Goal: Information Seeking & Learning: Check status

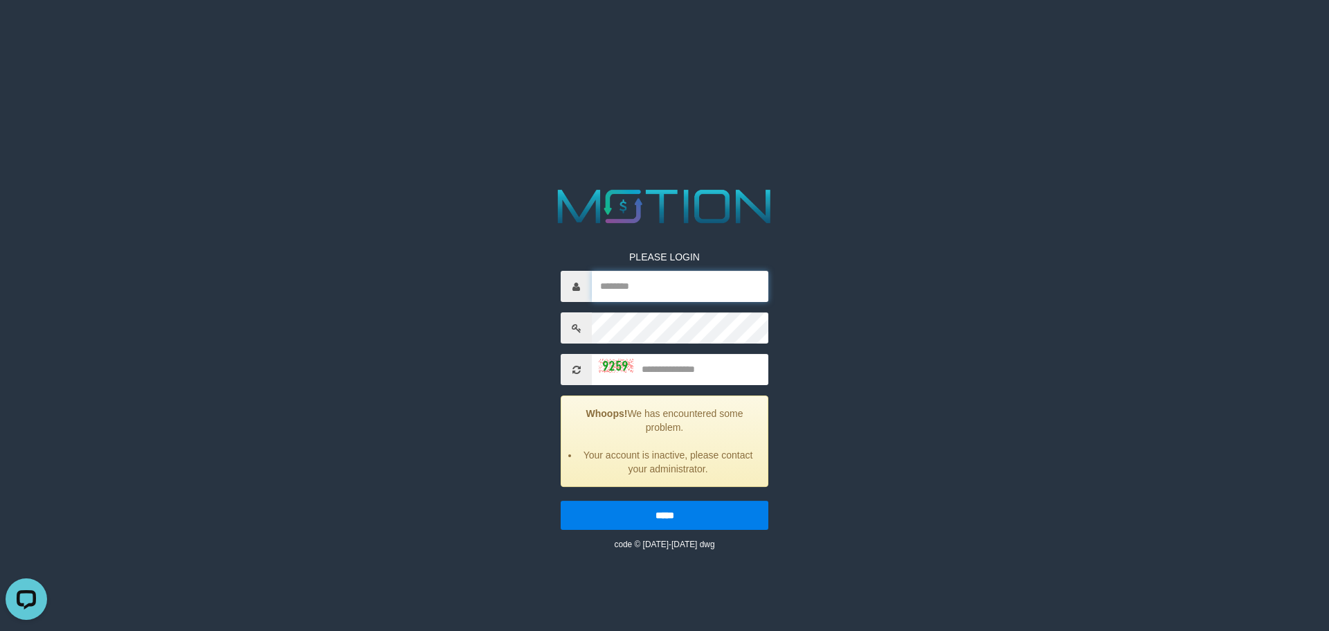
type input "*******"
click at [559, 363] on input "text" at bounding box center [680, 369] width 177 height 31
type input "****"
click at [559, 417] on input "*****" at bounding box center [665, 515] width 208 height 29
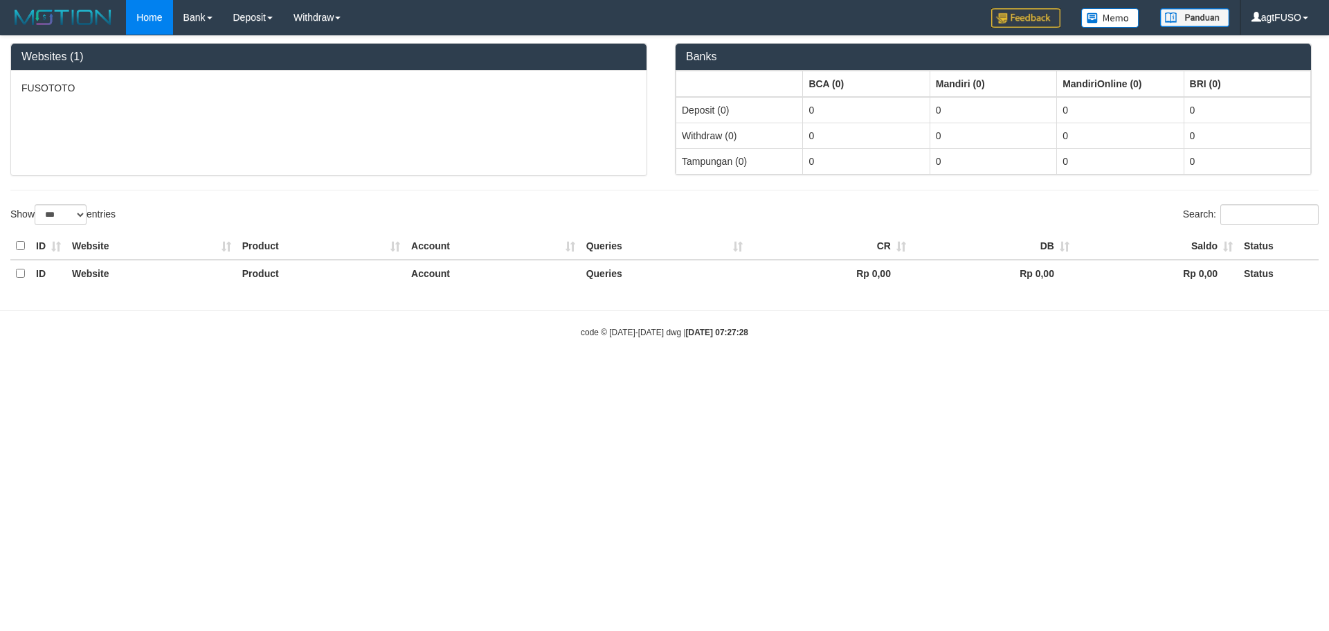
select select "***"
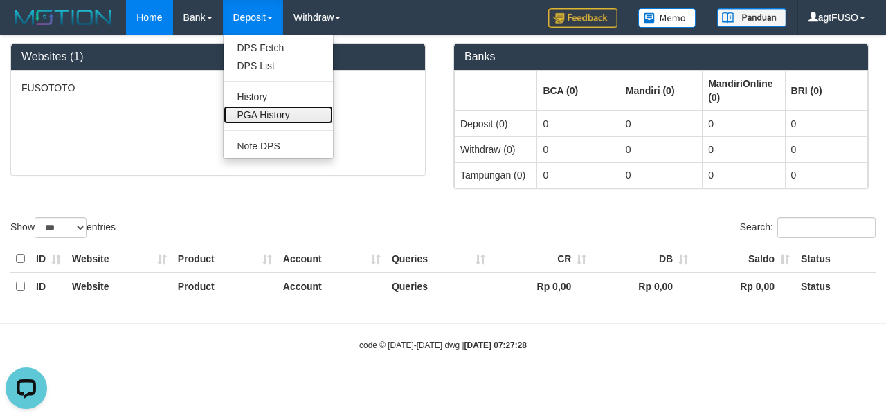
click at [246, 116] on link "PGA History" at bounding box center [278, 115] width 109 height 18
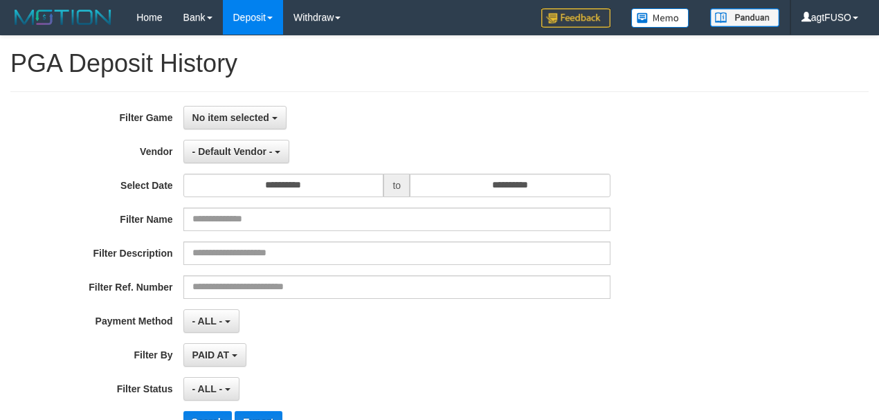
select select
select select "**"
click at [237, 123] on button "No item selected" at bounding box center [234, 118] width 103 height 24
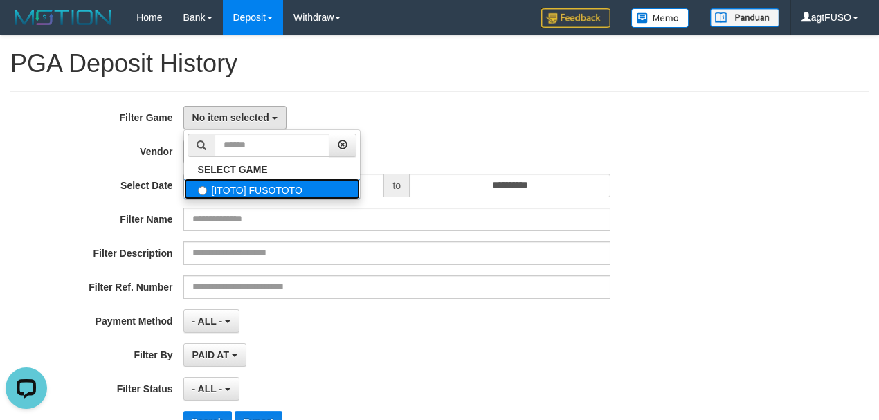
click at [242, 187] on label "[ITOTO] FUSOTOTO" at bounding box center [272, 189] width 176 height 21
select select "****"
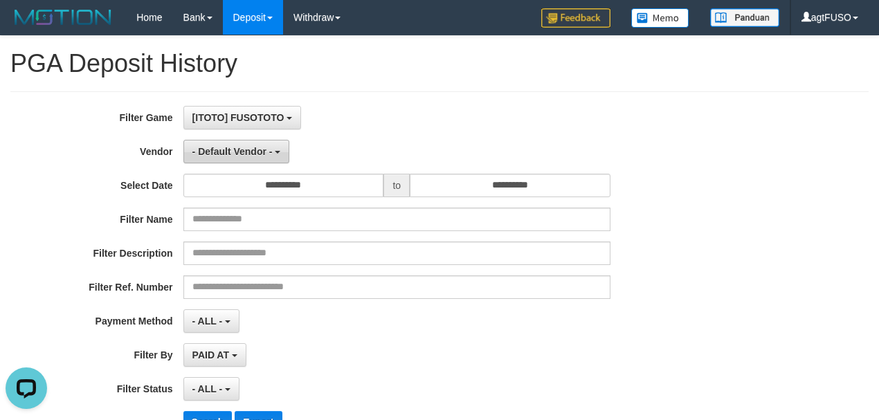
click at [257, 161] on button "- Default Vendor -" at bounding box center [236, 152] width 107 height 24
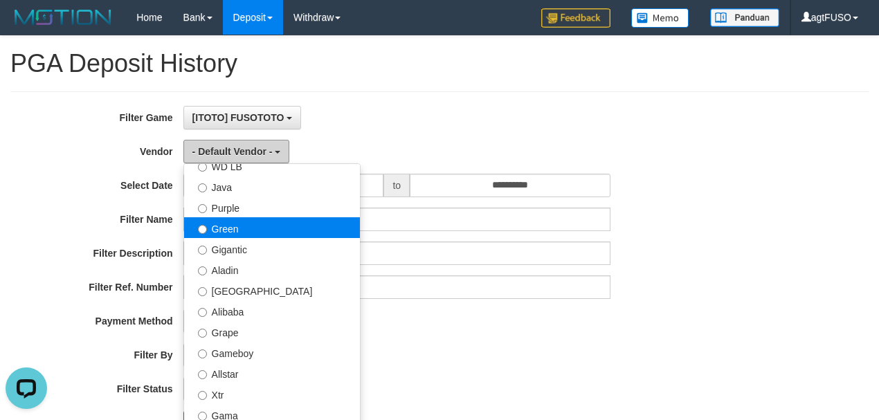
scroll to position [123, 0]
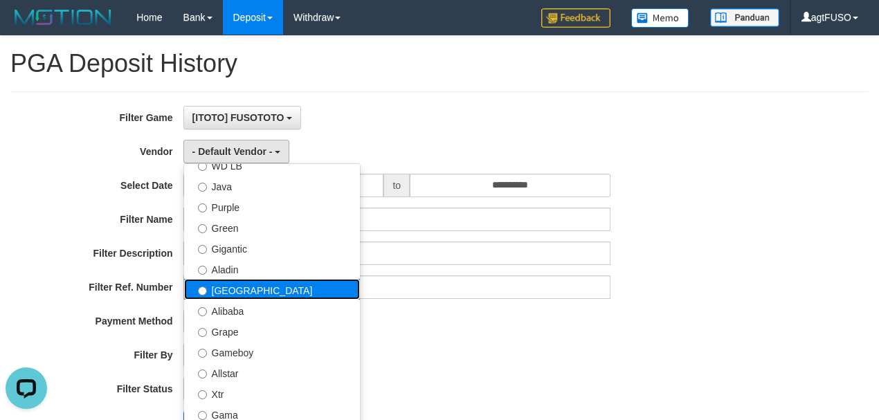
click at [248, 292] on label "[GEOGRAPHIC_DATA]" at bounding box center [272, 289] width 176 height 21
select select "**********"
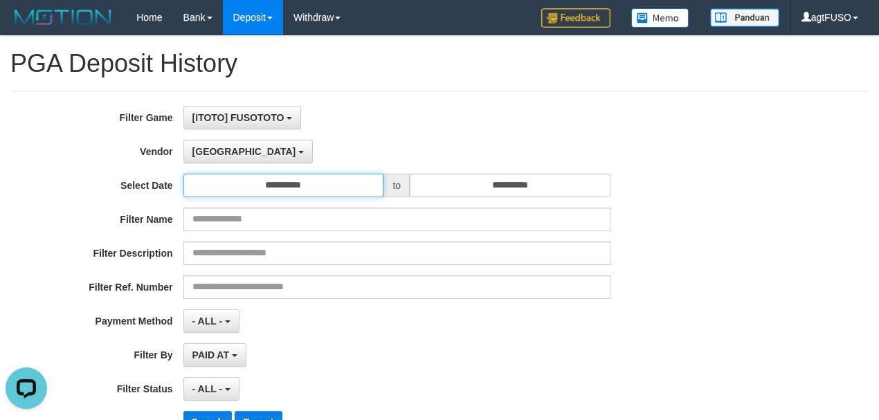
click at [345, 177] on input "**********" at bounding box center [283, 186] width 201 height 24
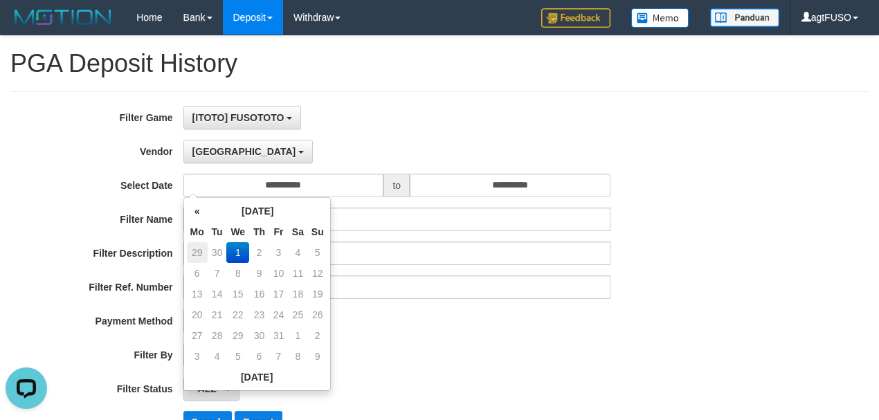
click at [200, 248] on td "29" at bounding box center [197, 252] width 21 height 21
type input "**********"
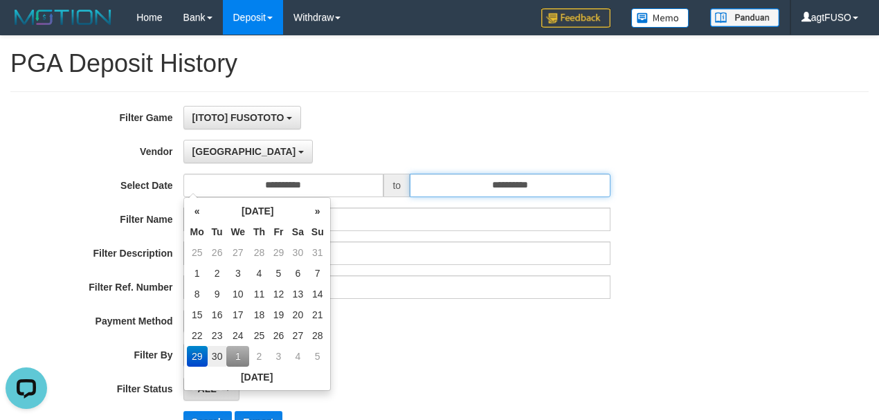
click at [482, 184] on input "**********" at bounding box center [510, 186] width 201 height 24
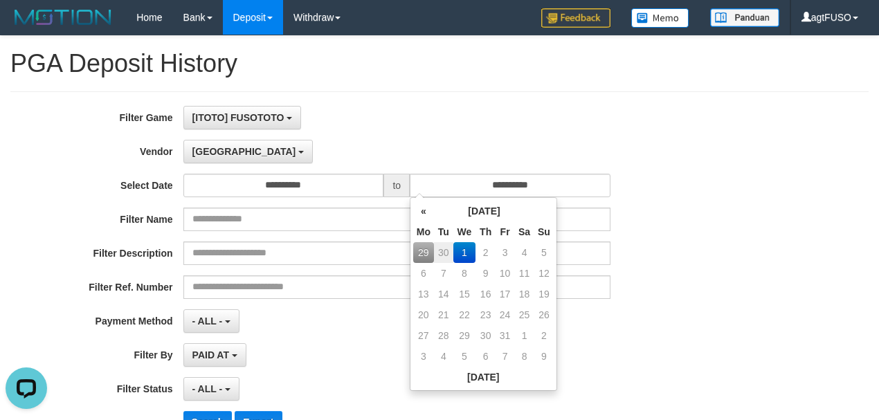
click at [420, 252] on td "29" at bounding box center [423, 252] width 21 height 21
type input "**********"
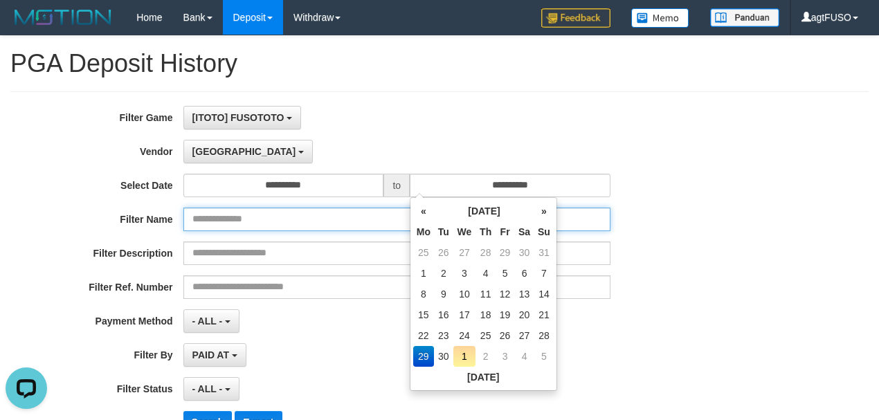
click at [290, 228] on input "text" at bounding box center [396, 220] width 427 height 24
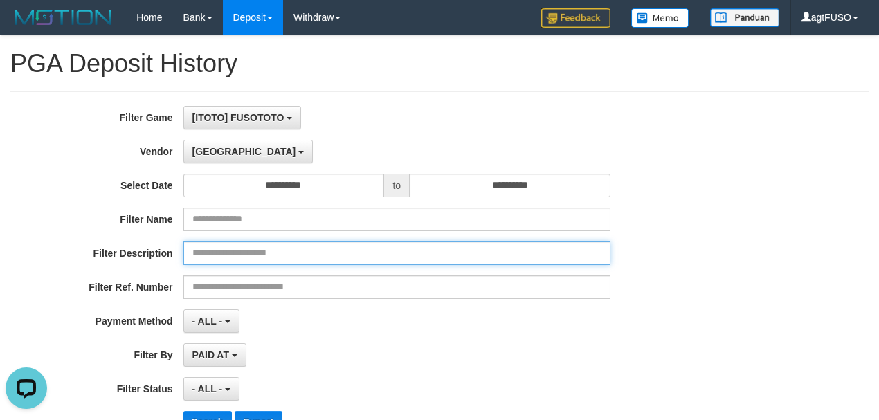
click at [256, 248] on input "text" at bounding box center [396, 254] width 427 height 24
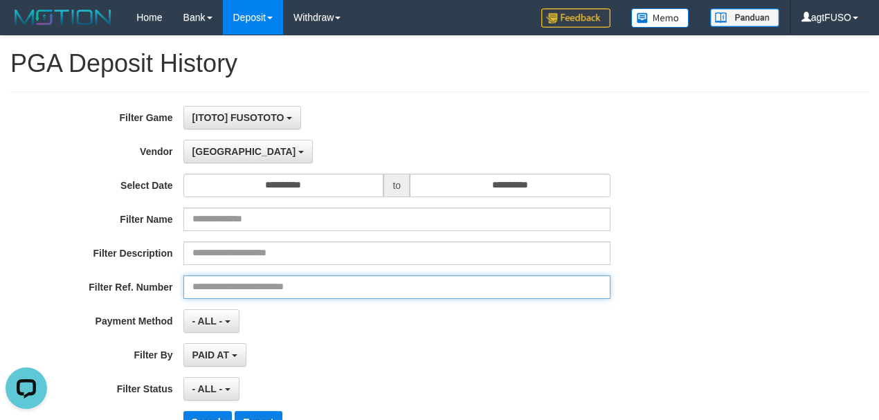
click at [259, 292] on input "text" at bounding box center [396, 288] width 427 height 24
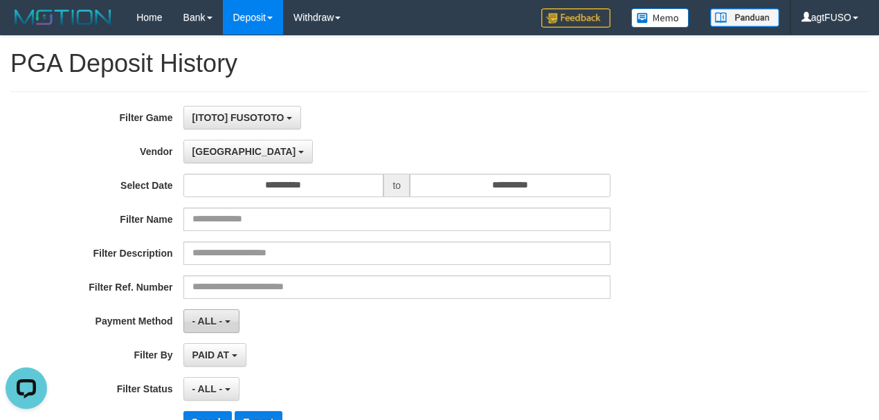
click at [219, 316] on span "- ALL -" at bounding box center [207, 321] width 30 height 11
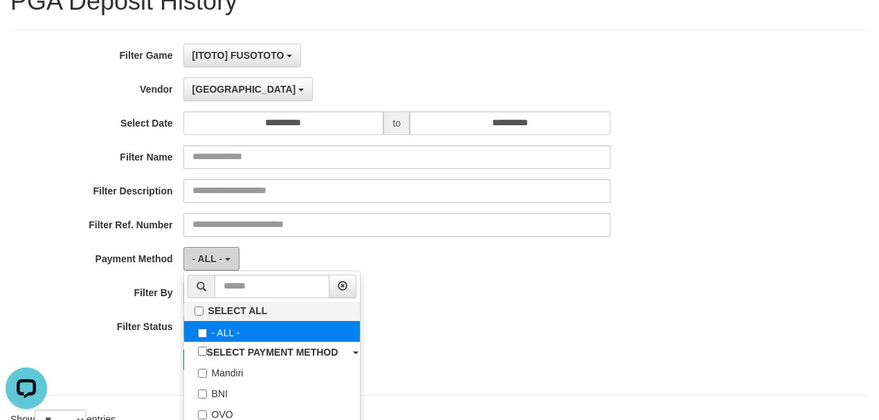
scroll to position [92, 0]
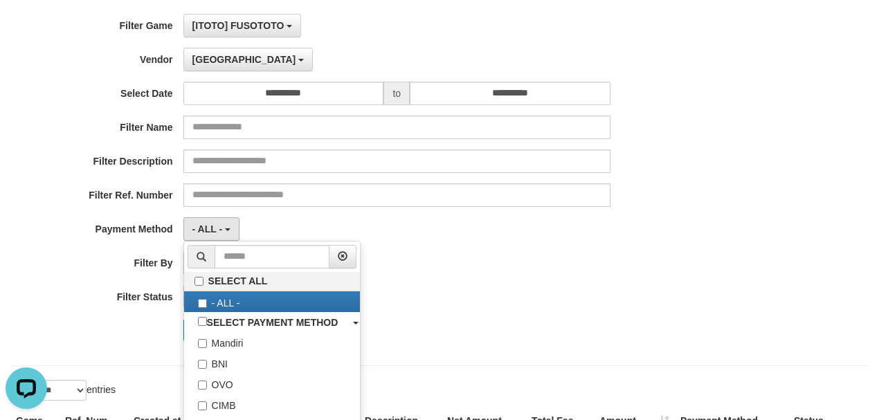
click at [451, 294] on div "- ALL - SELECT ALL - ALL - SELECT STATUS PENDING/UNPAID PAID CANCELED EXPIRED" at bounding box center [396, 297] width 427 height 24
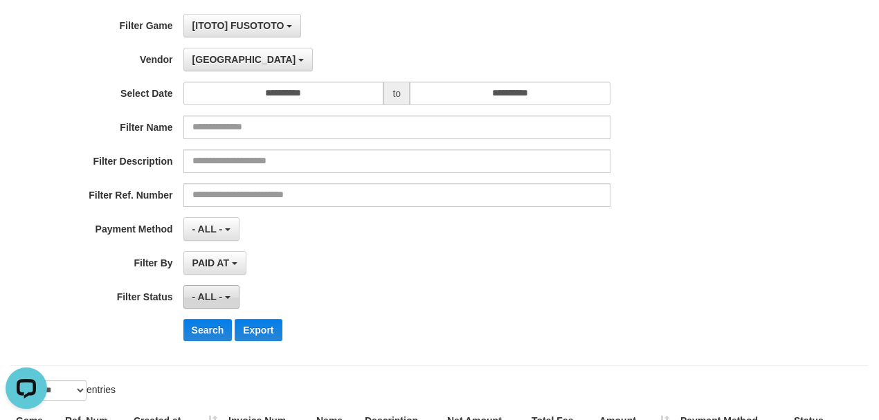
click at [230, 298] on button "- ALL -" at bounding box center [211, 297] width 56 height 24
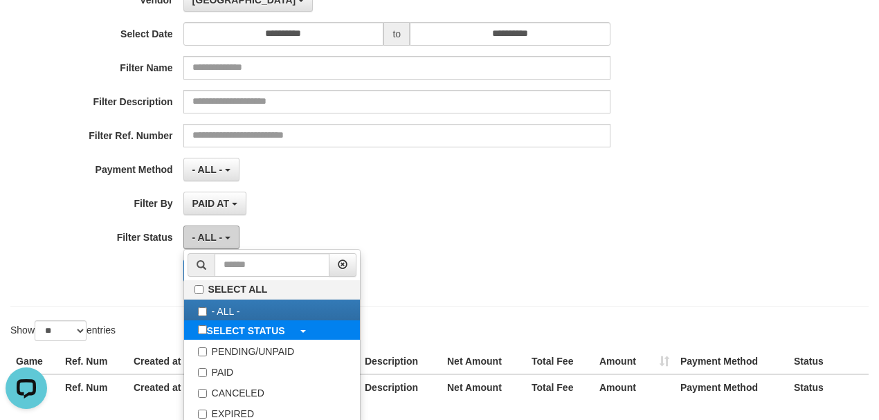
scroll to position [184, 0]
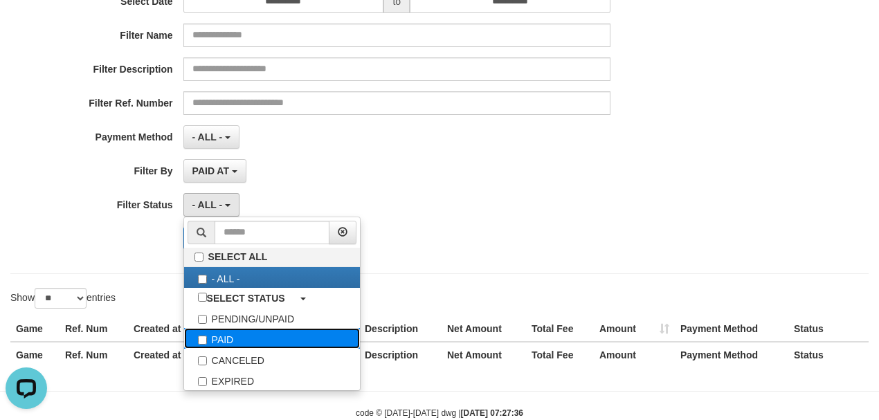
click at [246, 337] on label "PAID" at bounding box center [272, 338] width 176 height 21
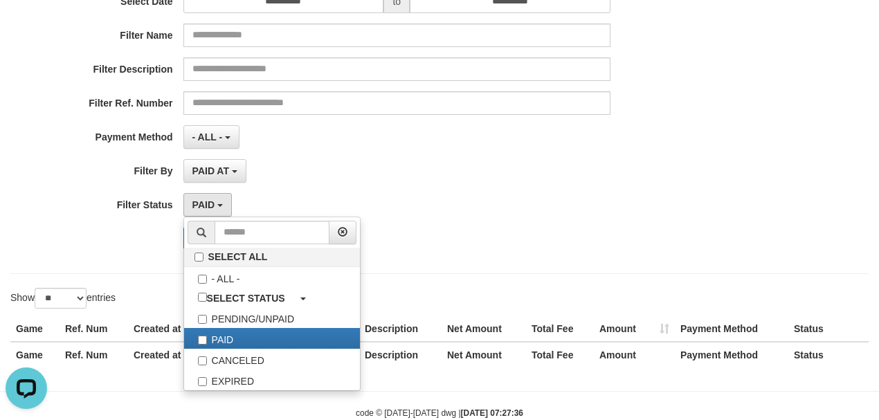
click at [308, 159] on div "PAID AT PAID AT CREATED AT" at bounding box center [396, 171] width 427 height 24
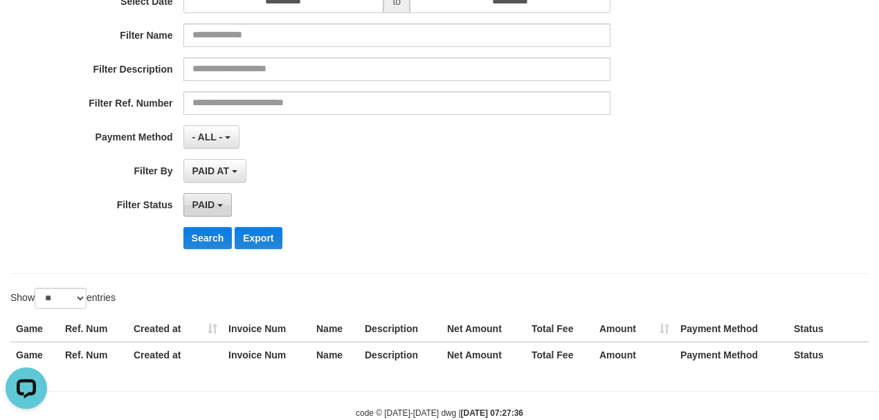
click at [213, 206] on span "PAID" at bounding box center [203, 204] width 22 height 11
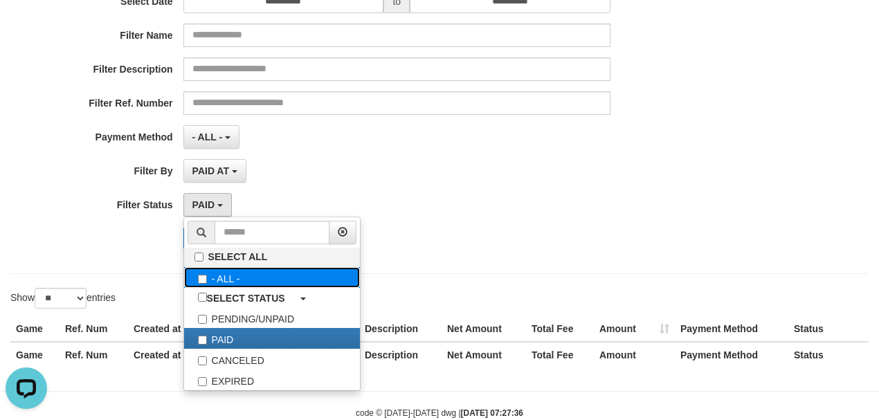
click at [227, 277] on label "- ALL -" at bounding box center [272, 277] width 176 height 21
select select "***"
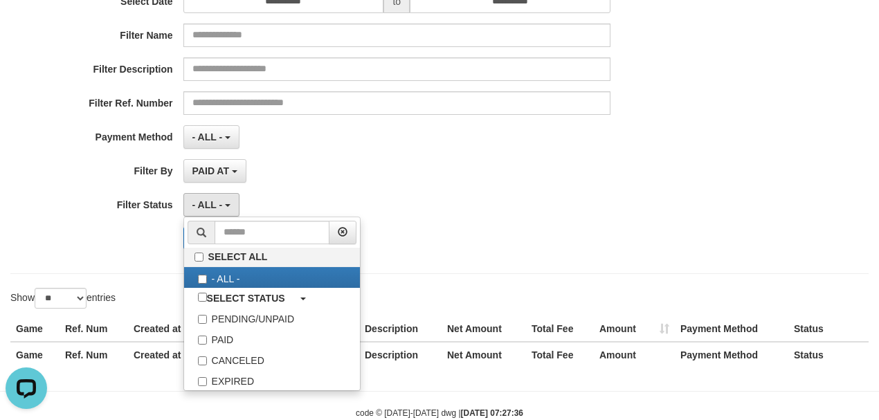
click at [300, 136] on div "- ALL - SELECT ALL - ALL - SELECT PAYMENT METHOD Mandiri BNI OVO CIMB BRI MAYBA…" at bounding box center [396, 137] width 427 height 24
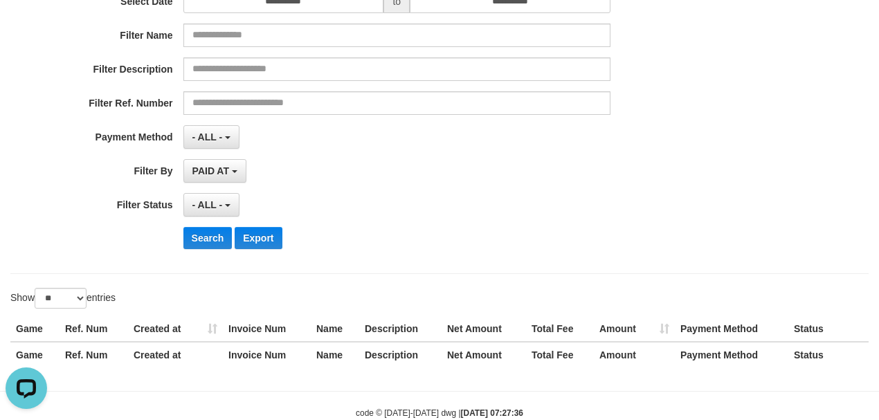
click at [225, 184] on div "**********" at bounding box center [366, 91] width 732 height 338
click at [228, 170] on span "PAID AT" at bounding box center [210, 170] width 37 height 11
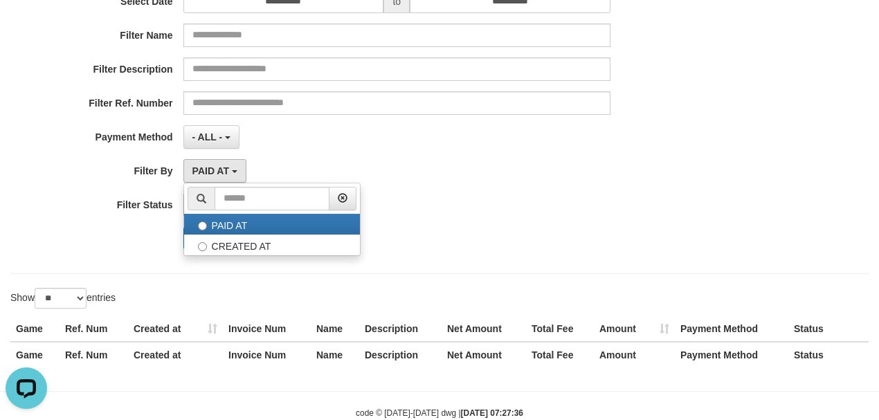
click at [350, 148] on div "**********" at bounding box center [366, 91] width 732 height 338
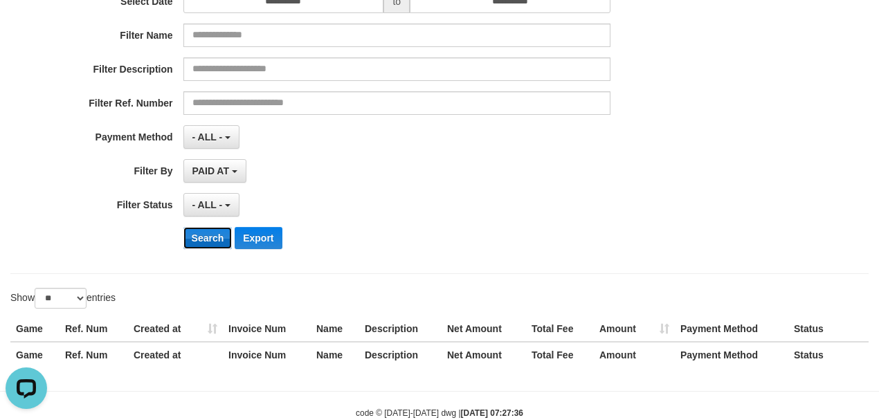
click at [195, 240] on button "Search" at bounding box center [207, 238] width 49 height 22
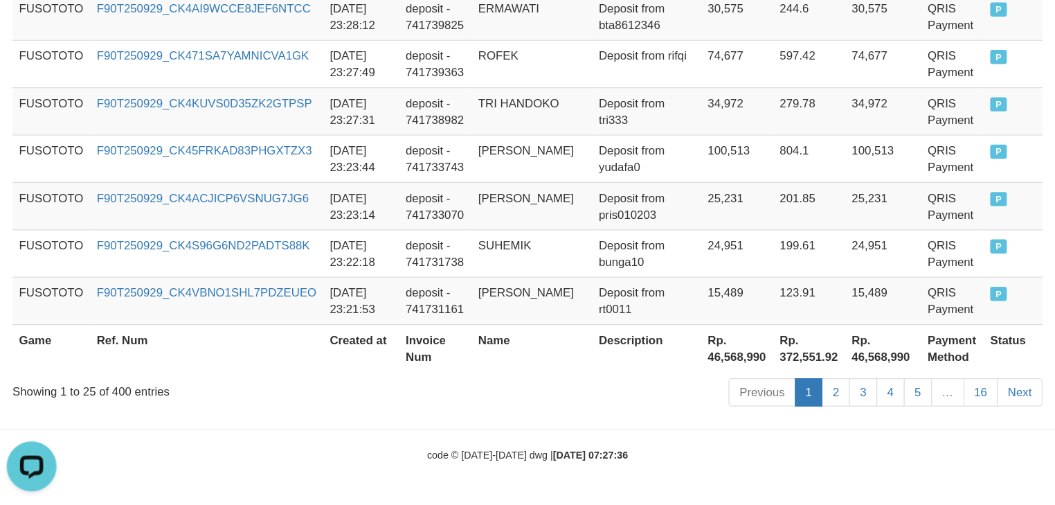
scroll to position [12, 0]
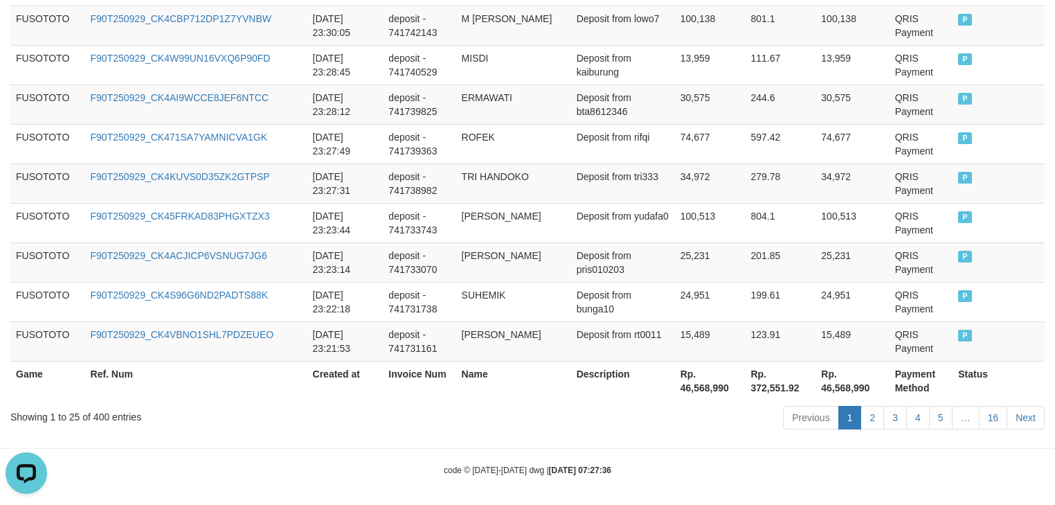
click at [682, 381] on th "Rp. 46,568,990" at bounding box center [710, 380] width 71 height 39
drag, startPoint x: 682, startPoint y: 381, endPoint x: 669, endPoint y: 386, distance: 13.6
click at [682, 381] on th "Rp. 46,568,990" at bounding box center [710, 380] width 71 height 39
copy th "46,568,990"
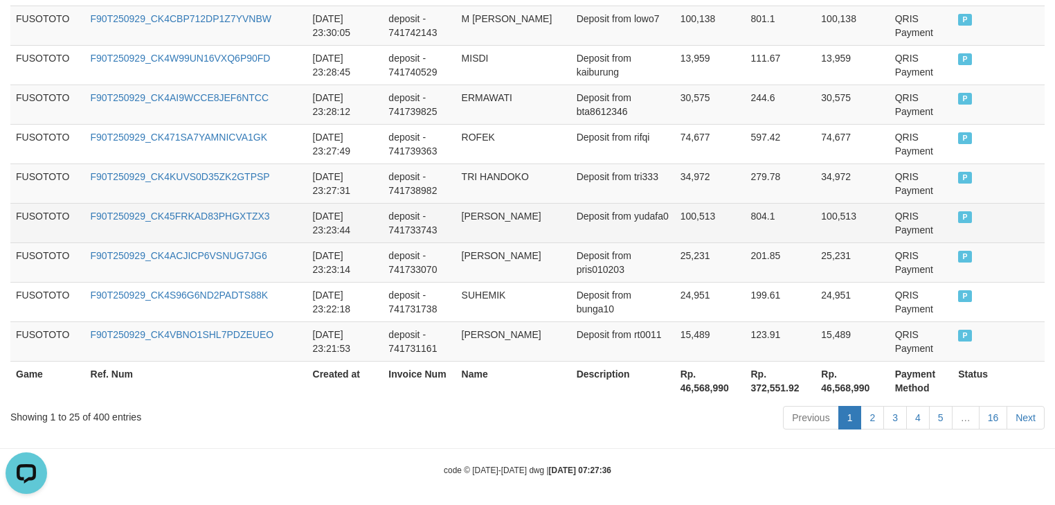
click at [631, 208] on td "Deposit from yudafa0" at bounding box center [623, 222] width 104 height 39
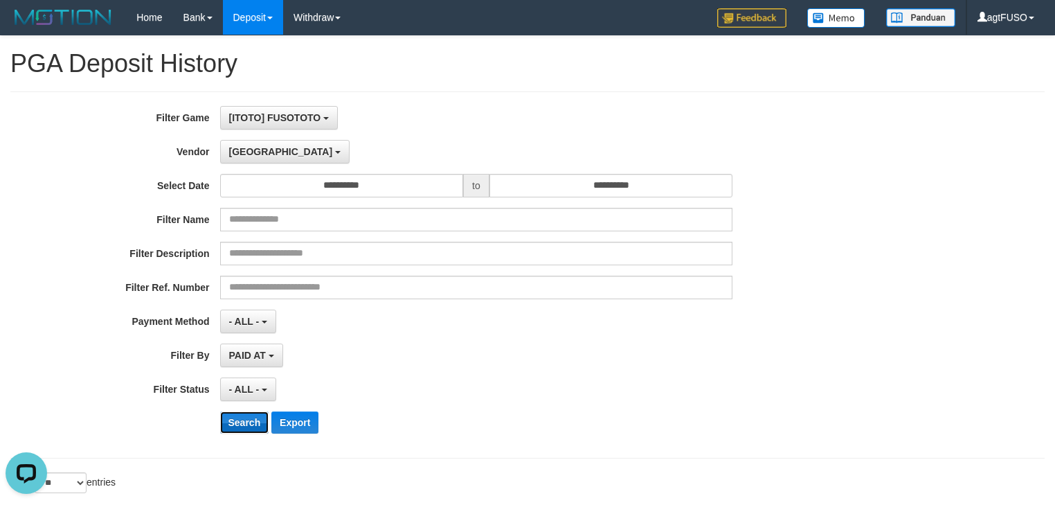
click at [243, 420] on button "Search" at bounding box center [244, 422] width 49 height 22
click at [548, 390] on div "- ALL - SELECT ALL - ALL - SELECT STATUS PENDING/UNPAID PAID CANCELED EXPIRED" at bounding box center [476, 389] width 513 height 24
click at [233, 150] on span "[GEOGRAPHIC_DATA]" at bounding box center [281, 151] width 104 height 11
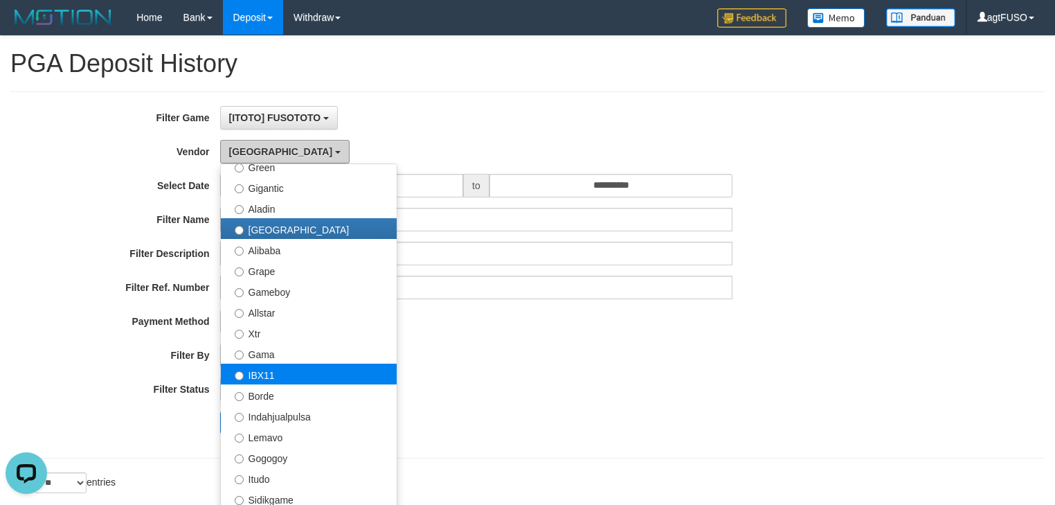
scroll to position [185, 0]
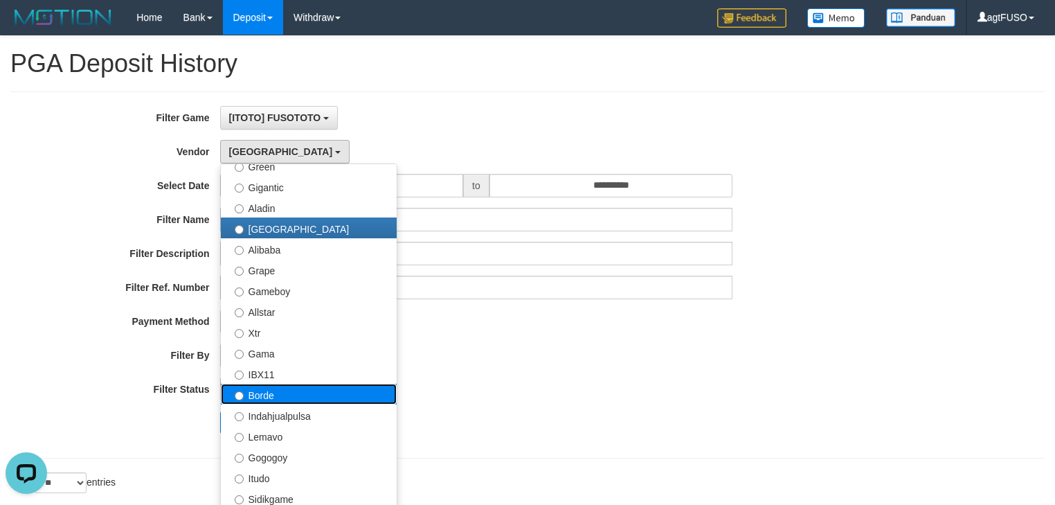
click at [278, 394] on label "Borde" at bounding box center [309, 394] width 176 height 21
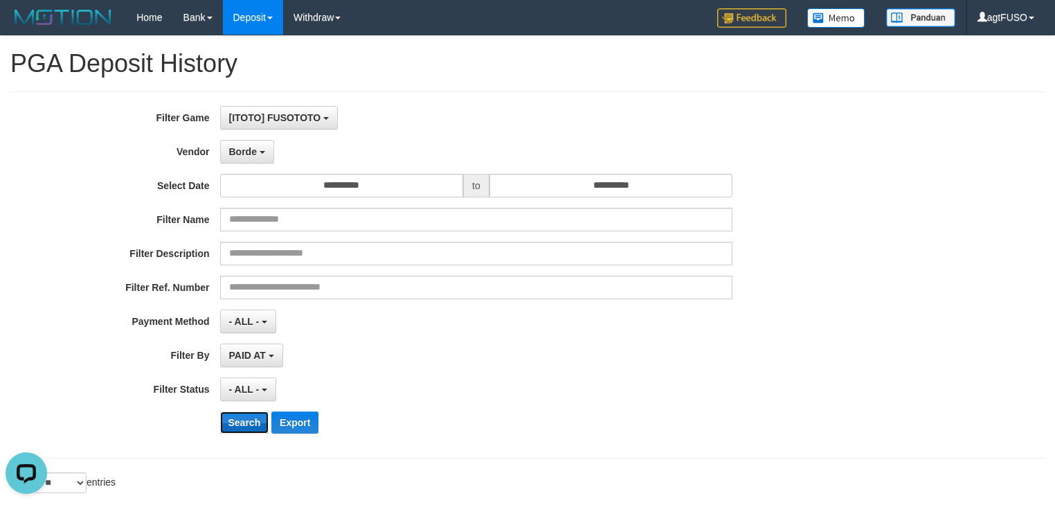
click at [241, 420] on button "Search" at bounding box center [244, 422] width 49 height 22
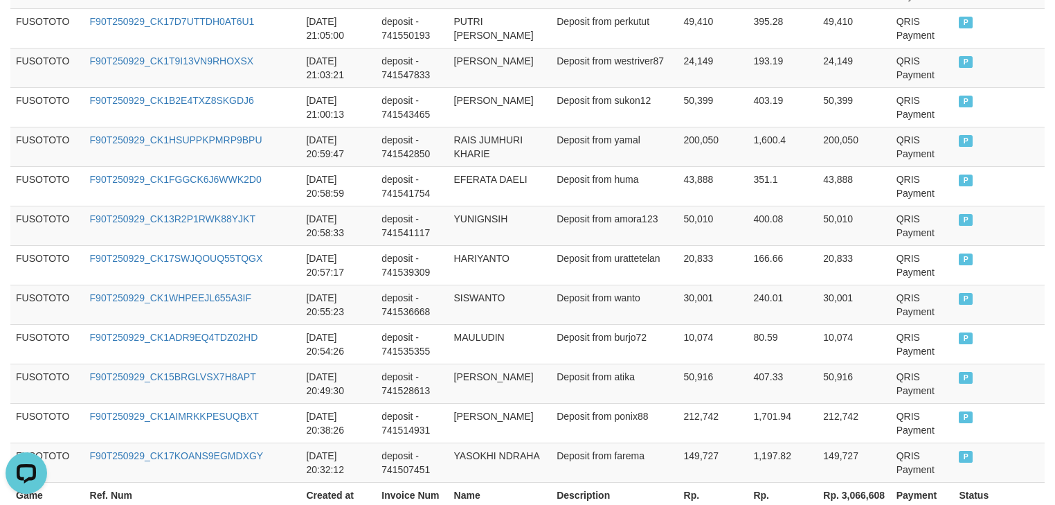
scroll to position [1166, 0]
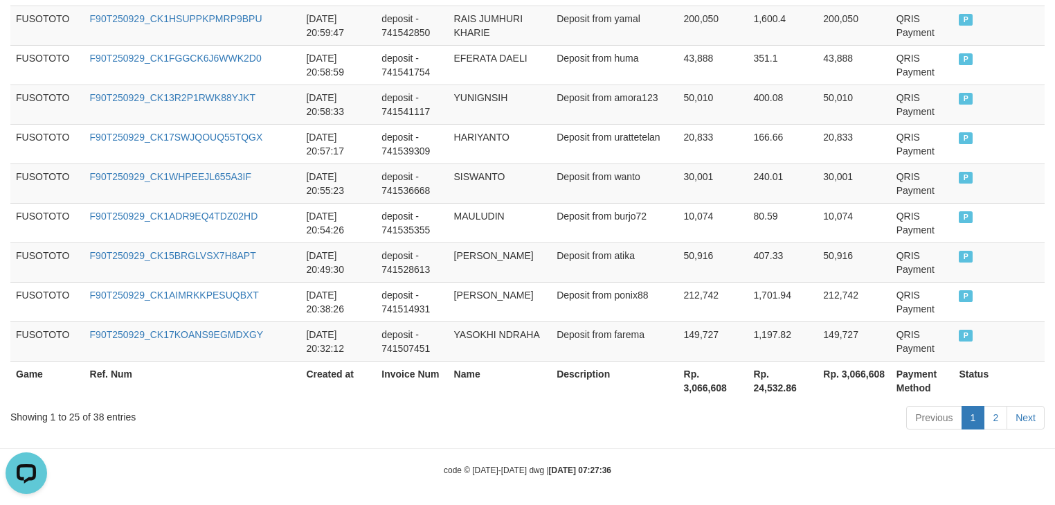
click at [696, 365] on th "Rp. 3,066,608" at bounding box center [713, 380] width 70 height 39
click at [698, 365] on th "Rp. 3,066,608" at bounding box center [713, 380] width 70 height 39
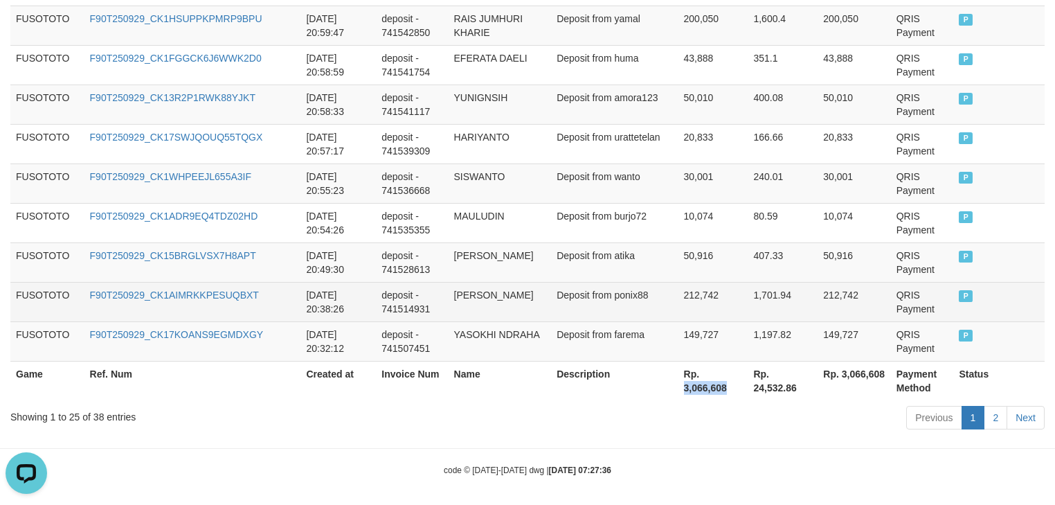
copy th "3,066,608"
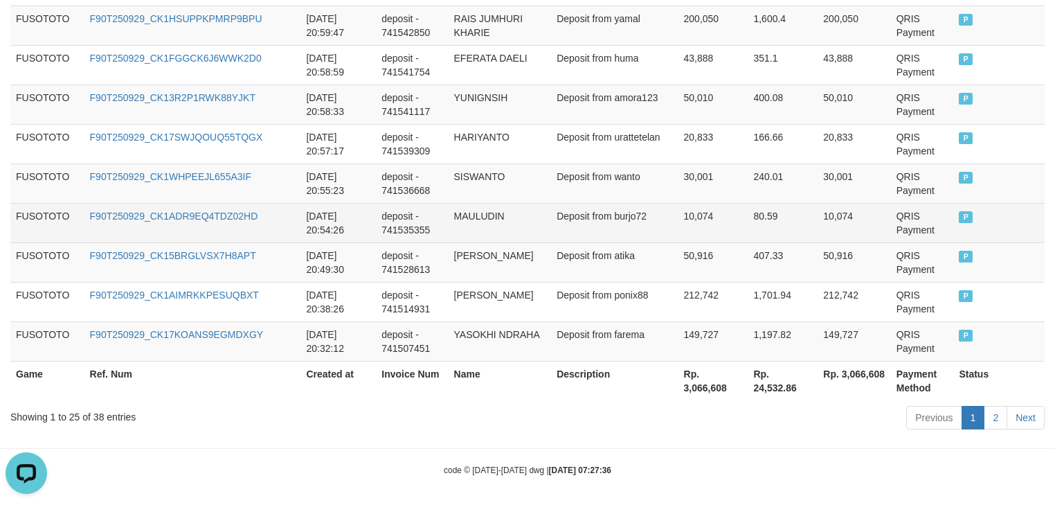
click at [577, 210] on td "Deposit from burjo72" at bounding box center [614, 222] width 127 height 39
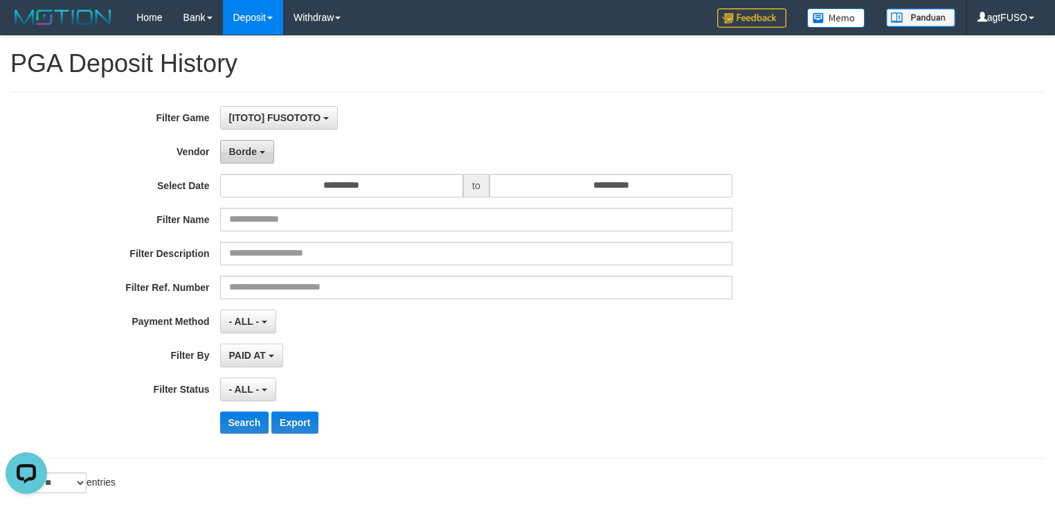
click at [267, 150] on button "Borde" at bounding box center [247, 152] width 54 height 24
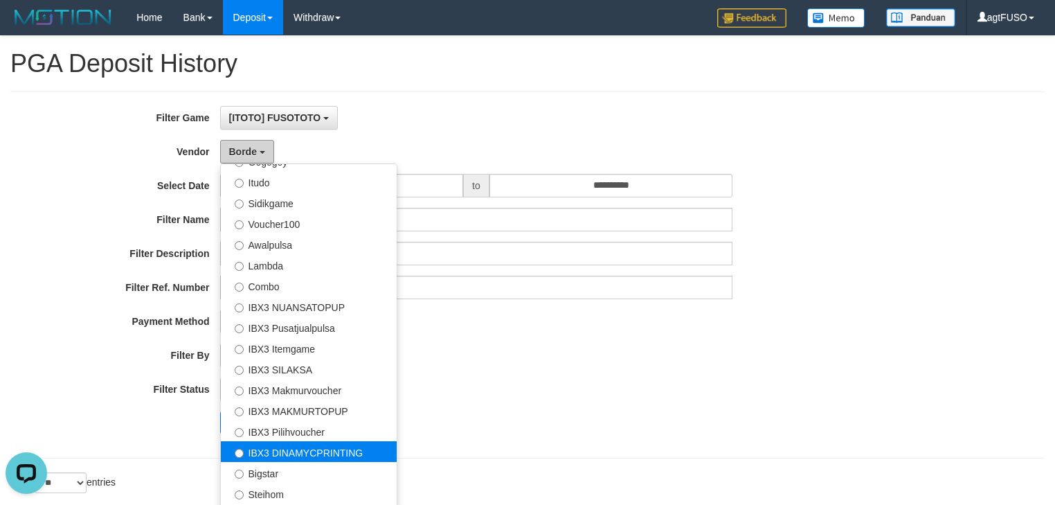
scroll to position [516, 0]
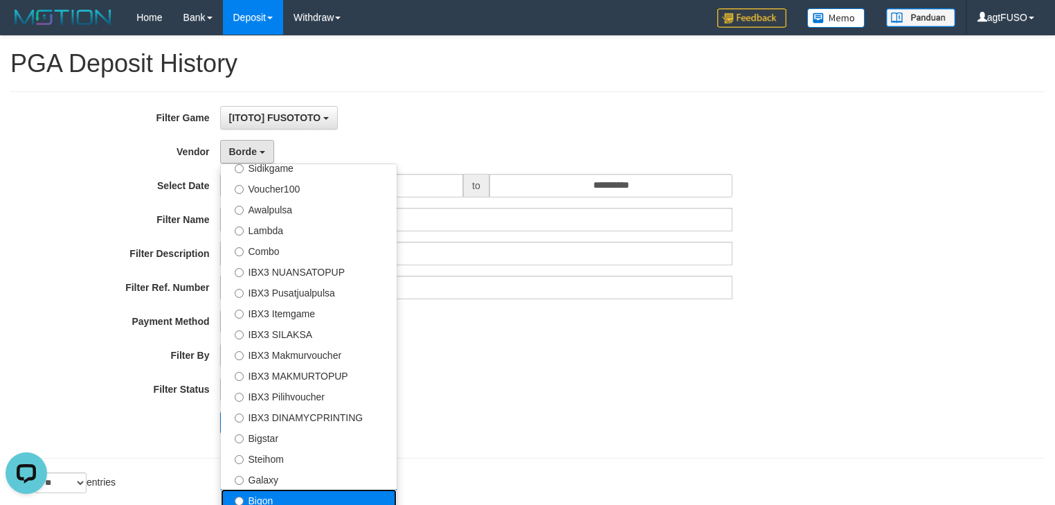
click at [274, 420] on label "Bigon" at bounding box center [309, 499] width 176 height 21
select select "**********"
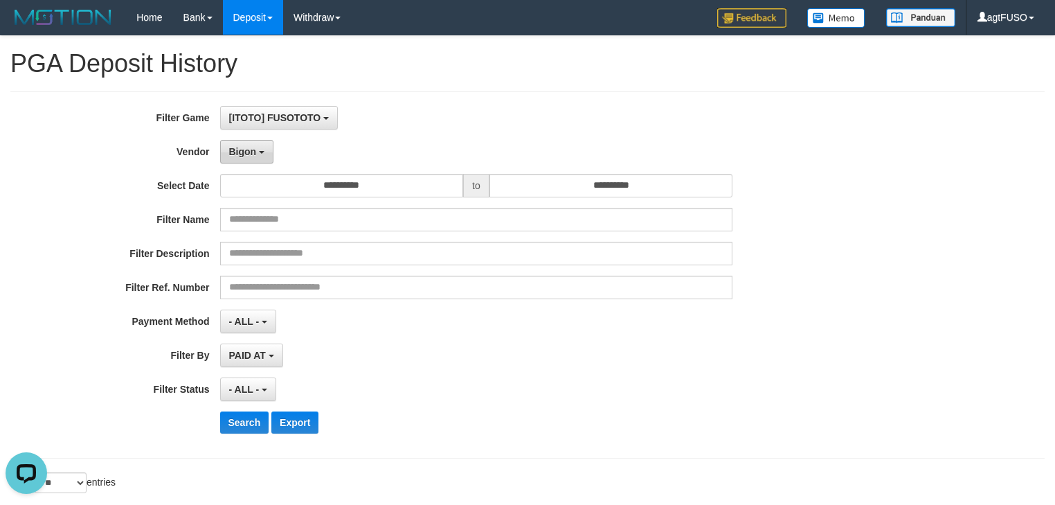
click at [255, 160] on button "Bigon" at bounding box center [247, 152] width 54 height 24
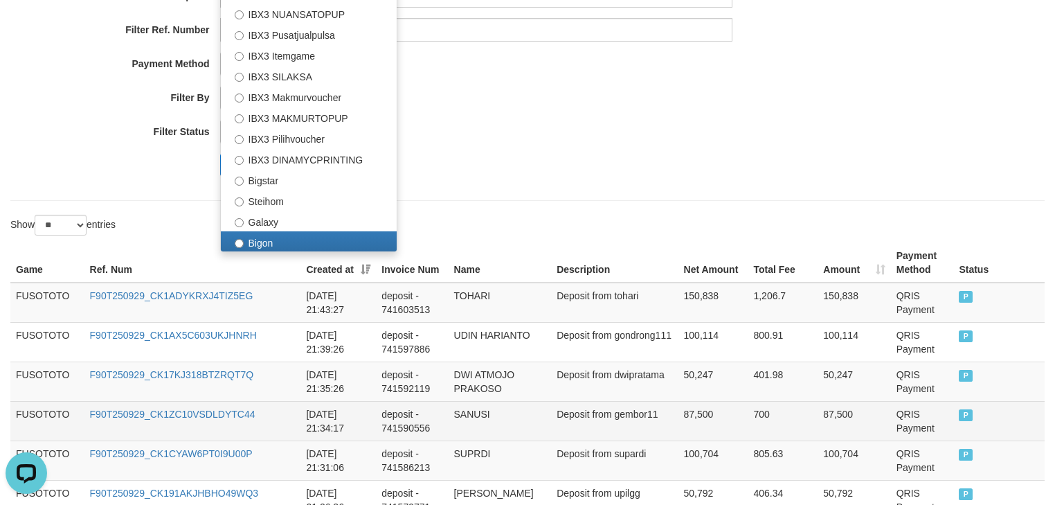
scroll to position [258, 0]
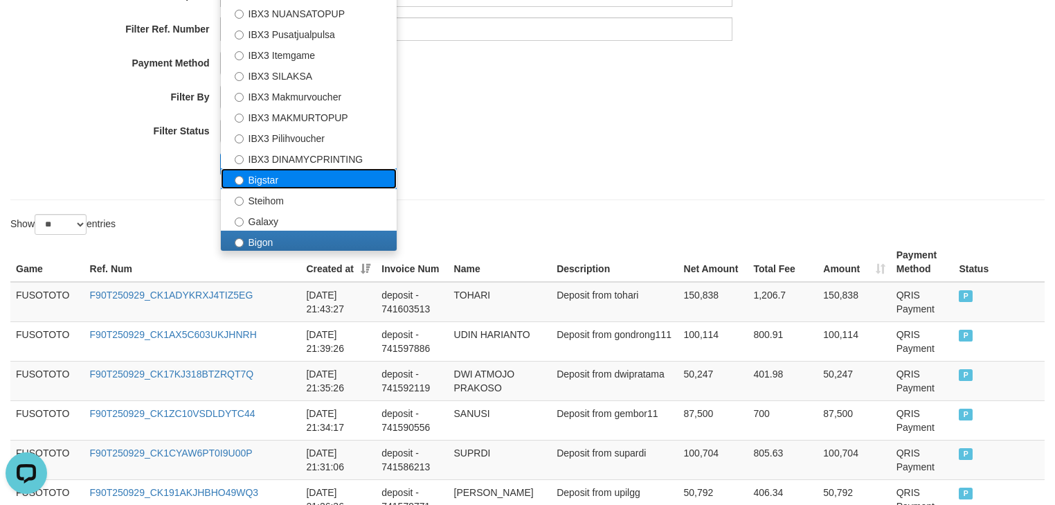
click at [277, 183] on label "Bigstar" at bounding box center [309, 178] width 176 height 21
select select "**********"
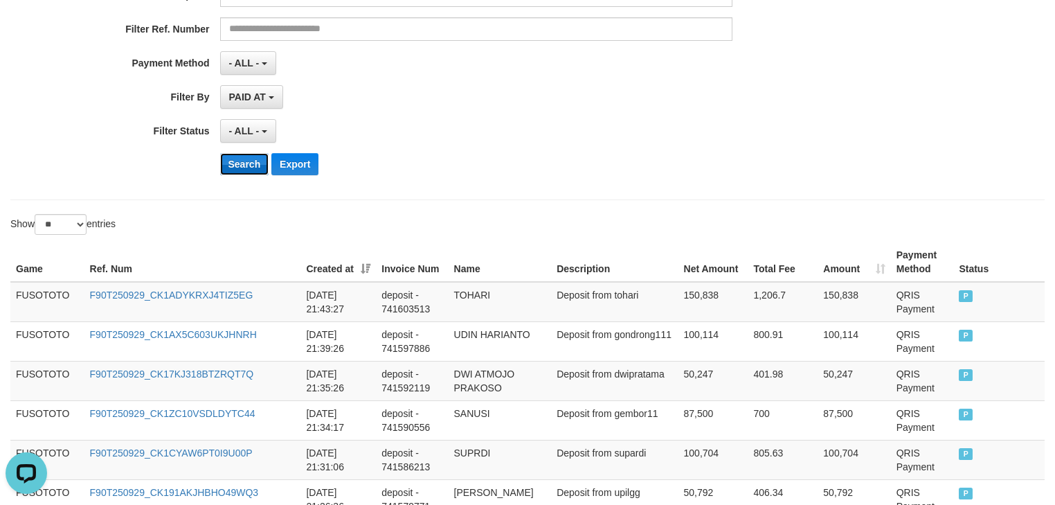
click at [244, 163] on button "Search" at bounding box center [244, 164] width 49 height 22
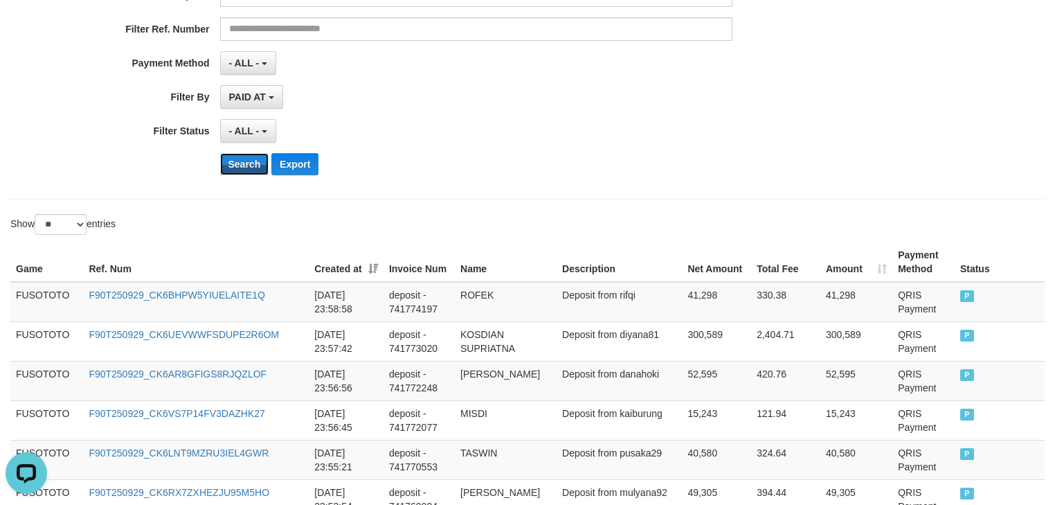
scroll to position [1180, 0]
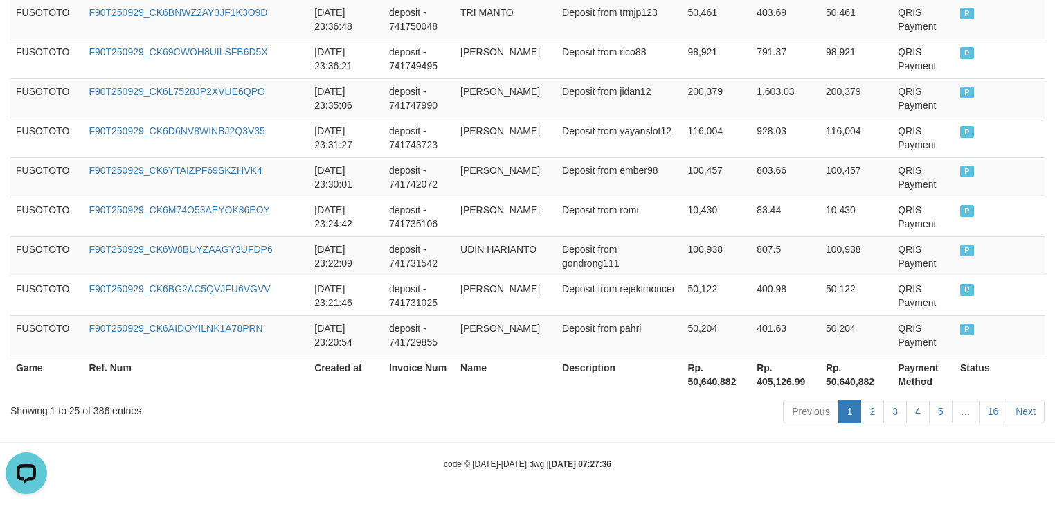
click at [690, 384] on th "Rp. 50,640,882" at bounding box center [716, 373] width 69 height 39
copy th "50,640,882"
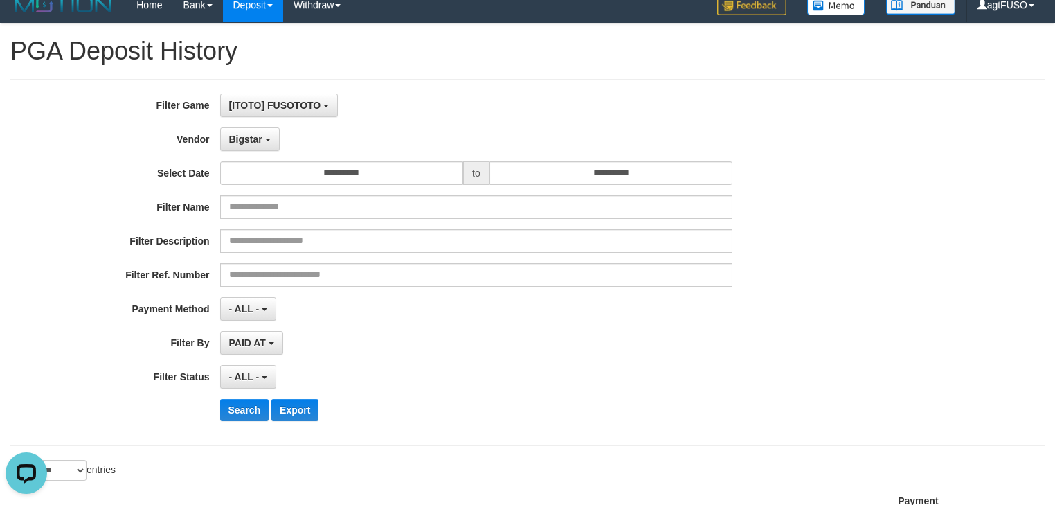
scroll to position [0, 0]
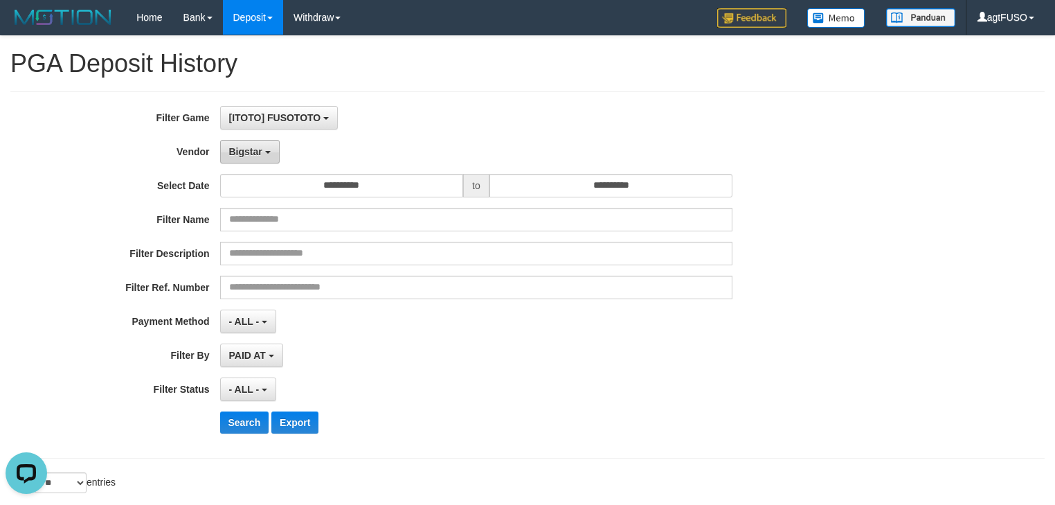
click at [276, 145] on button "Bigstar" at bounding box center [250, 152] width 60 height 24
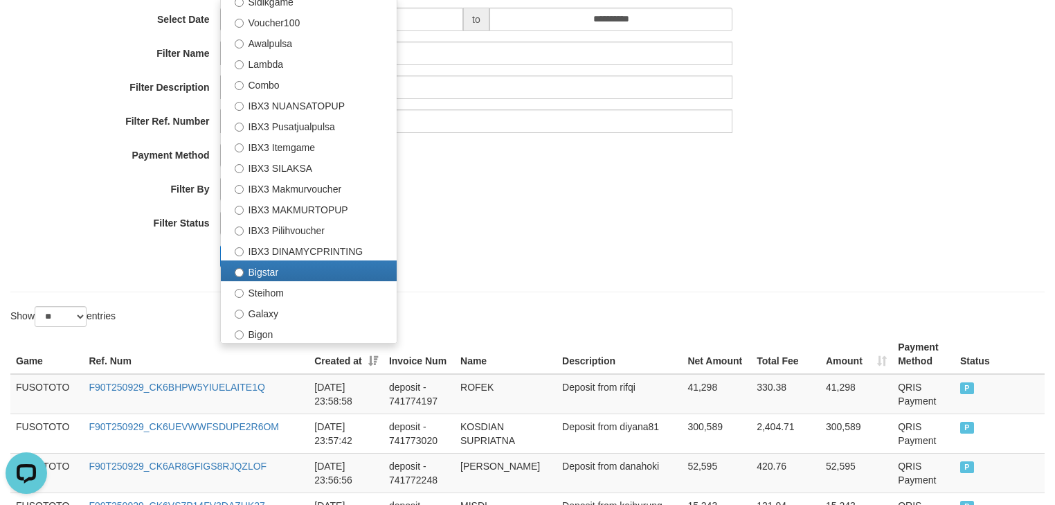
scroll to position [184, 0]
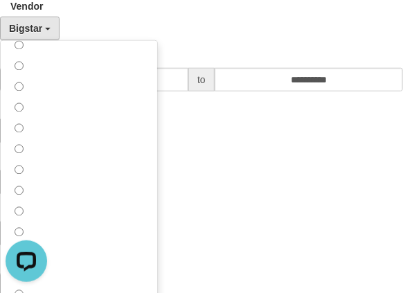
click at [286, 232] on div "Filter Ref. Number" at bounding box center [201, 224] width 403 height 41
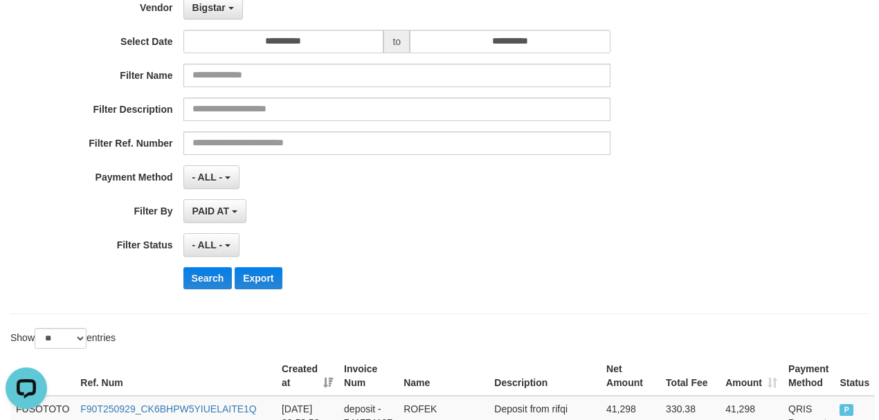
scroll to position [0, 0]
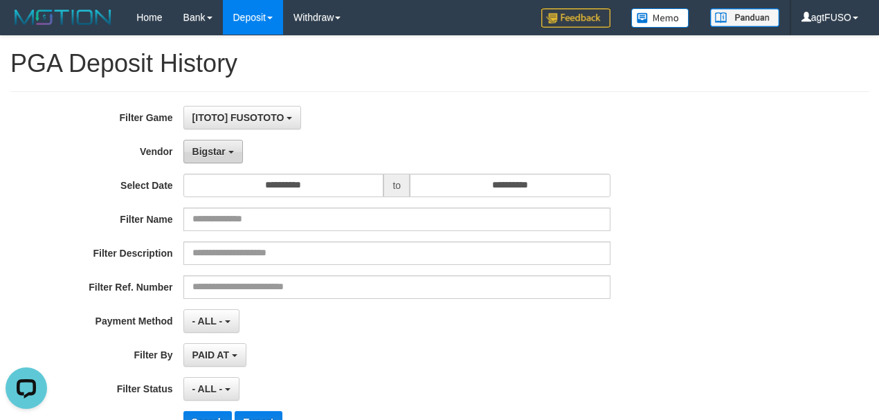
click at [208, 154] on span "Bigstar" at bounding box center [208, 151] width 33 height 11
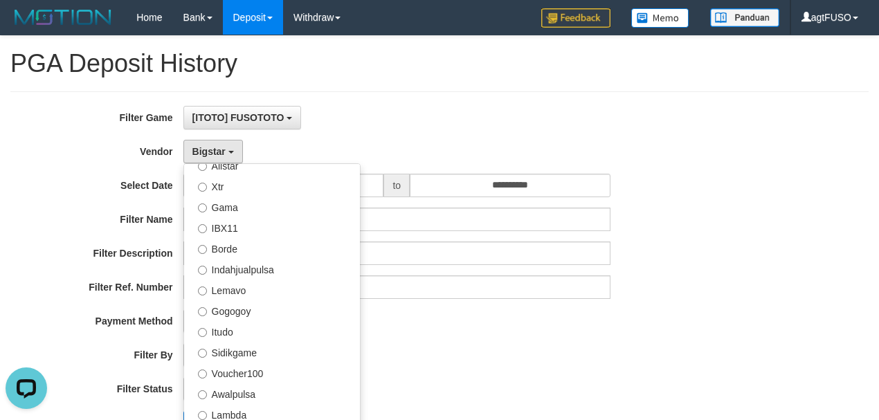
click at [586, 153] on div "Bigstar - Default Vendor - [PERSON_NAME] Atlas WD LB Java Purple Green Gigantic…" at bounding box center [396, 152] width 427 height 24
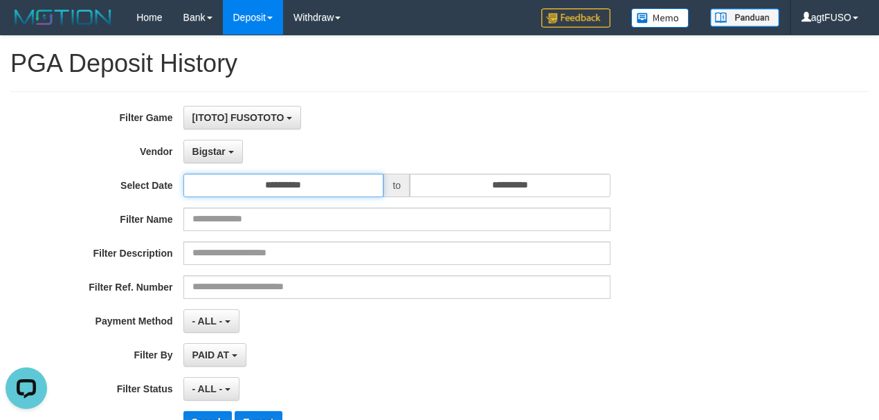
click at [310, 180] on input "**********" at bounding box center [283, 186] width 201 height 24
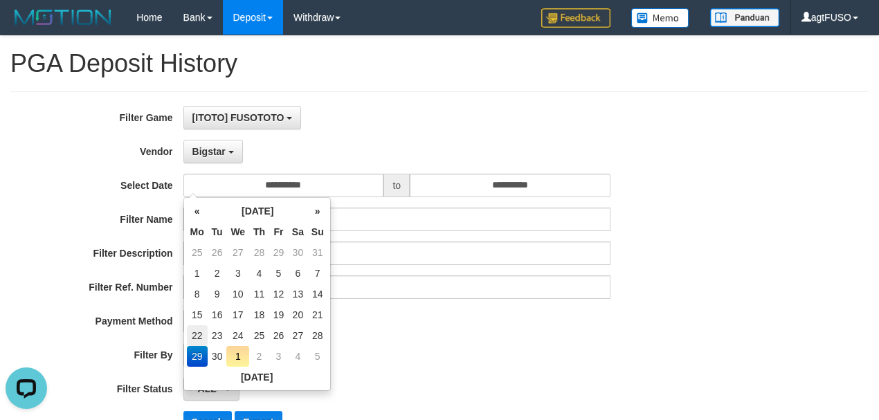
click at [201, 330] on td "22" at bounding box center [197, 335] width 21 height 21
type input "**********"
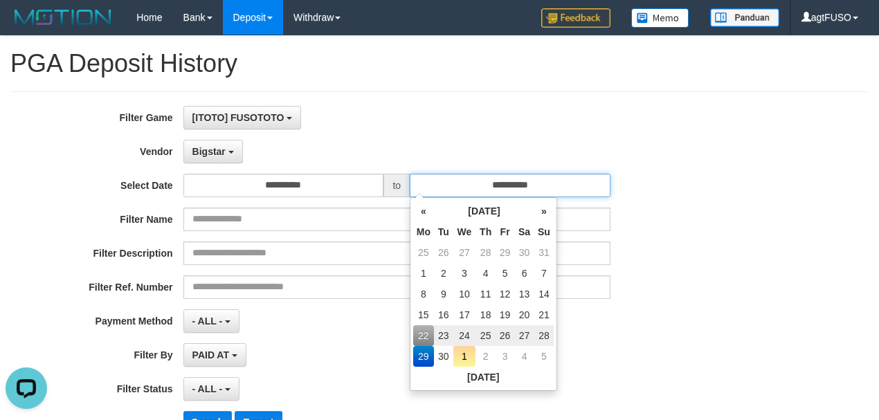
click at [449, 186] on input "**********" at bounding box center [510, 186] width 201 height 24
click at [547, 335] on td "28" at bounding box center [543, 335] width 19 height 21
type input "**********"
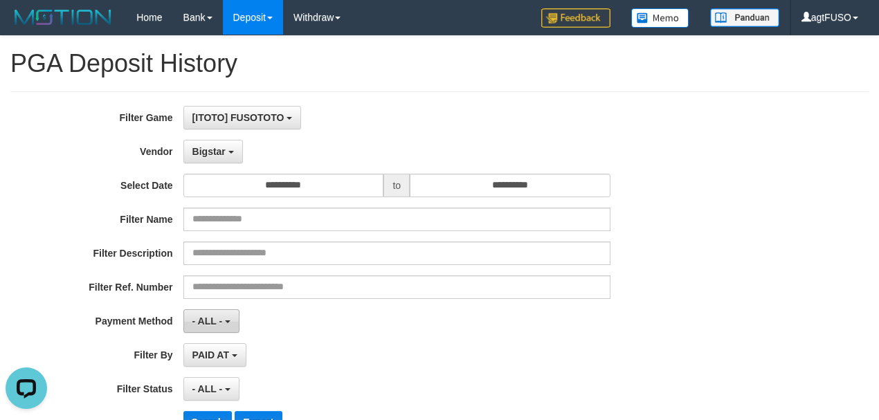
click at [216, 323] on span "- ALL -" at bounding box center [207, 321] width 30 height 11
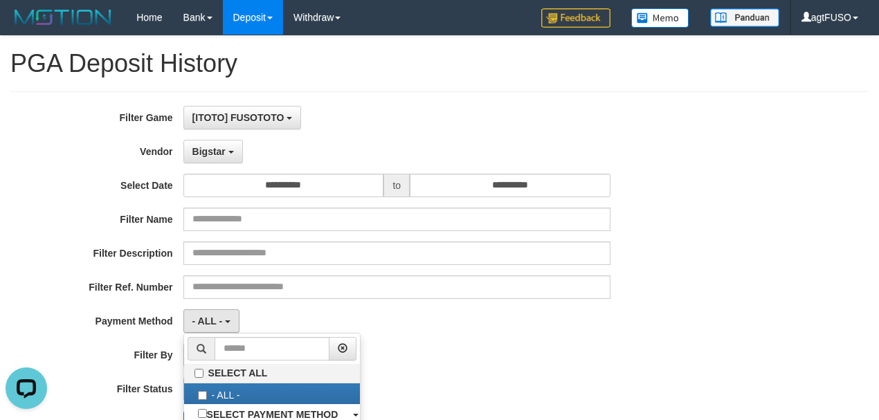
click at [339, 300] on div "**********" at bounding box center [366, 275] width 732 height 338
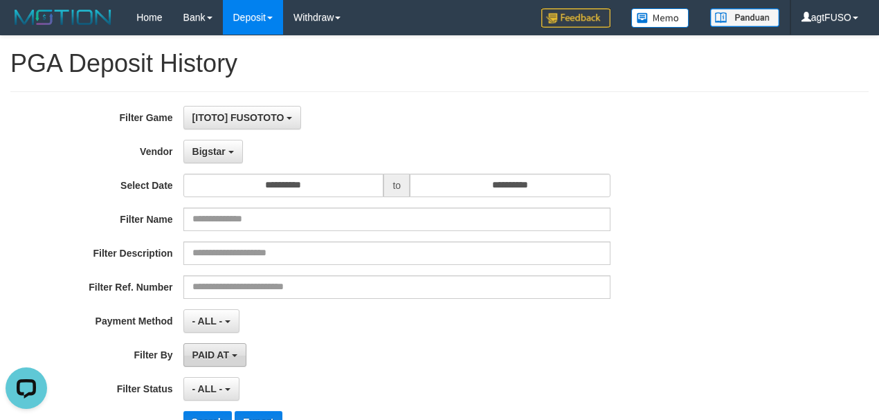
click at [208, 358] on button "PAID AT" at bounding box center [214, 355] width 63 height 24
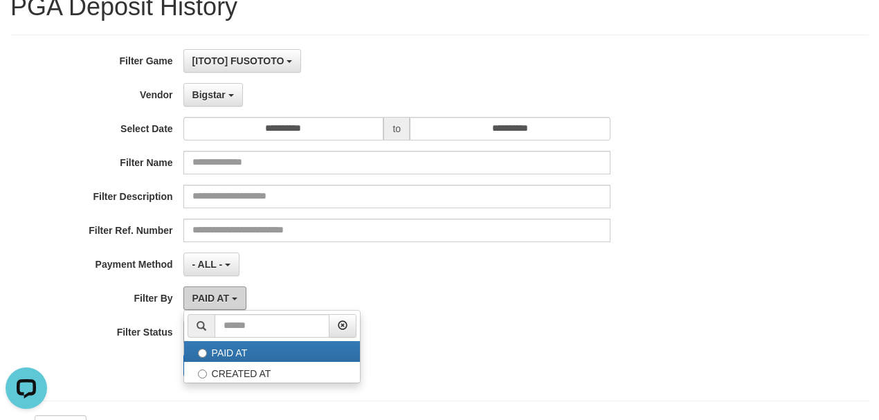
scroll to position [61, 0]
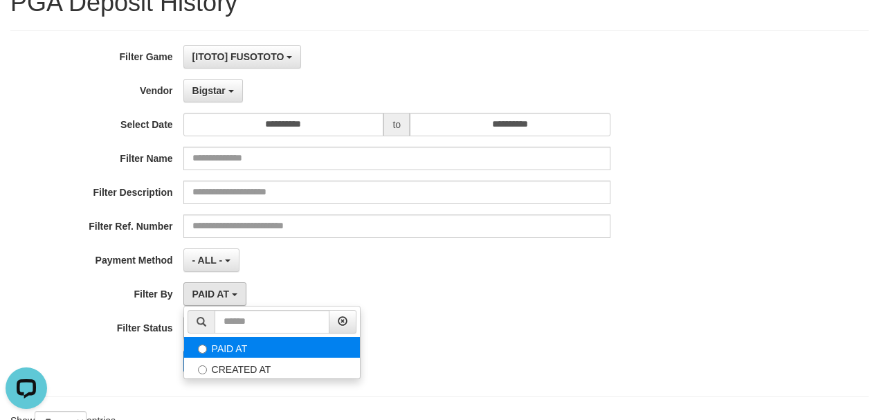
click at [263, 346] on label "PAID AT" at bounding box center [272, 347] width 176 height 21
click at [217, 346] on label "PAID AT" at bounding box center [272, 347] width 176 height 21
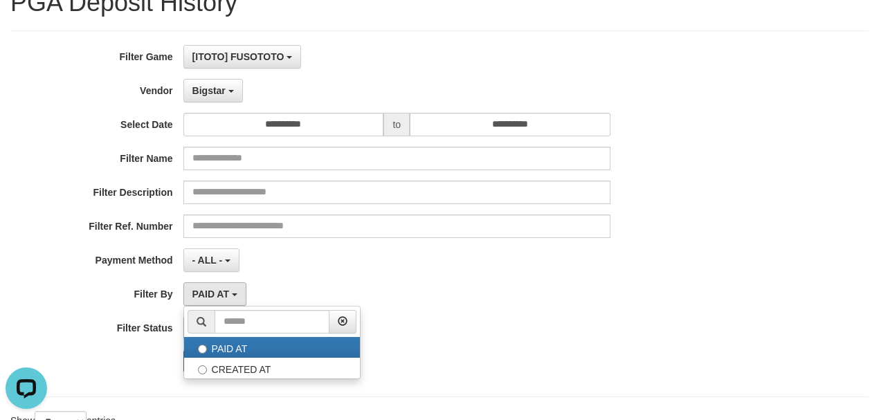
click at [350, 272] on div "**********" at bounding box center [366, 214] width 732 height 338
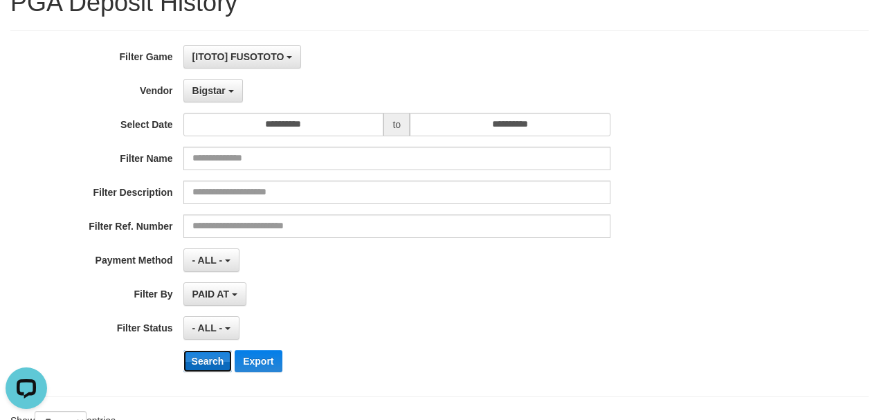
click at [199, 359] on button "Search" at bounding box center [207, 361] width 49 height 22
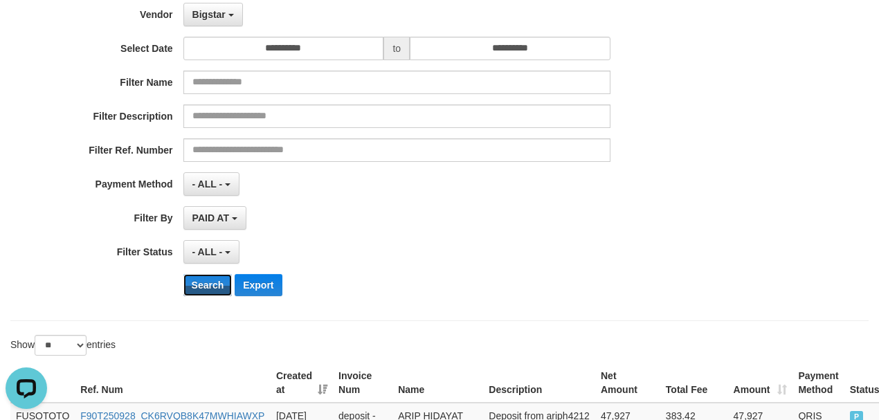
scroll to position [123, 0]
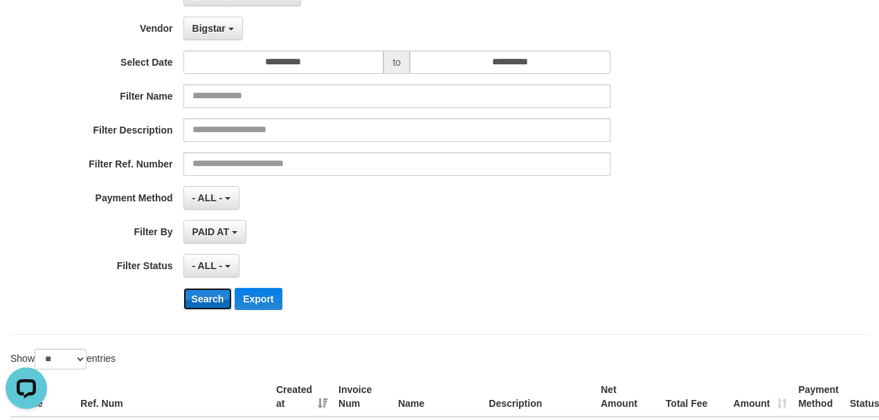
click at [209, 291] on button "Search" at bounding box center [207, 299] width 49 height 22
click at [460, 229] on div "PAID AT PAID AT CREATED AT" at bounding box center [396, 232] width 427 height 24
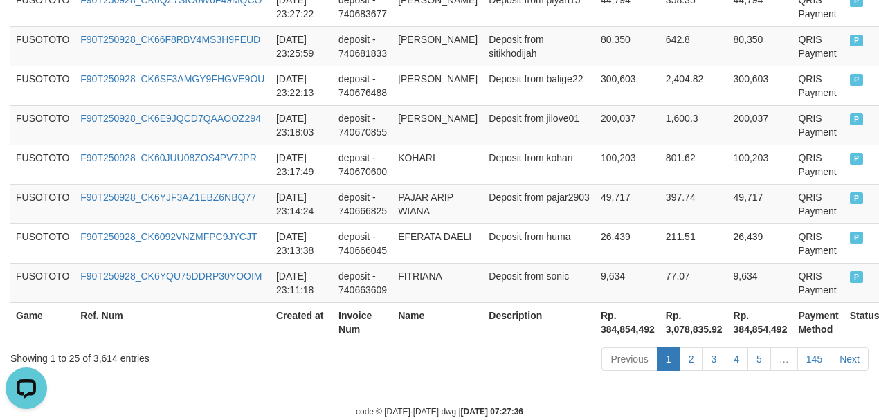
scroll to position [1274, 0]
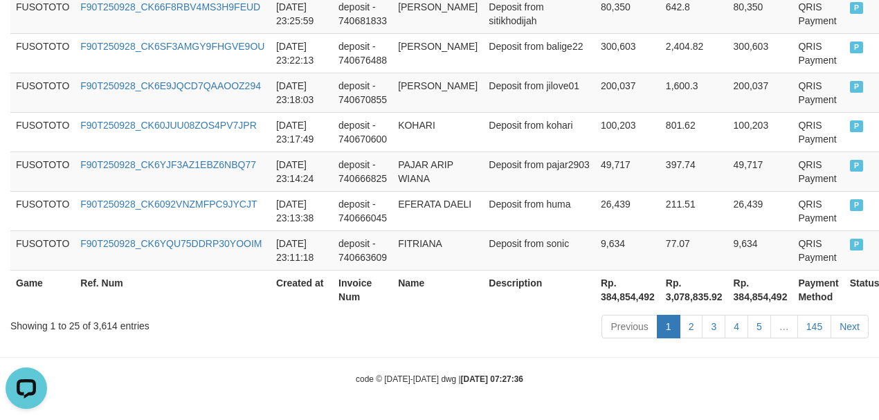
click at [595, 296] on th "Rp. 384,854,492" at bounding box center [627, 289] width 65 height 39
copy th "384,854,492"
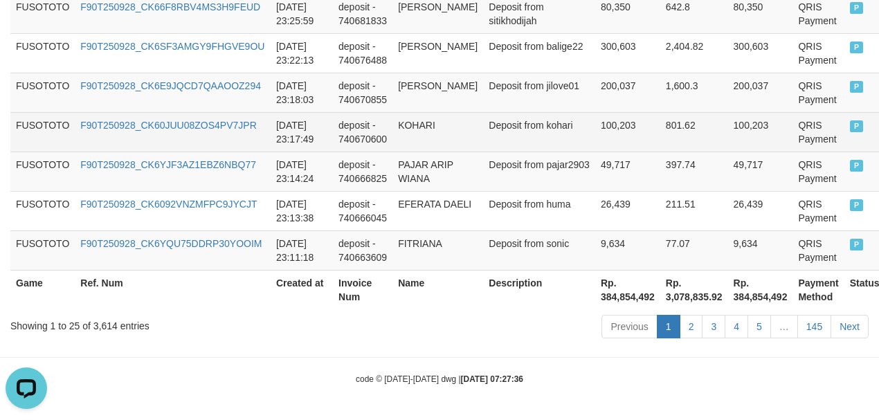
click at [521, 114] on td "Deposit from kohari" at bounding box center [539, 131] width 112 height 39
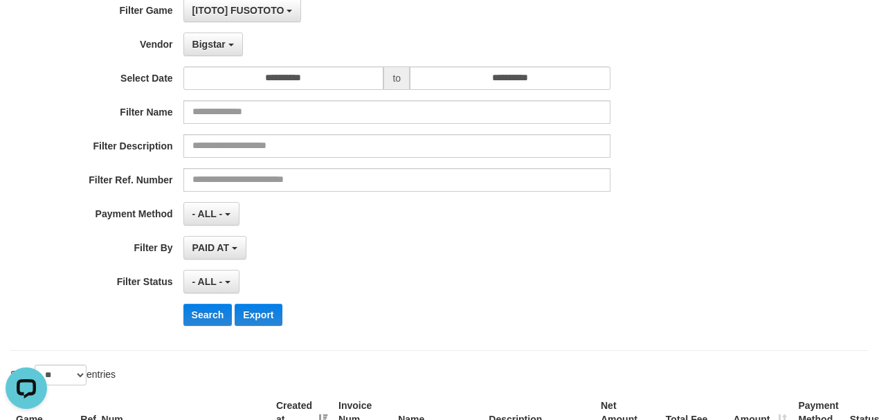
scroll to position [0, 0]
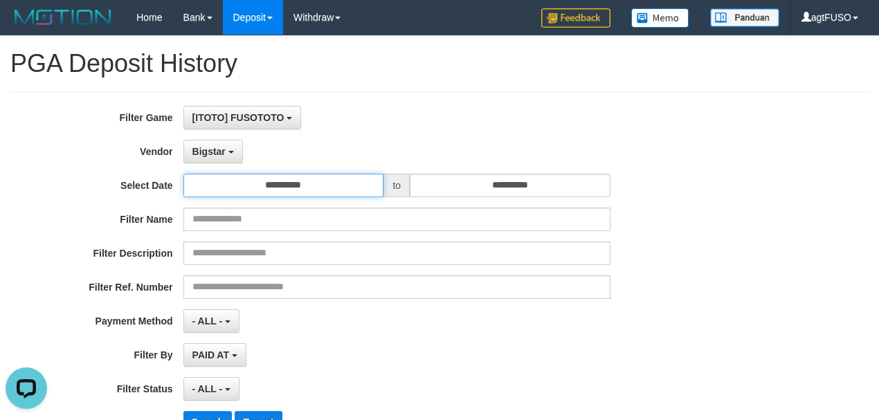
click at [338, 184] on input "**********" at bounding box center [283, 186] width 201 height 24
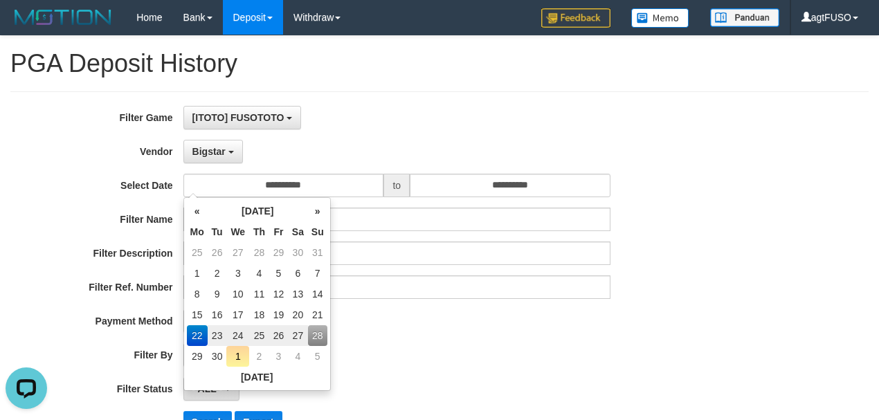
click at [469, 329] on div "- ALL - SELECT ALL - ALL - SELECT PAYMENT METHOD Mandiri BNI OVO CIMB BRI MAYBA…" at bounding box center [396, 321] width 427 height 24
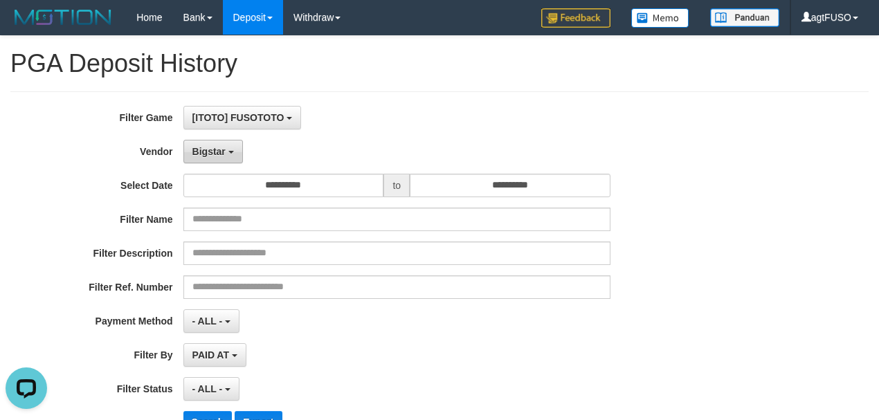
click at [224, 152] on span "Bigstar" at bounding box center [208, 151] width 33 height 11
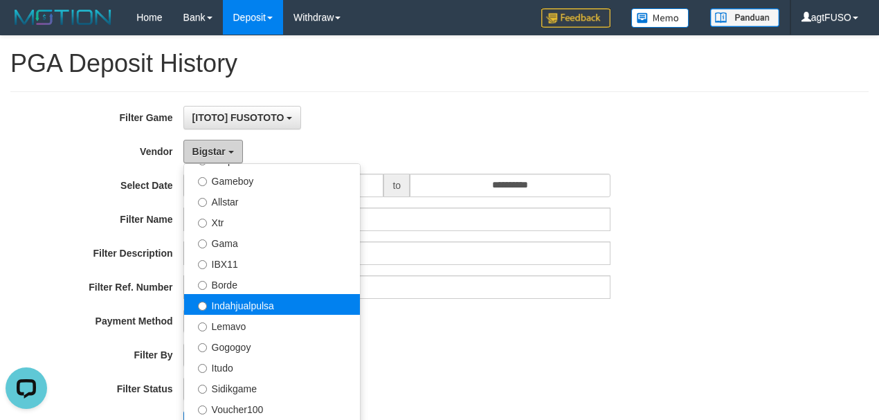
scroll to position [331, 0]
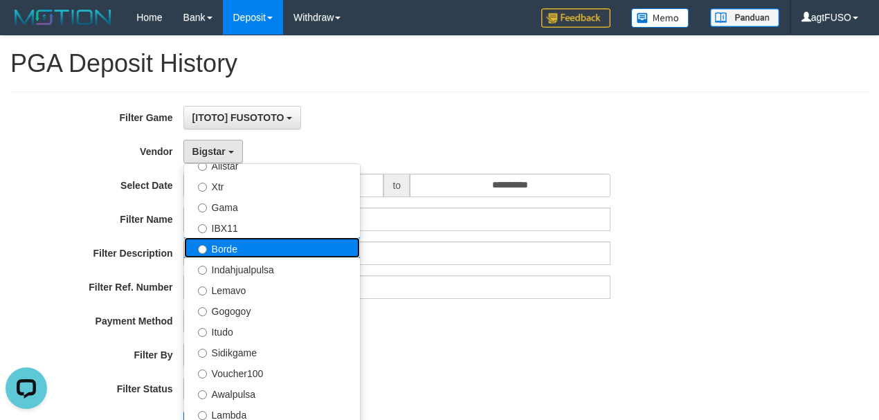
click at [233, 241] on label "Borde" at bounding box center [272, 247] width 176 height 21
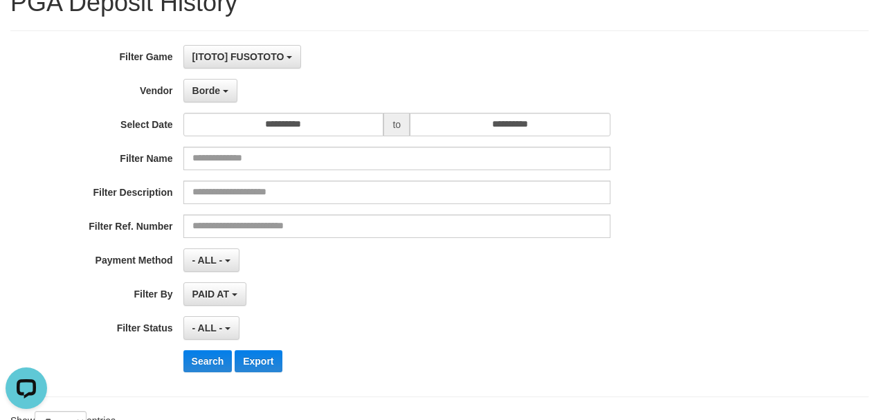
scroll to position [61, 0]
click at [204, 366] on button "Search" at bounding box center [207, 361] width 49 height 22
click at [505, 323] on div "- ALL - SELECT ALL - ALL - SELECT STATUS PENDING/UNPAID PAID CANCELED EXPIRED" at bounding box center [396, 328] width 427 height 24
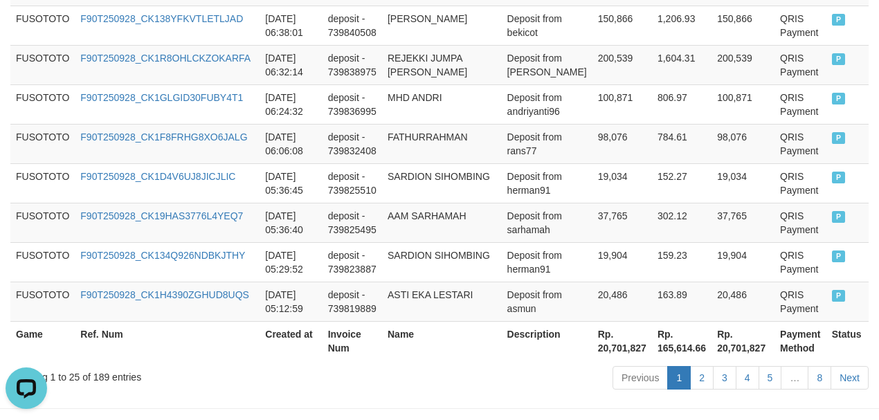
scroll to position [1247, 0]
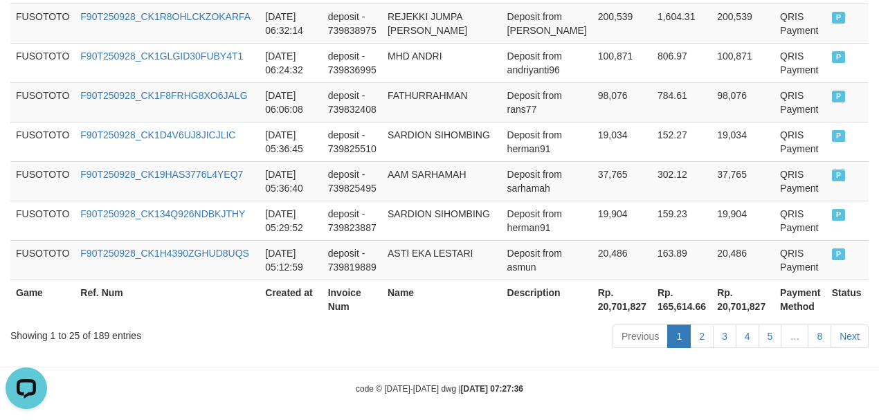
click at [593, 298] on th "Rp. 20,701,827" at bounding box center [623, 299] width 60 height 39
copy th "20,701,827"
click at [348, 28] on td "deposit - 739838975" at bounding box center [353, 22] width 60 height 39
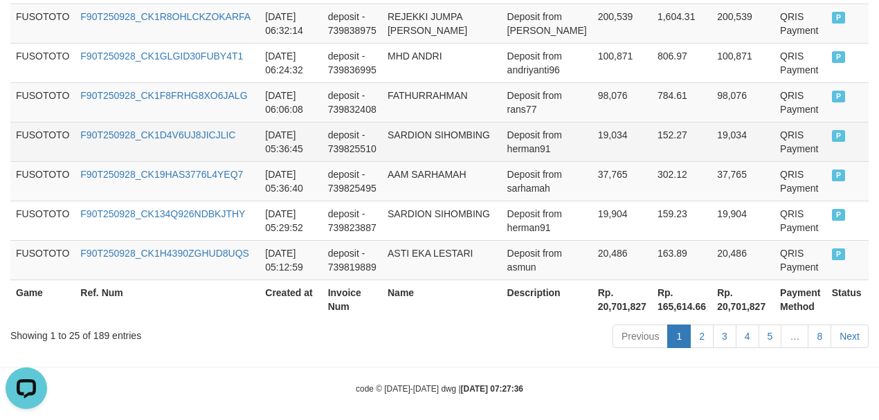
click at [593, 123] on td "19,034" at bounding box center [623, 141] width 60 height 39
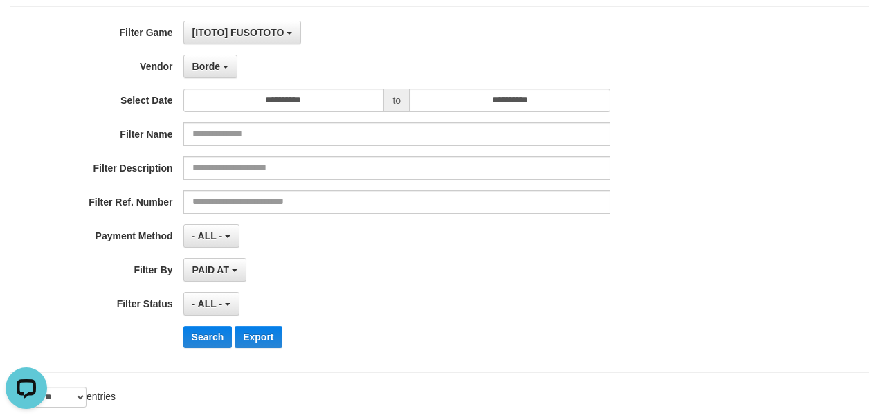
scroll to position [0, 0]
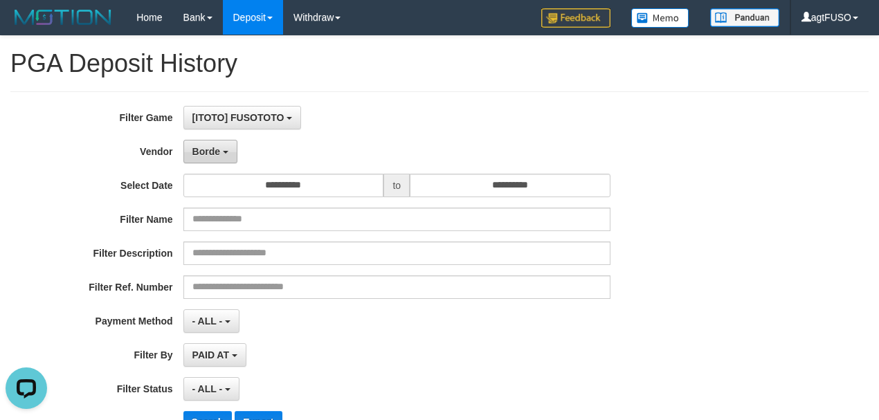
click at [204, 150] on span "Borde" at bounding box center [206, 151] width 28 height 11
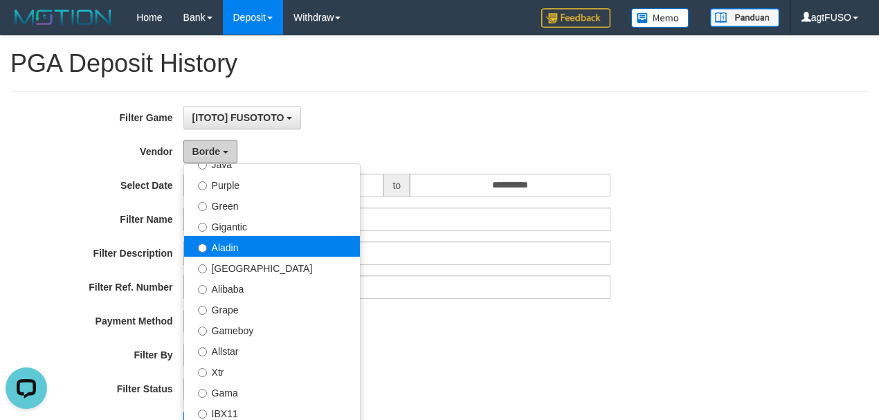
scroll to position [85, 0]
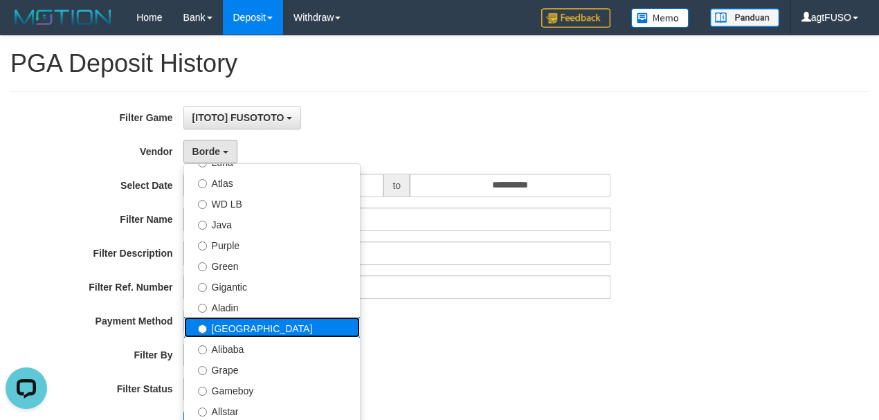
click at [238, 329] on label "[GEOGRAPHIC_DATA]" at bounding box center [272, 327] width 176 height 21
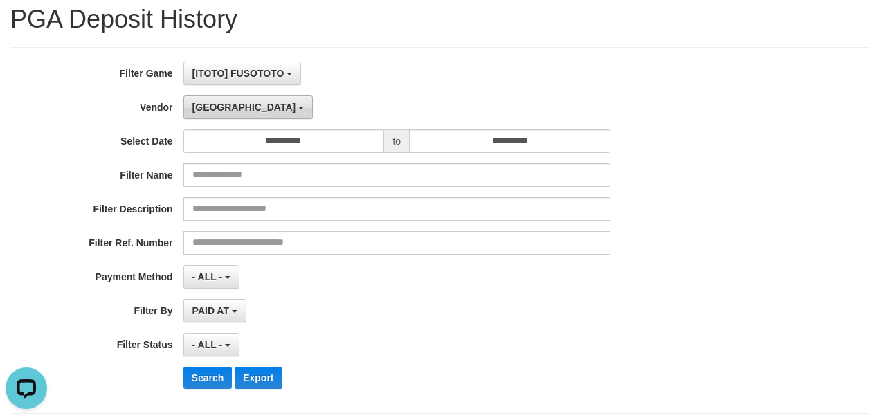
scroll to position [30, 0]
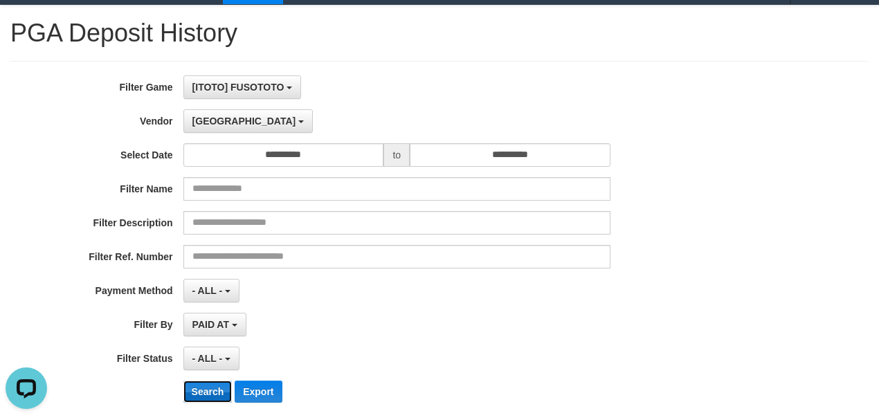
click at [210, 390] on button "Search" at bounding box center [207, 392] width 49 height 22
click at [515, 354] on div "- ALL - SELECT ALL - ALL - SELECT STATUS PENDING/UNPAID PAID CANCELED EXPIRED" at bounding box center [396, 359] width 427 height 24
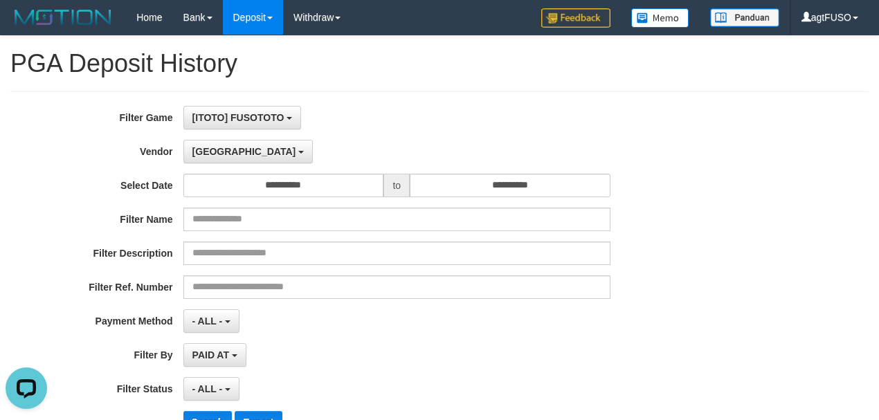
scroll to position [1316, 0]
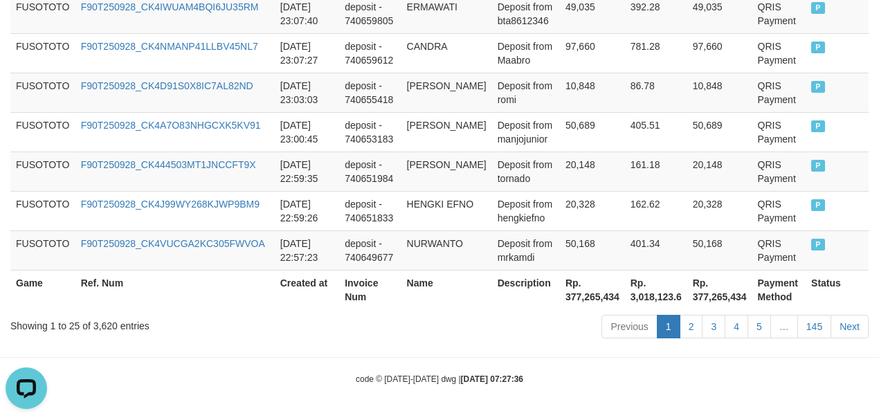
click at [577, 299] on th "Rp. 377,265,434" at bounding box center [592, 289] width 65 height 39
copy th "377,265,434"
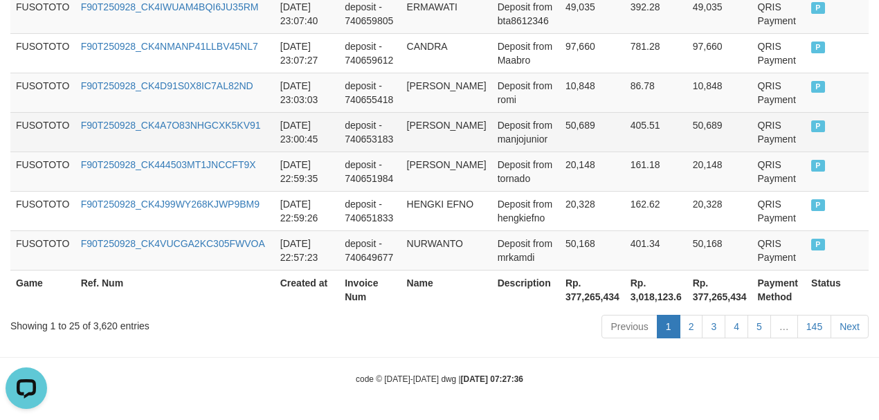
click at [468, 139] on td "[PERSON_NAME]" at bounding box center [447, 131] width 91 height 39
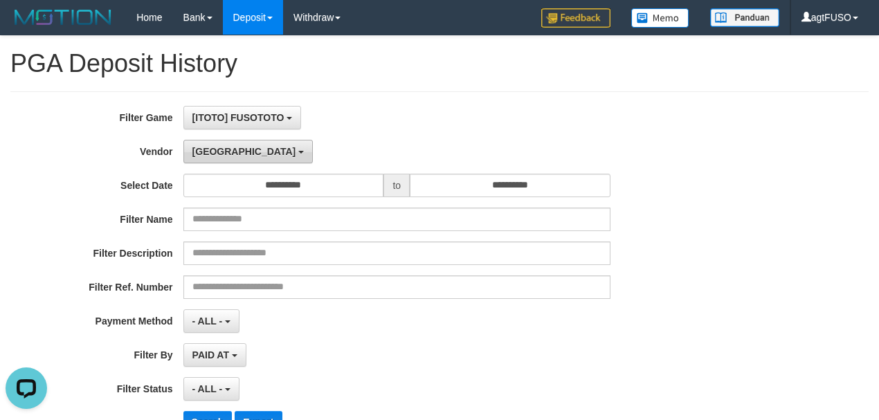
click at [212, 151] on span "[GEOGRAPHIC_DATA]" at bounding box center [244, 151] width 104 height 11
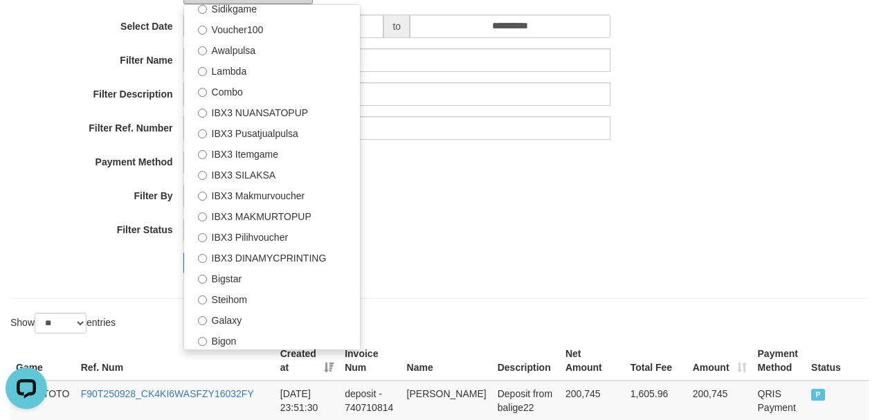
scroll to position [215, 0]
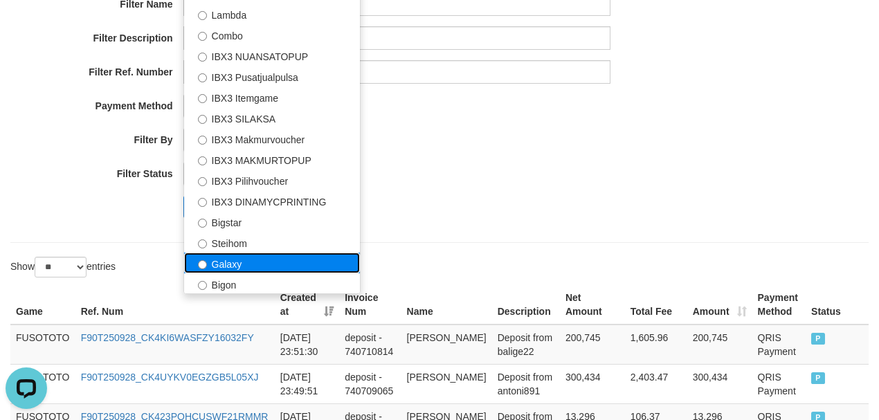
click at [236, 260] on label "Galaxy" at bounding box center [272, 263] width 176 height 21
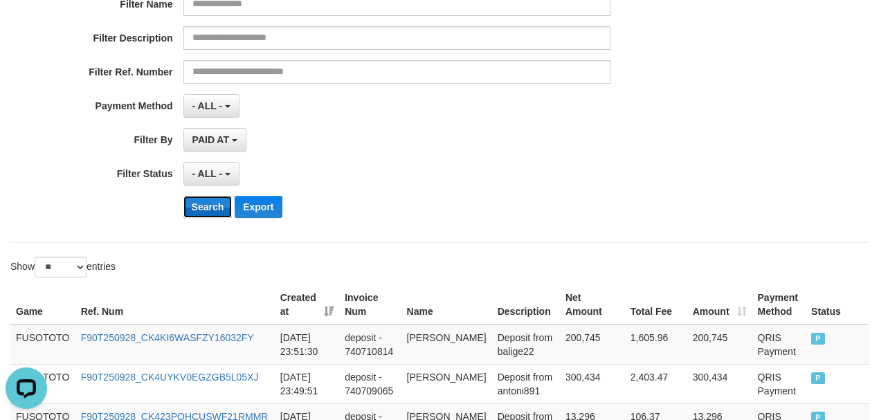
click at [210, 201] on button "Search" at bounding box center [207, 207] width 49 height 22
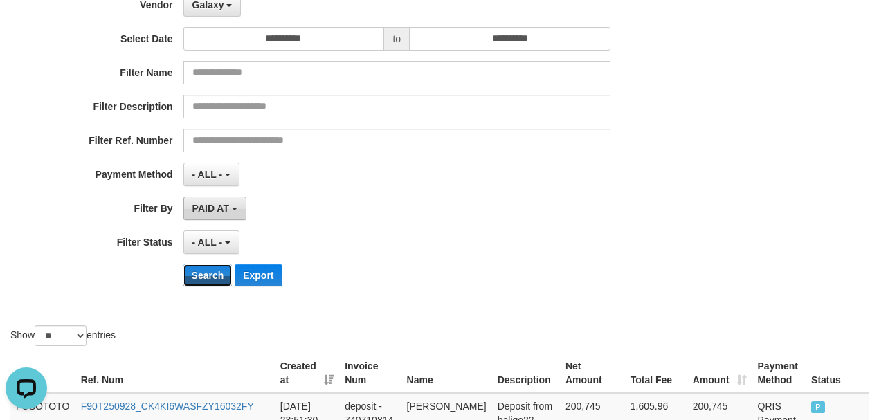
scroll to position [123, 0]
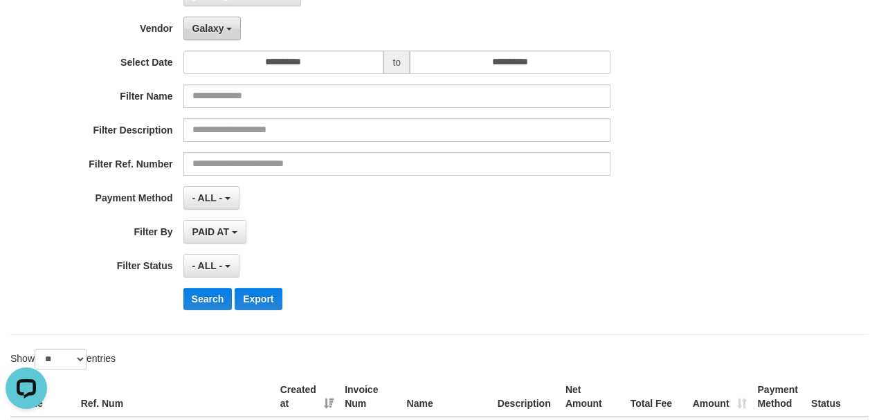
click at [227, 21] on button "Galaxy" at bounding box center [212, 29] width 58 height 24
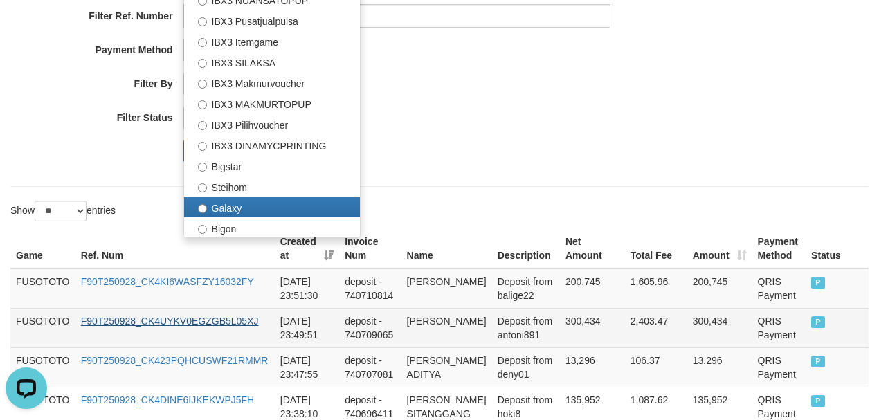
scroll to position [307, 0]
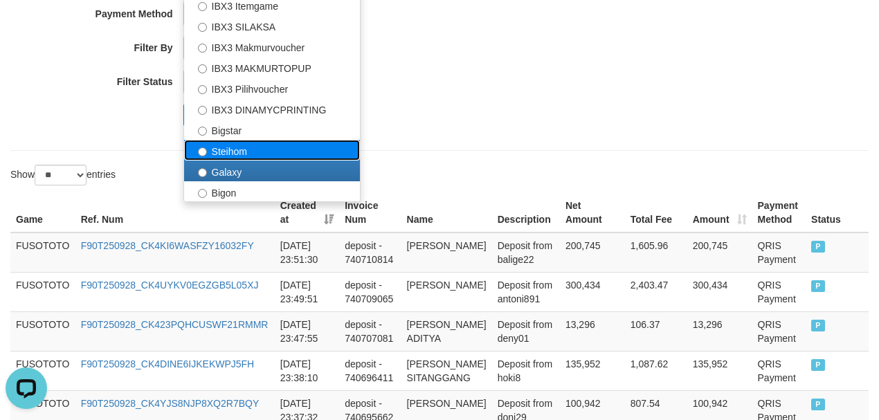
click at [215, 152] on label "Steihom" at bounding box center [272, 150] width 176 height 21
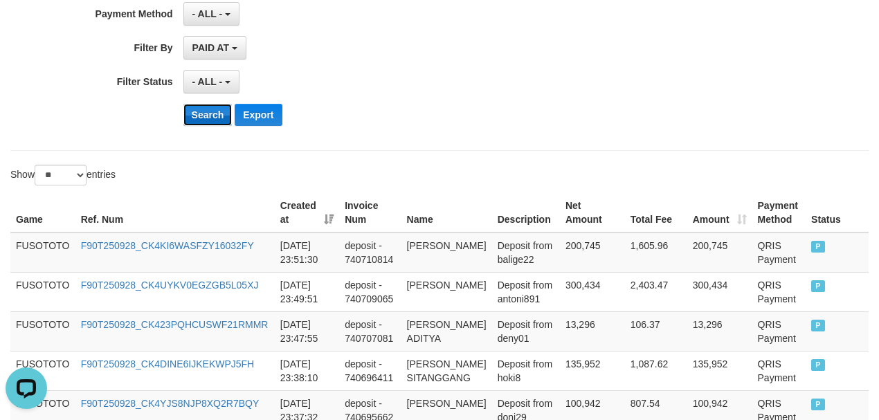
click at [210, 108] on button "Search" at bounding box center [207, 115] width 49 height 22
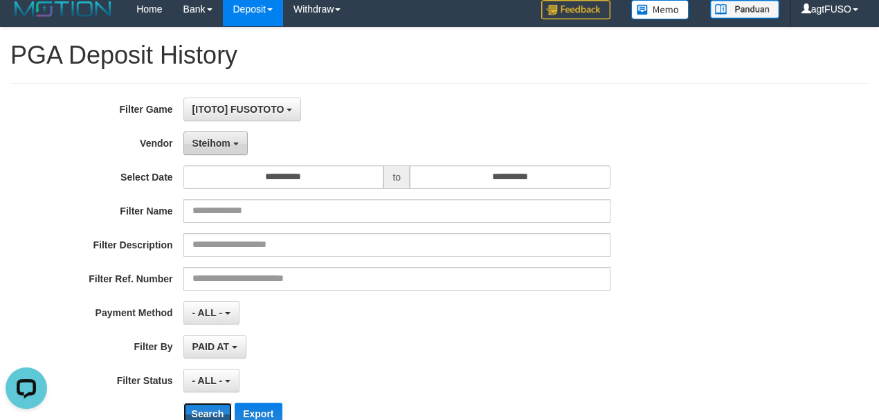
scroll to position [0, 0]
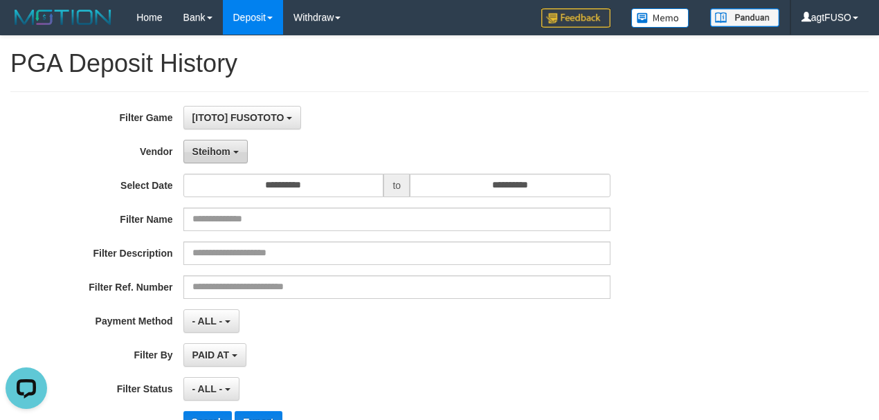
click at [222, 140] on button "Steihom" at bounding box center [215, 152] width 64 height 24
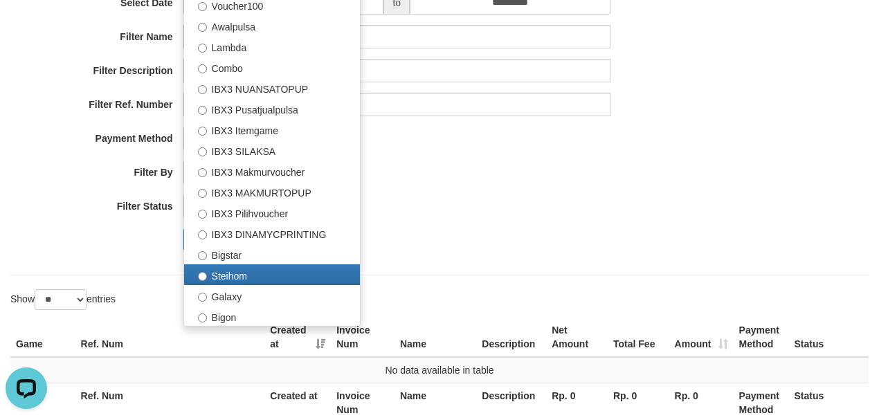
scroll to position [184, 0]
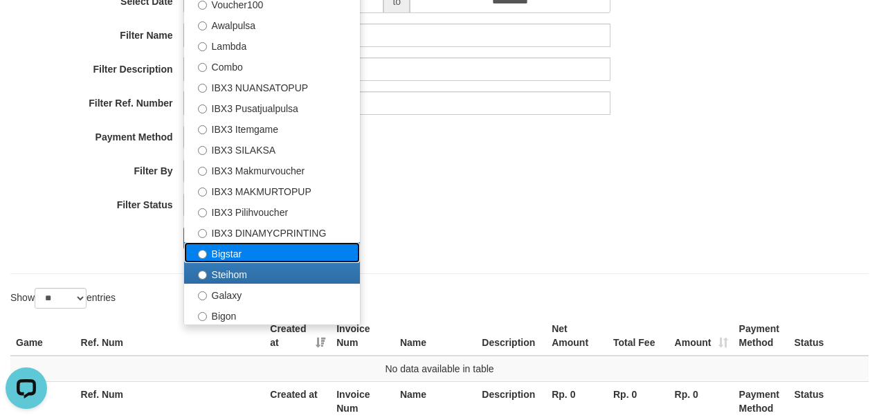
drag, startPoint x: 253, startPoint y: 251, endPoint x: 190, endPoint y: 262, distance: 64.8
click at [252, 251] on label "Bigstar" at bounding box center [272, 252] width 176 height 21
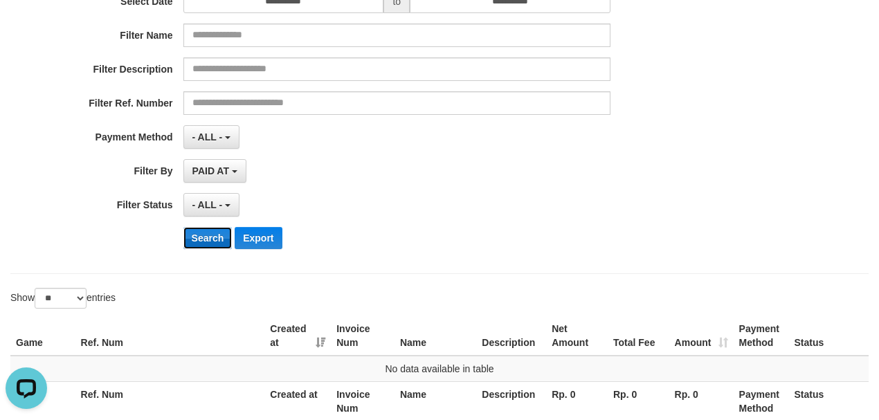
click at [201, 237] on button "Search" at bounding box center [207, 238] width 49 height 22
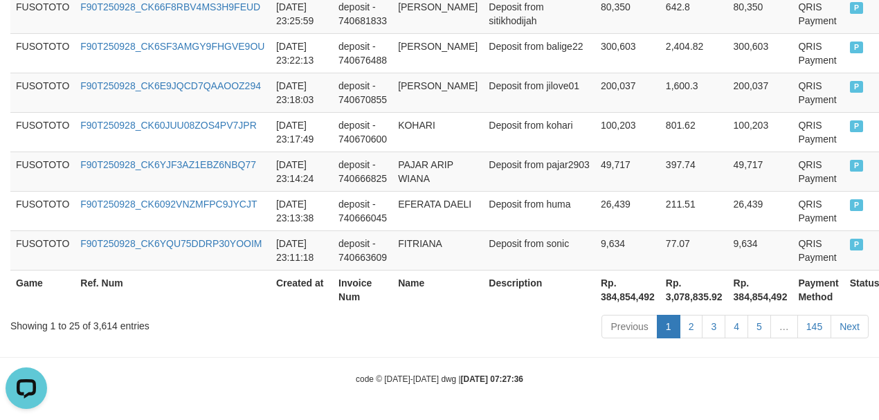
scroll to position [0, 0]
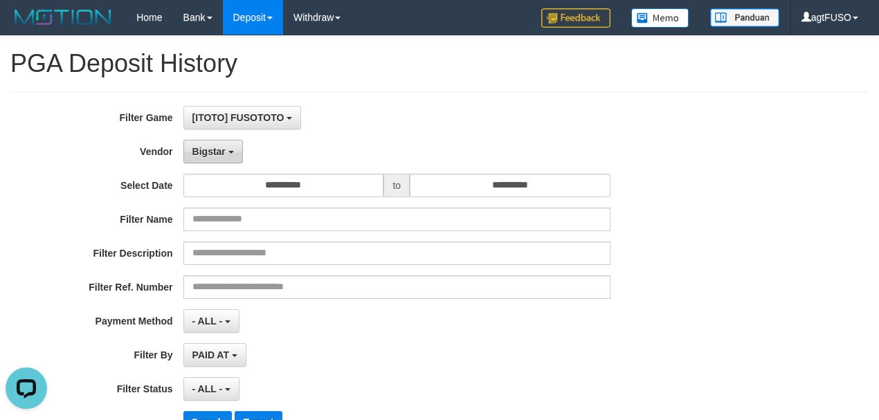
click at [194, 137] on div "**********" at bounding box center [366, 275] width 732 height 338
click at [195, 140] on button "Bigstar" at bounding box center [213, 152] width 60 height 24
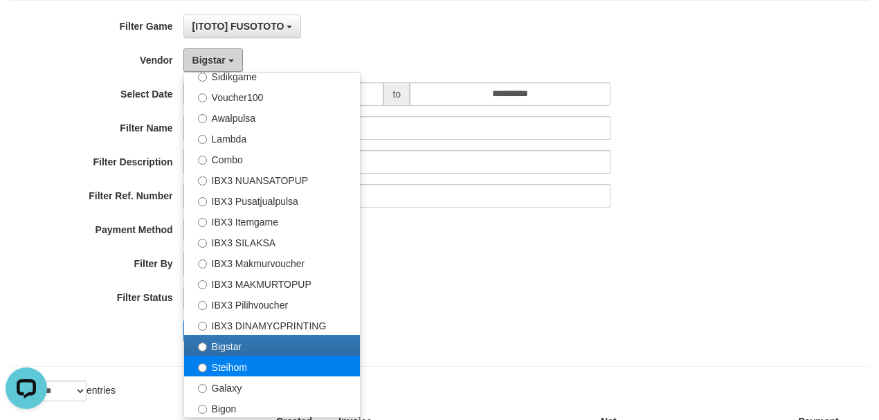
scroll to position [92, 0]
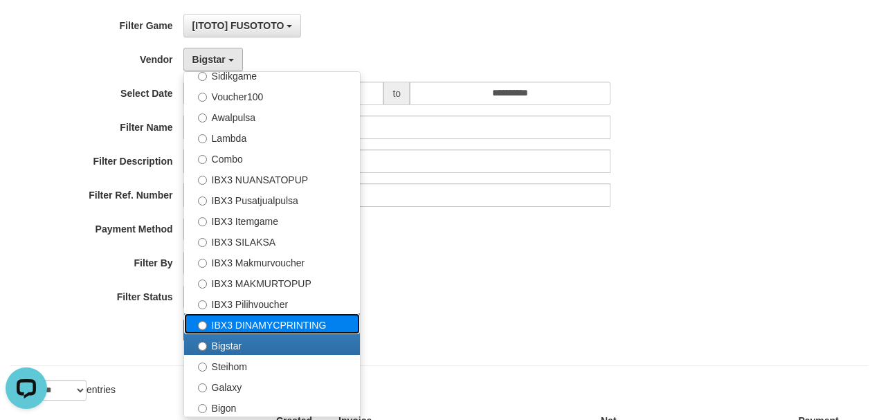
click at [264, 321] on label "IBX3 DINAMYCPRINTING" at bounding box center [272, 324] width 176 height 21
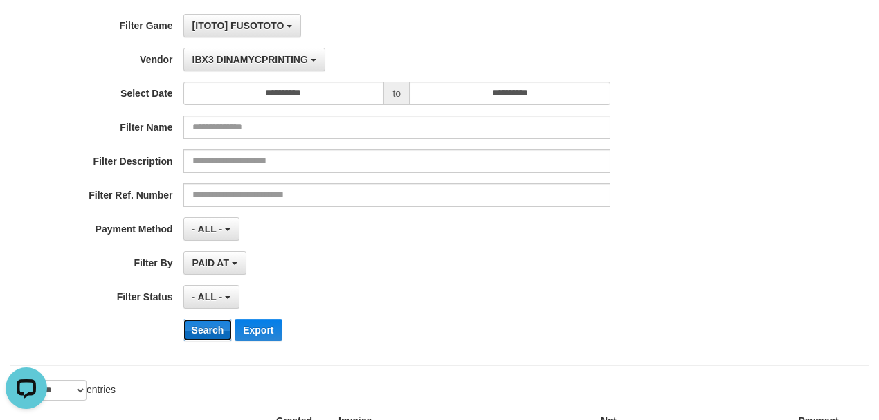
click at [206, 323] on button "Search" at bounding box center [207, 330] width 49 height 22
click at [446, 300] on div "- ALL - SELECT ALL - ALL - SELECT STATUS PENDING/UNPAID PAID CANCELED EXPIRED" at bounding box center [396, 297] width 427 height 24
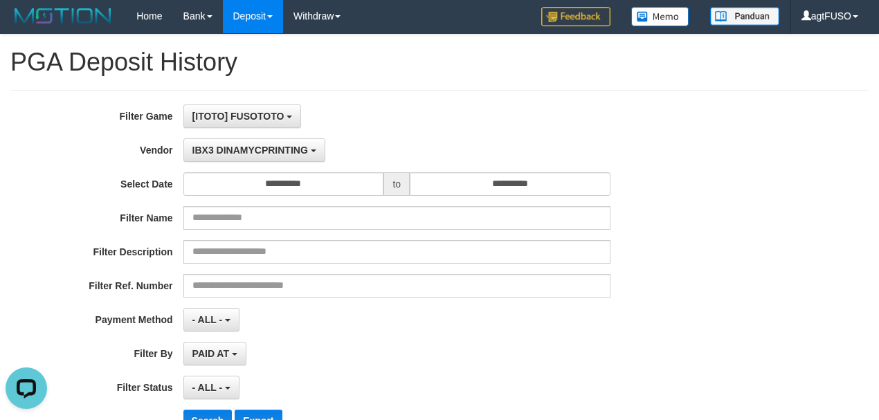
scroll to position [0, 0]
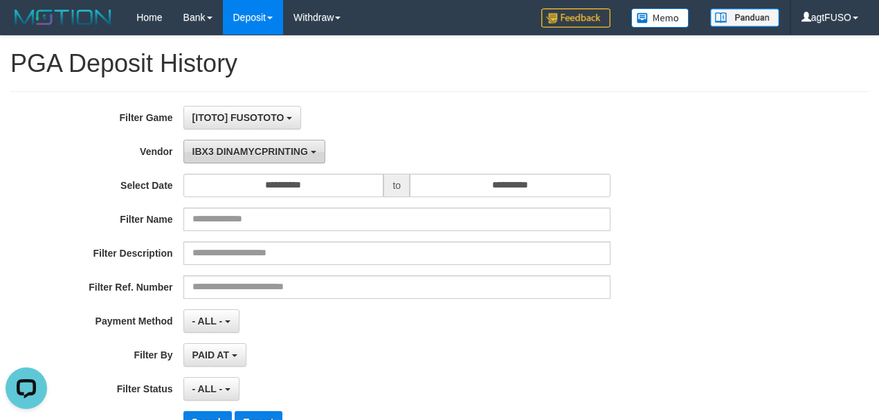
click at [247, 146] on span "IBX3 DINAMYCPRINTING" at bounding box center [250, 151] width 116 height 11
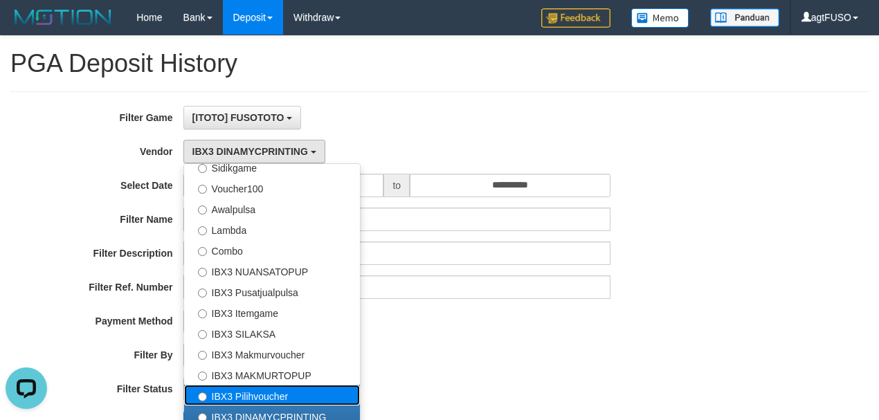
click at [262, 396] on label "IBX3 Pilihvoucher" at bounding box center [272, 395] width 176 height 21
select select "**********"
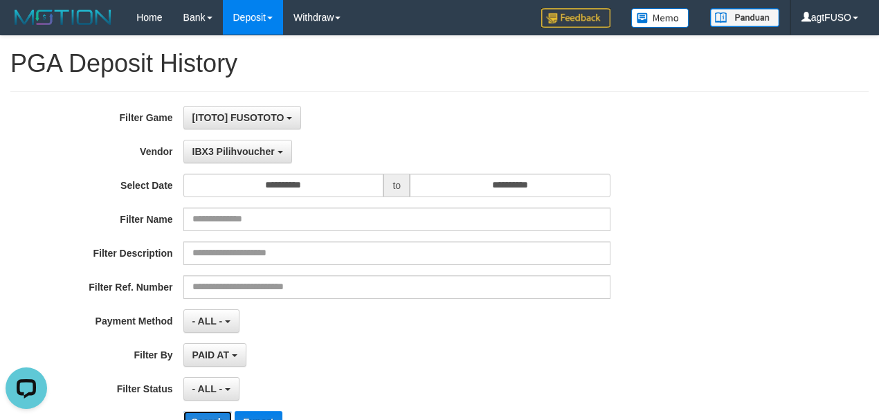
drag, startPoint x: 222, startPoint y: 408, endPoint x: 214, endPoint y: 408, distance: 8.3
click at [217, 411] on button "Search" at bounding box center [207, 422] width 49 height 22
click at [213, 411] on button "Search" at bounding box center [207, 422] width 49 height 22
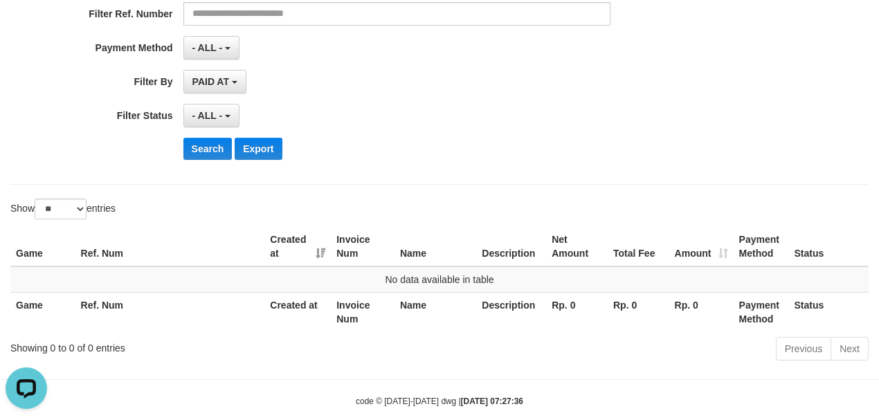
click at [348, 354] on body "Toggle navigation Home Bank Account List Load By Website Group [ITOTO] FUSOTOTO…" at bounding box center [439, 85] width 879 height 716
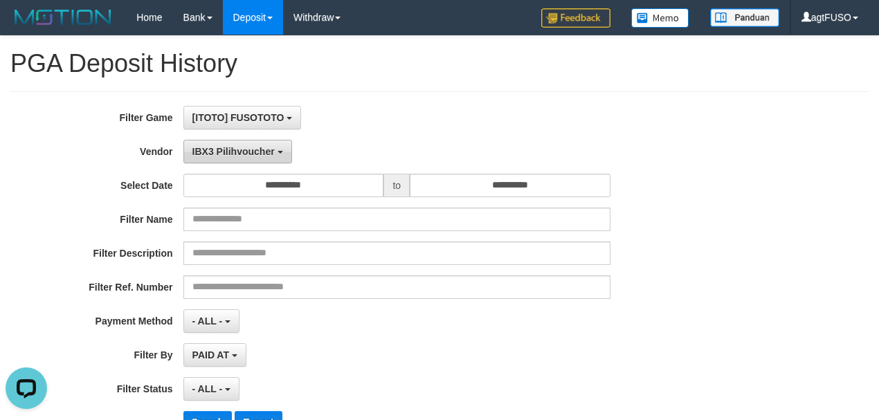
click at [248, 143] on button "IBX3 Pilihvoucher" at bounding box center [237, 152] width 109 height 24
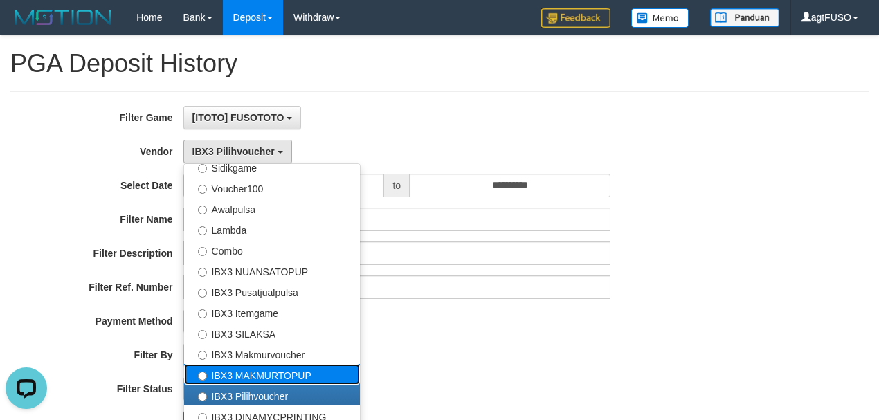
click at [238, 371] on label "IBX3 MAKMURTOPUP" at bounding box center [272, 374] width 176 height 21
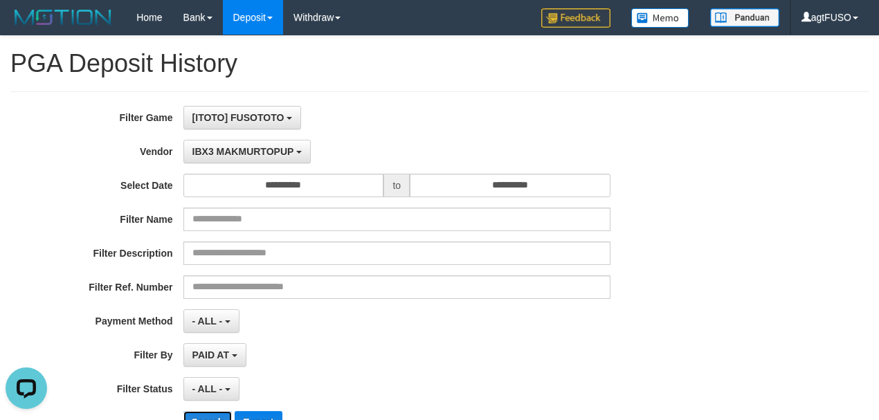
click at [205, 413] on button "Search" at bounding box center [207, 422] width 49 height 22
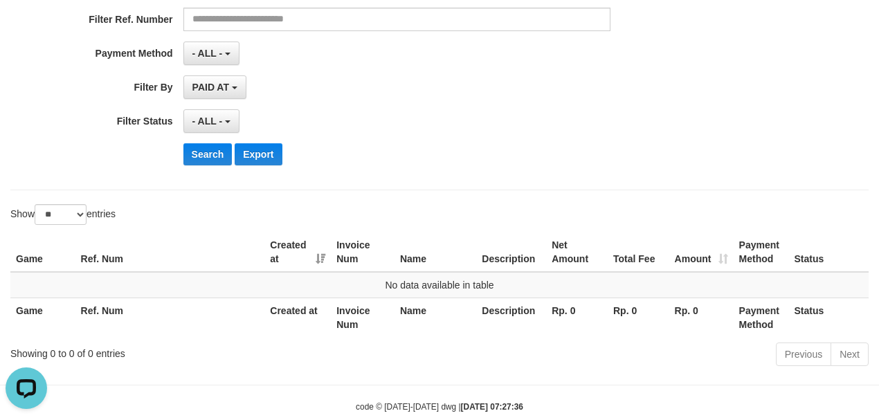
click at [331, 372] on body "Toggle navigation Home Bank Account List Load By Website Group [ITOTO] FUSOTOTO…" at bounding box center [439, 90] width 879 height 716
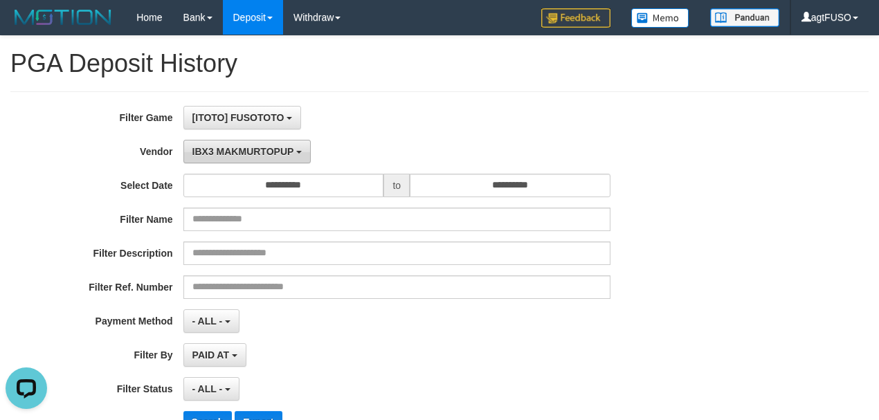
click at [263, 152] on span "IBX3 MAKMURTOPUP" at bounding box center [243, 151] width 102 height 11
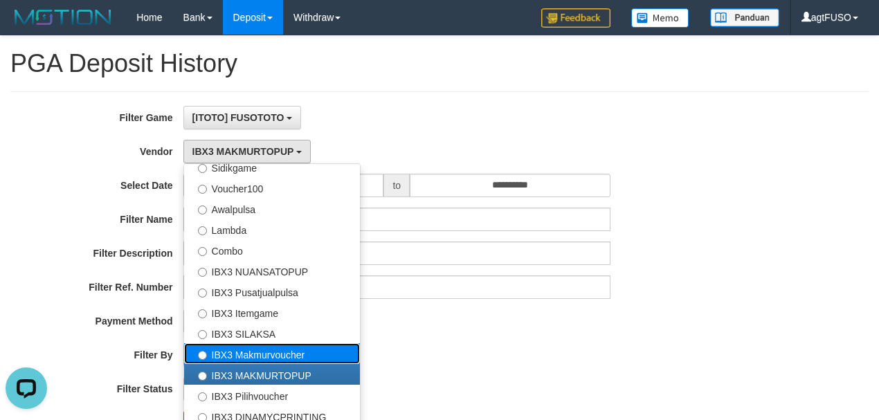
click at [224, 350] on label "IBX3 Makmurvoucher" at bounding box center [272, 353] width 176 height 21
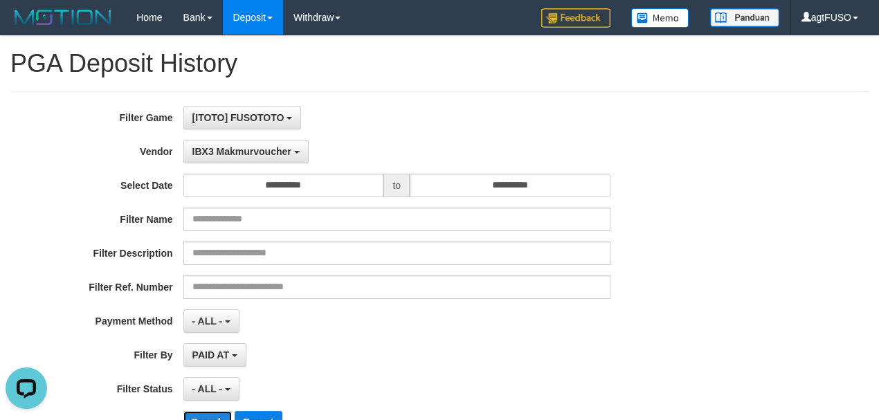
click at [204, 417] on button "Search" at bounding box center [207, 422] width 49 height 22
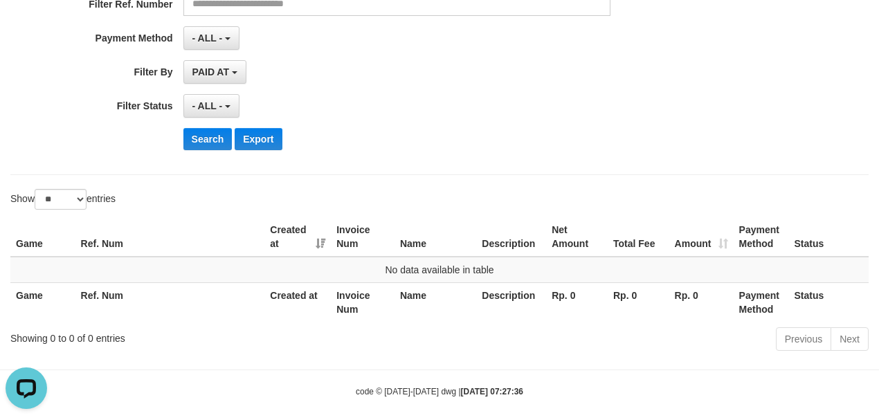
click at [314, 354] on body "Toggle navigation Home Bank Account List Load By Website Group [ITOTO] FUSOTOTO…" at bounding box center [439, 75] width 879 height 716
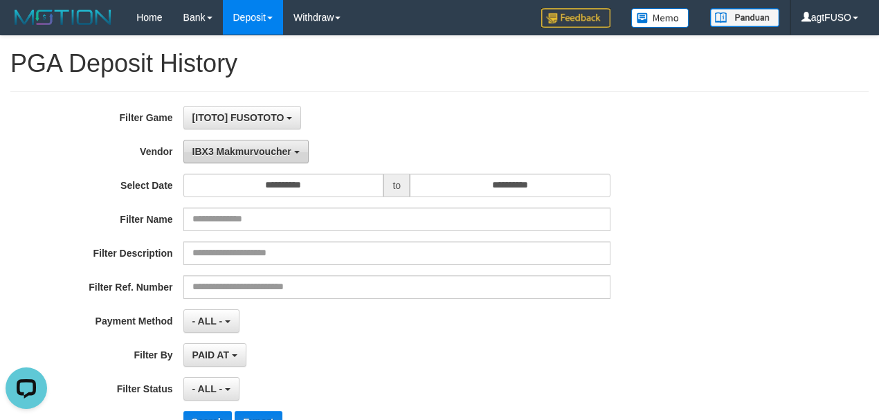
click at [231, 146] on span "IBX3 Makmurvoucher" at bounding box center [241, 151] width 99 height 11
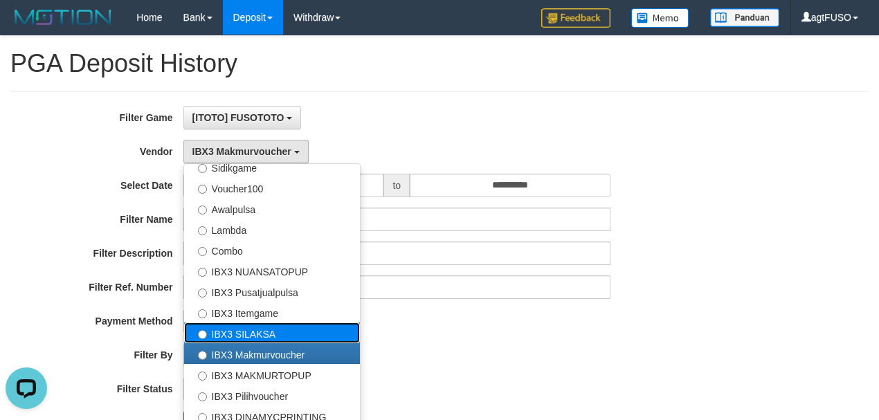
click at [231, 334] on label "IBX3 SILAKSA" at bounding box center [272, 333] width 176 height 21
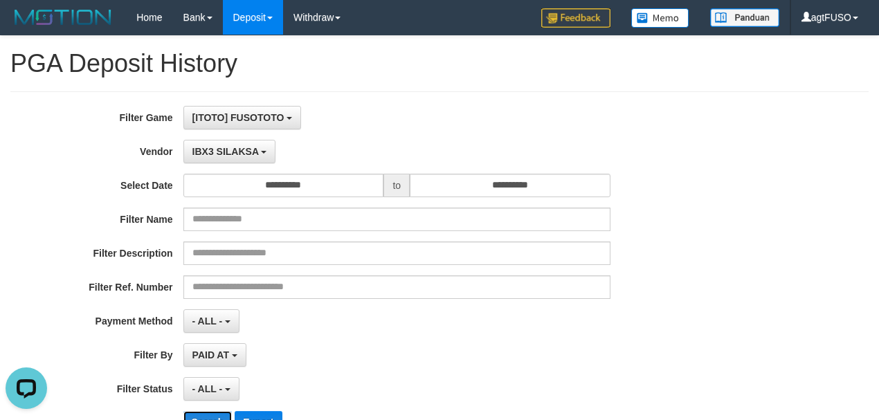
click at [205, 411] on button "Search" at bounding box center [207, 422] width 49 height 22
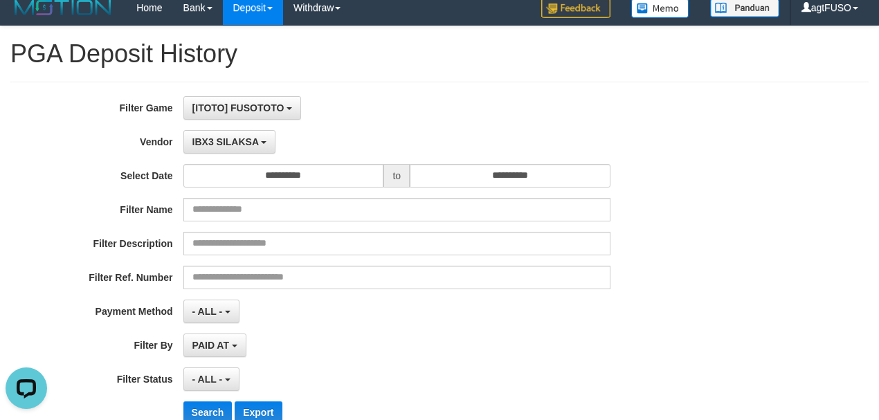
click at [326, 363] on div "**********" at bounding box center [439, 327] width 879 height 603
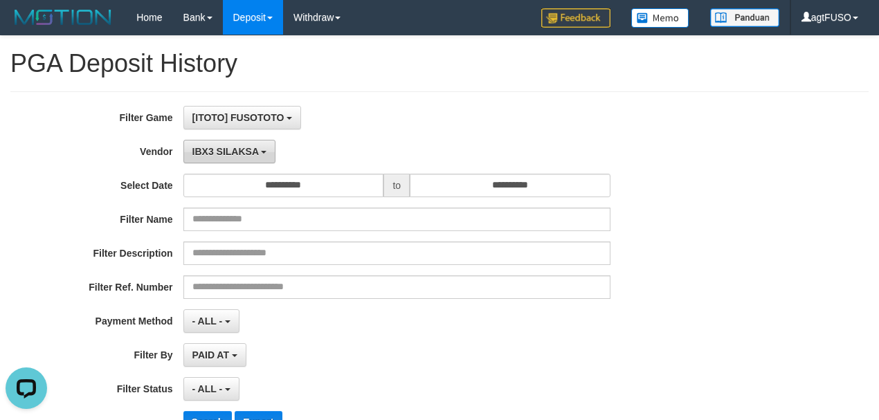
click at [244, 159] on button "IBX3 SILAKSA" at bounding box center [229, 152] width 93 height 24
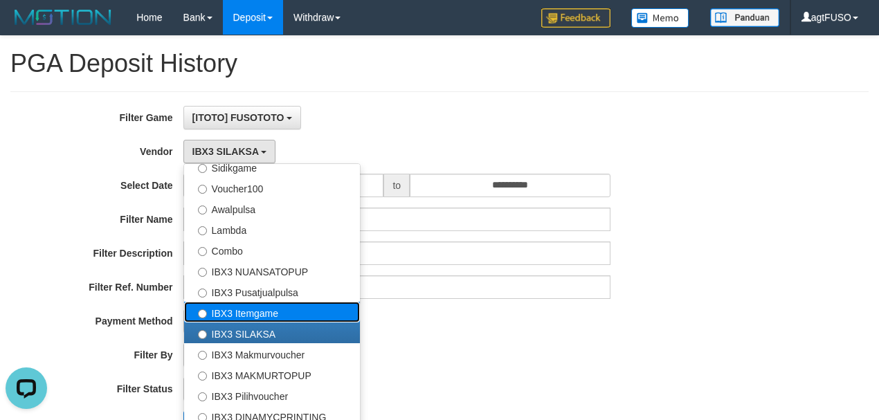
click at [224, 315] on label "IBX3 Itemgame" at bounding box center [272, 312] width 176 height 21
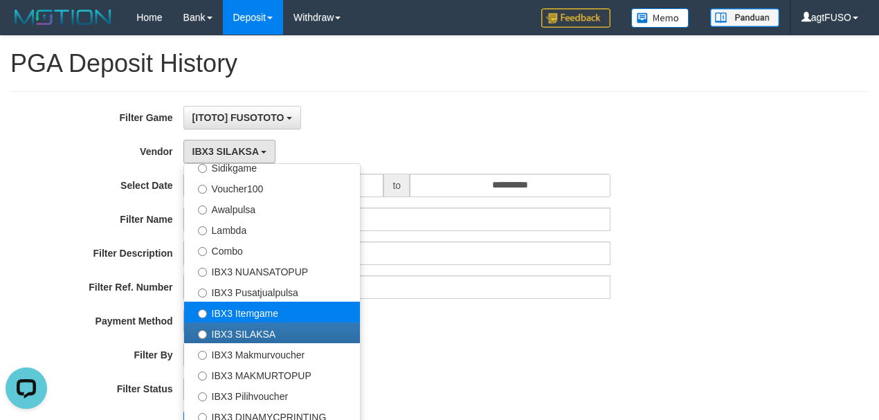
select select "**********"
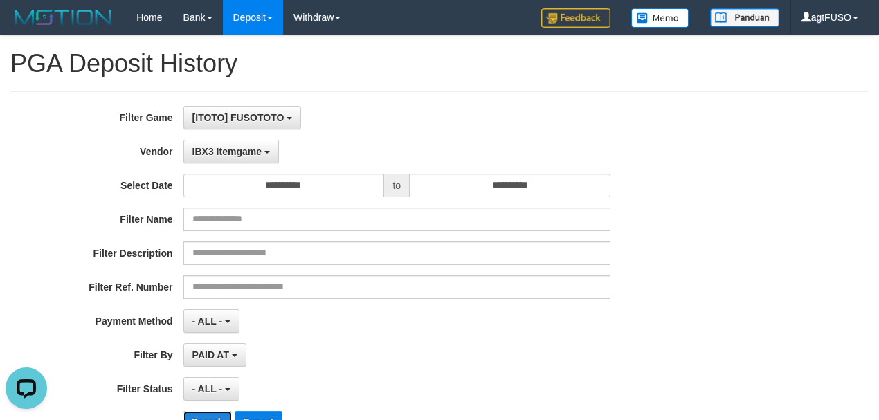
click at [206, 415] on button "Search" at bounding box center [207, 422] width 49 height 22
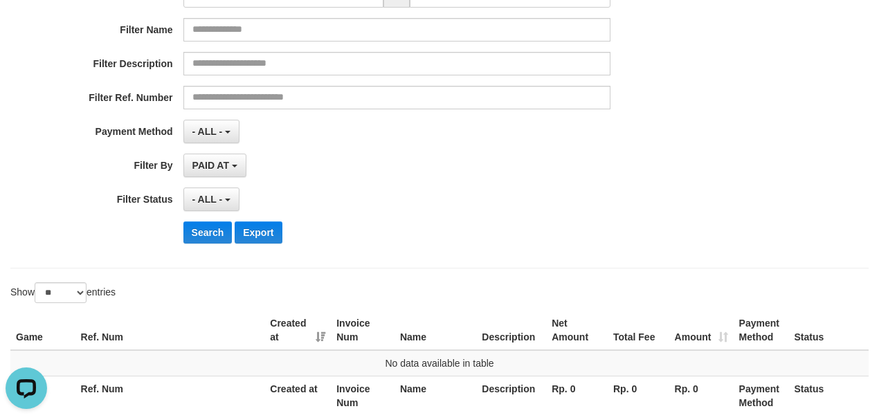
click at [425, 331] on div "**********" at bounding box center [439, 147] width 879 height 603
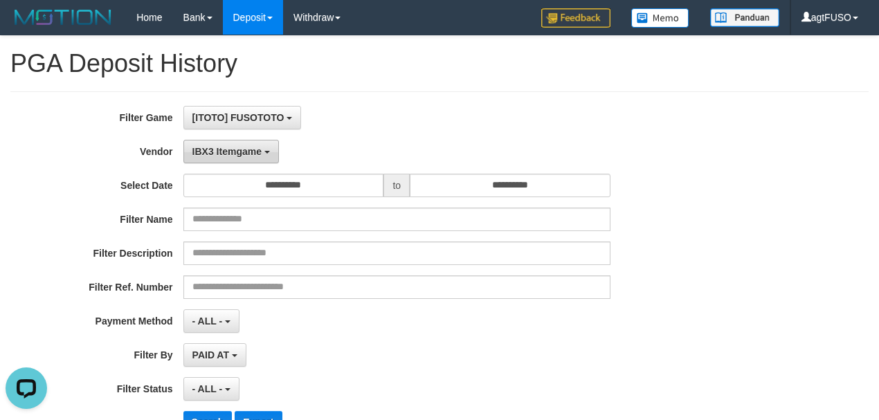
click at [244, 148] on span "IBX3 Itemgame" at bounding box center [226, 151] width 69 height 11
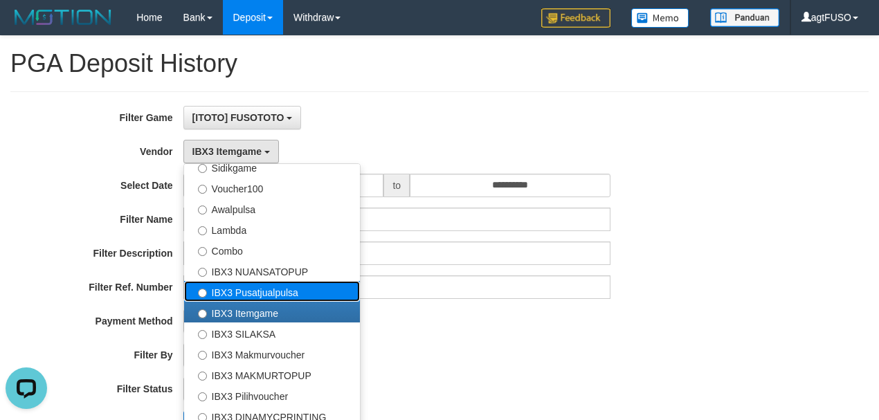
click at [253, 286] on label "IBX3 Pusatjualpulsa" at bounding box center [272, 291] width 176 height 21
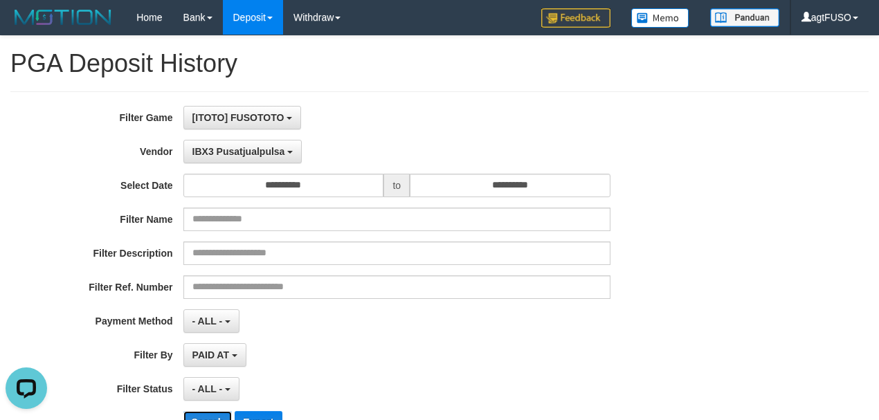
click at [224, 413] on button "Search" at bounding box center [207, 422] width 49 height 22
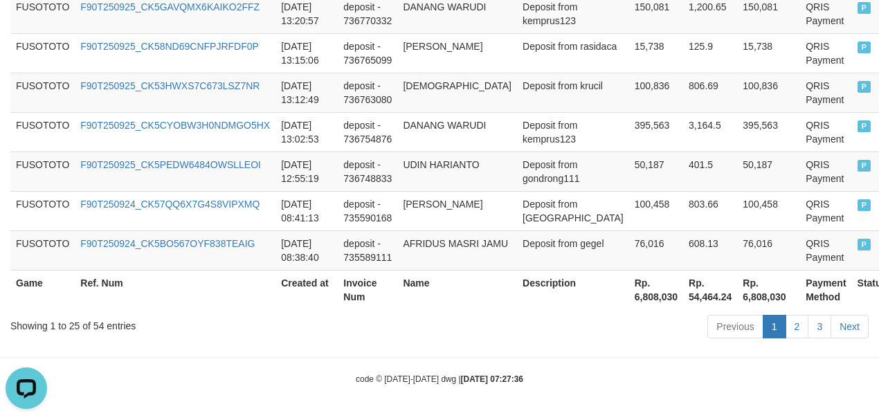
click at [629, 300] on th "Rp. 6,808,030" at bounding box center [656, 289] width 54 height 39
copy th "6,808,030"
click at [517, 162] on td "Deposit from gondrong111" at bounding box center [573, 171] width 112 height 39
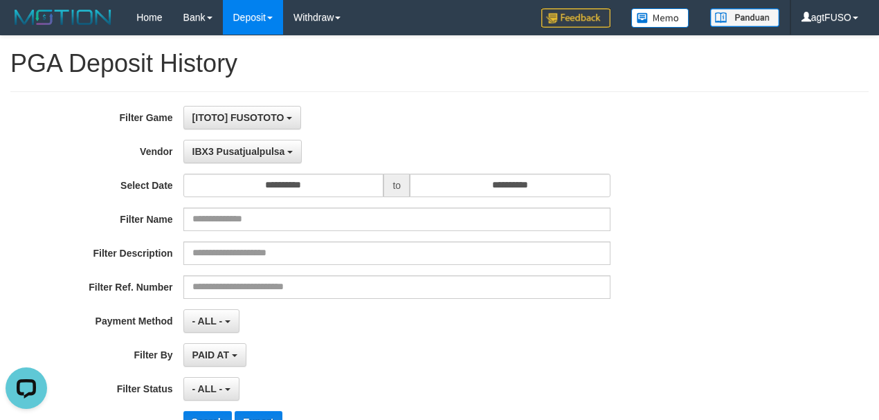
click at [268, 135] on div "**********" at bounding box center [366, 275] width 732 height 338
click at [268, 146] on span "IBX3 Pusatjualpulsa" at bounding box center [238, 151] width 93 height 11
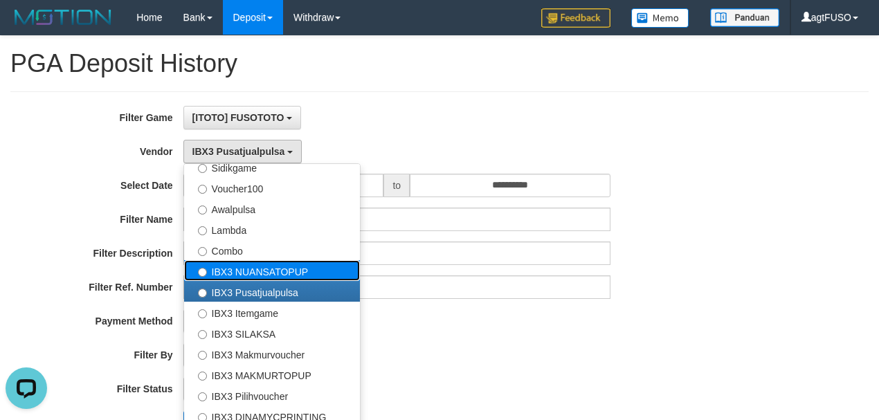
click at [281, 269] on label "IBX3 NUANSATOPUP" at bounding box center [272, 270] width 176 height 21
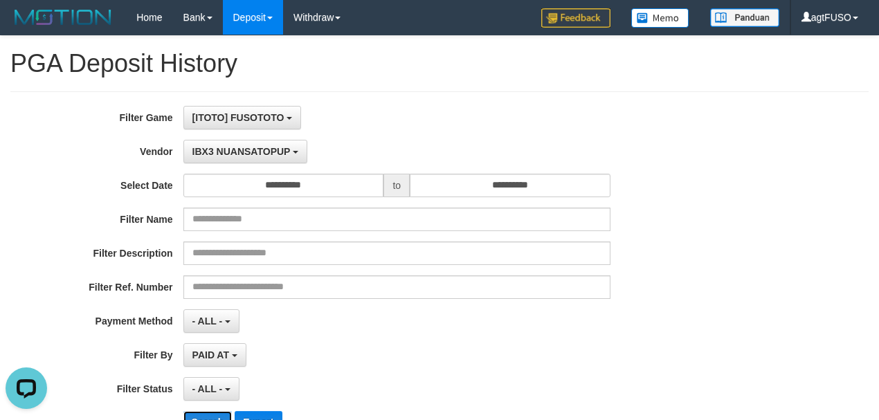
drag, startPoint x: 203, startPoint y: 414, endPoint x: 207, endPoint y: 402, distance: 13.1
click at [203, 413] on button "Search" at bounding box center [207, 422] width 49 height 22
click at [332, 347] on div "PAID AT PAID AT CREATED AT" at bounding box center [396, 355] width 427 height 24
drag, startPoint x: 219, startPoint y: 138, endPoint x: 225, endPoint y: 156, distance: 18.4
click at [219, 140] on button "IBX3 NUANSATOPUP" at bounding box center [245, 152] width 124 height 24
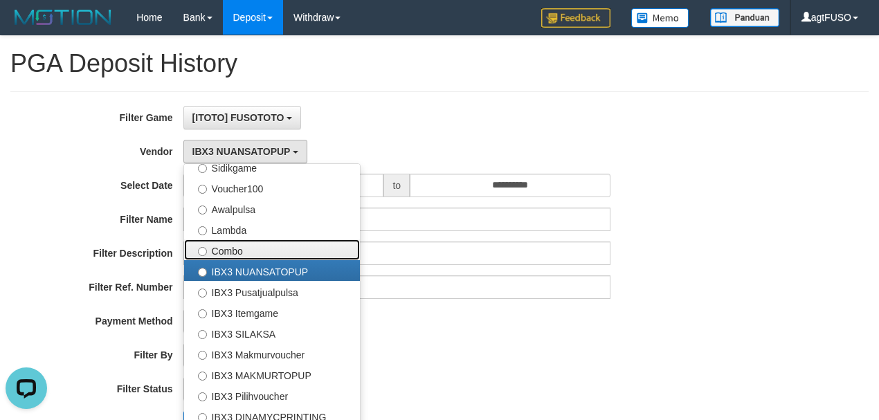
drag, startPoint x: 230, startPoint y: 249, endPoint x: 230, endPoint y: 260, distance: 11.1
click at [229, 251] on label "Combo" at bounding box center [272, 250] width 176 height 21
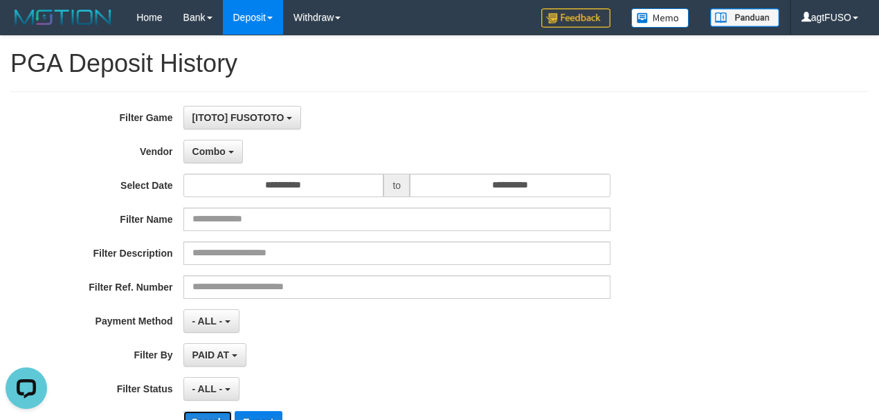
click at [223, 411] on button "Search" at bounding box center [207, 422] width 49 height 22
click at [407, 339] on div "**********" at bounding box center [366, 275] width 732 height 338
click at [229, 154] on button "Combo" at bounding box center [213, 152] width 60 height 24
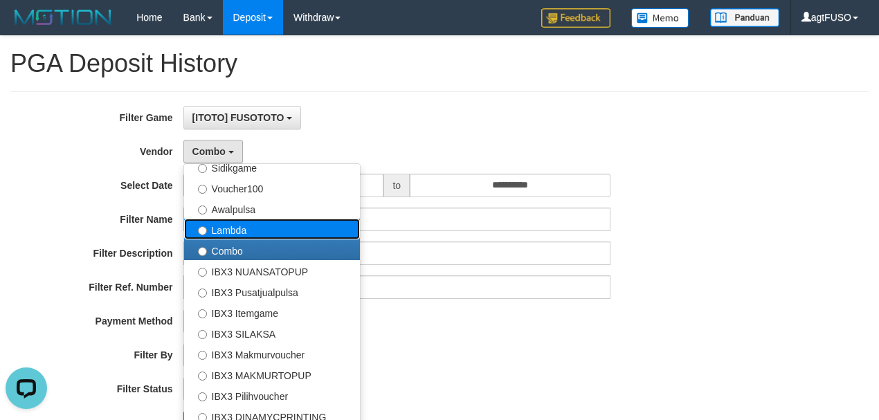
click at [240, 226] on label "Lambda" at bounding box center [272, 229] width 176 height 21
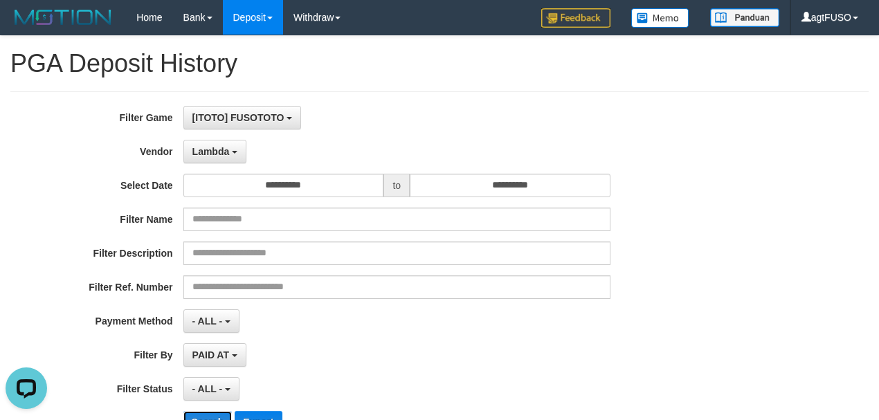
click at [220, 413] on button "Search" at bounding box center [207, 422] width 49 height 22
click at [265, 359] on div "PAID AT PAID AT CREATED AT" at bounding box center [396, 355] width 427 height 24
click at [220, 141] on button "Lambda" at bounding box center [215, 152] width 64 height 24
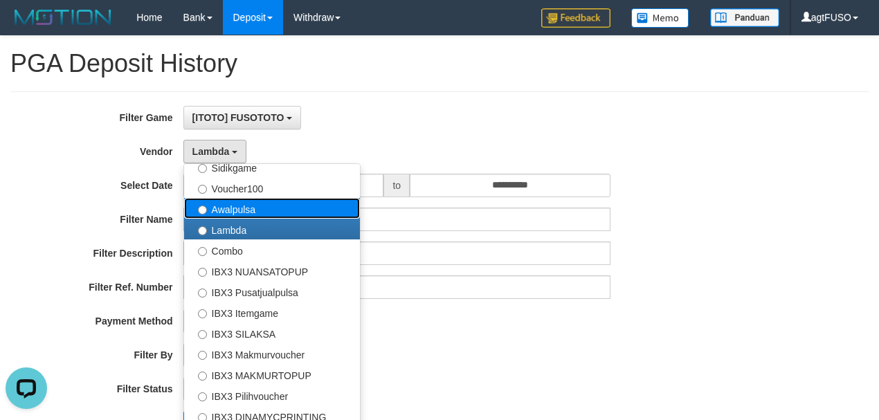
click at [224, 208] on label "Awalpulsa" at bounding box center [272, 208] width 176 height 21
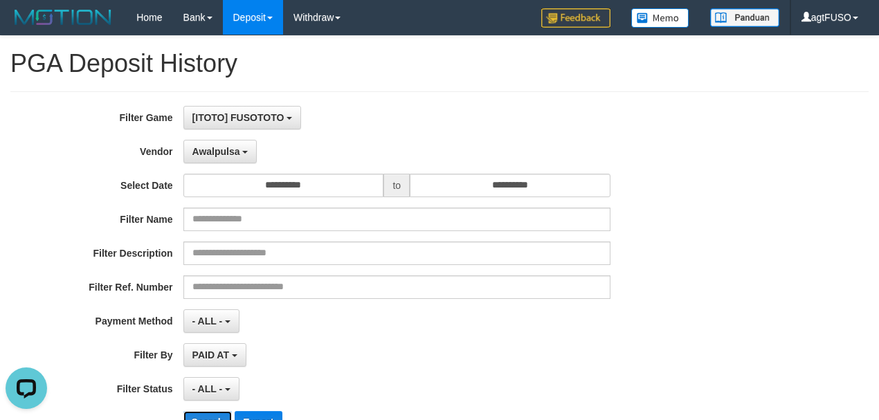
click at [212, 412] on button "Search" at bounding box center [207, 422] width 49 height 22
click at [341, 339] on div "**********" at bounding box center [366, 275] width 732 height 338
click at [217, 160] on button "Awalpulsa" at bounding box center [220, 152] width 74 height 24
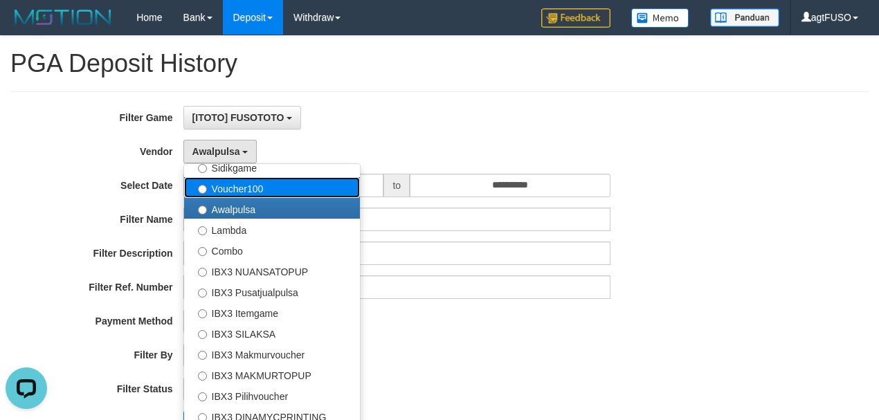
click at [244, 183] on label "Voucher100" at bounding box center [272, 187] width 176 height 21
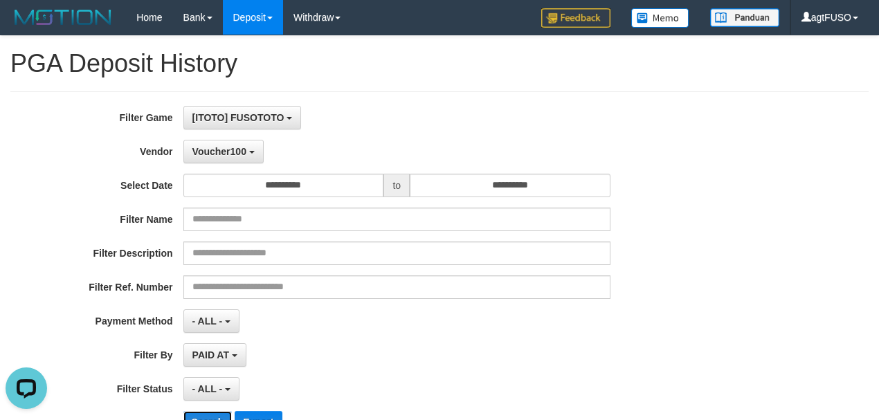
click at [215, 418] on button "Search" at bounding box center [207, 422] width 49 height 22
click at [417, 368] on div "**********" at bounding box center [366, 275] width 732 height 338
click at [215, 146] on span "Voucher100" at bounding box center [219, 151] width 54 height 11
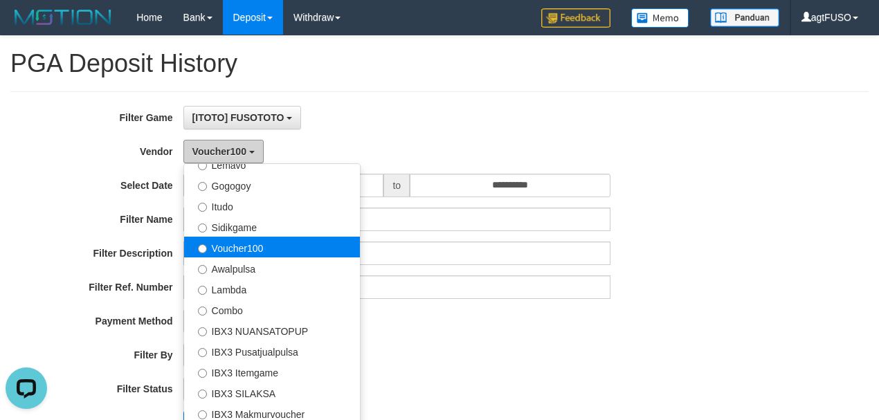
scroll to position [454, 0]
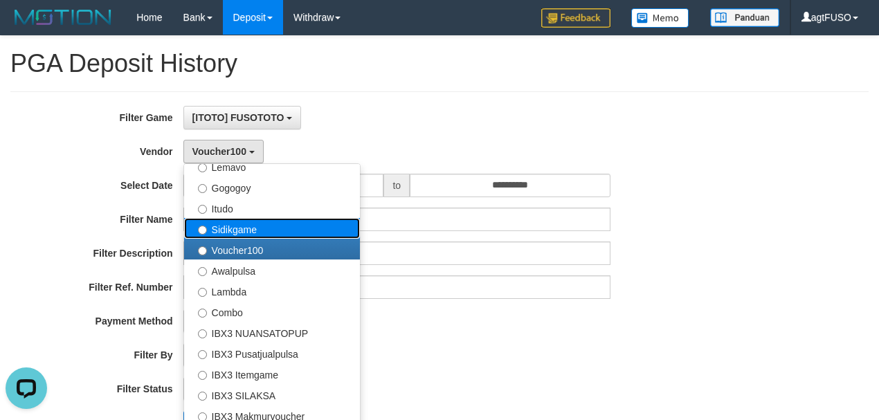
click at [245, 223] on label "Sidikgame" at bounding box center [272, 228] width 176 height 21
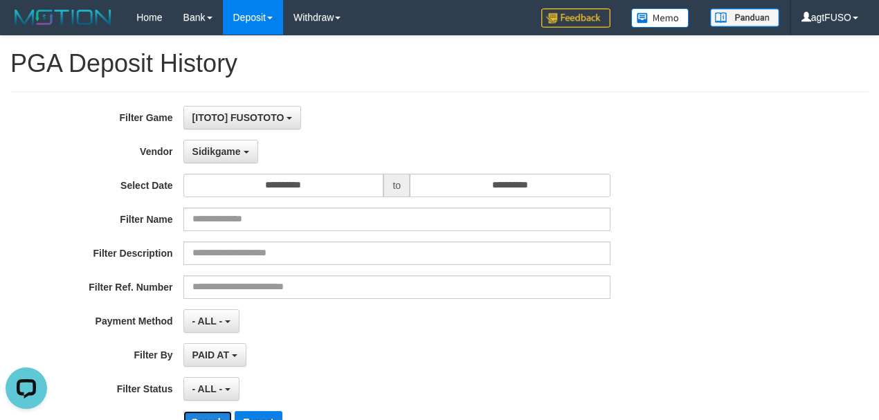
click at [208, 414] on button "Search" at bounding box center [207, 422] width 49 height 22
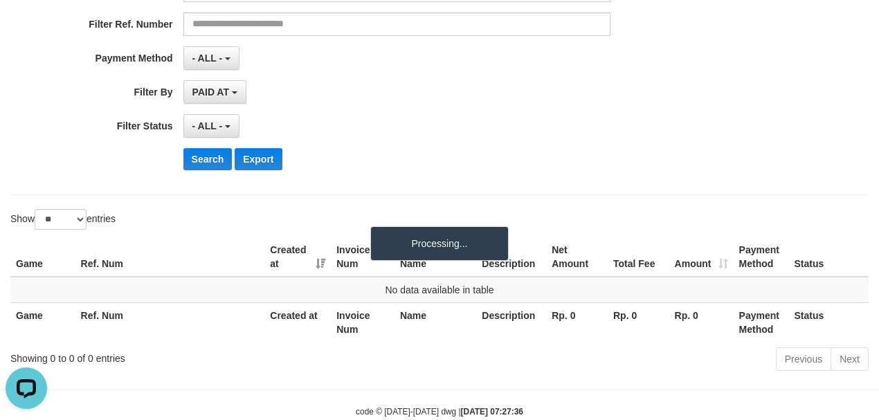
click at [330, 372] on body "Toggle navigation Home Bank Account List Load By Website Group [ITOTO] FUSOTOTO…" at bounding box center [439, 95] width 879 height 716
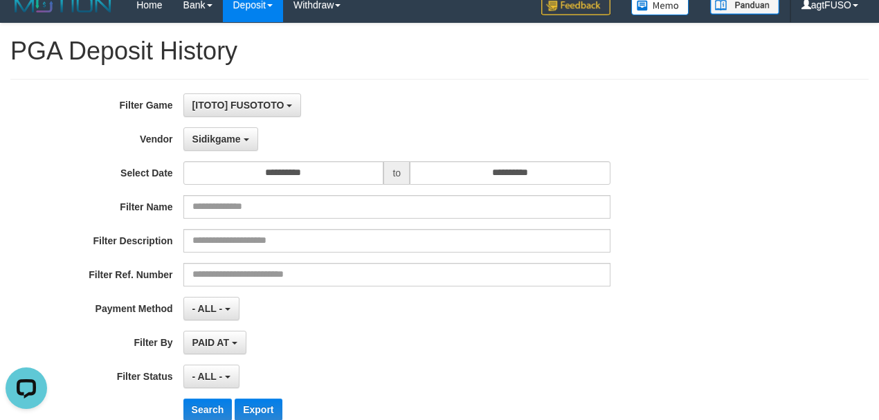
scroll to position [0, 0]
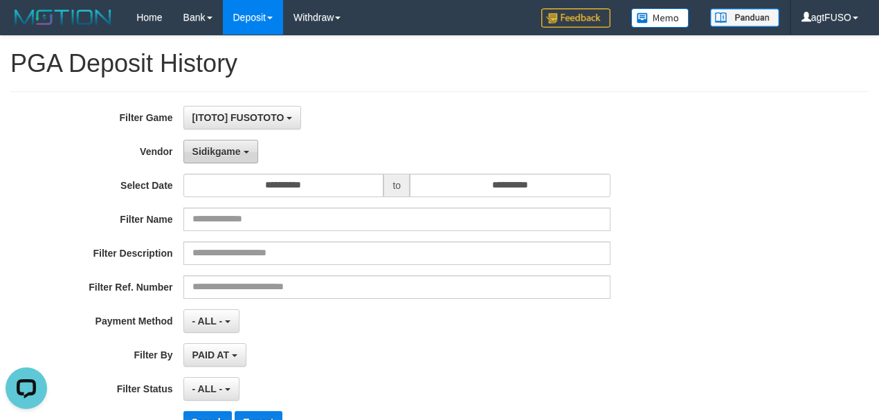
click at [222, 159] on button "Sidikgame" at bounding box center [220, 152] width 75 height 24
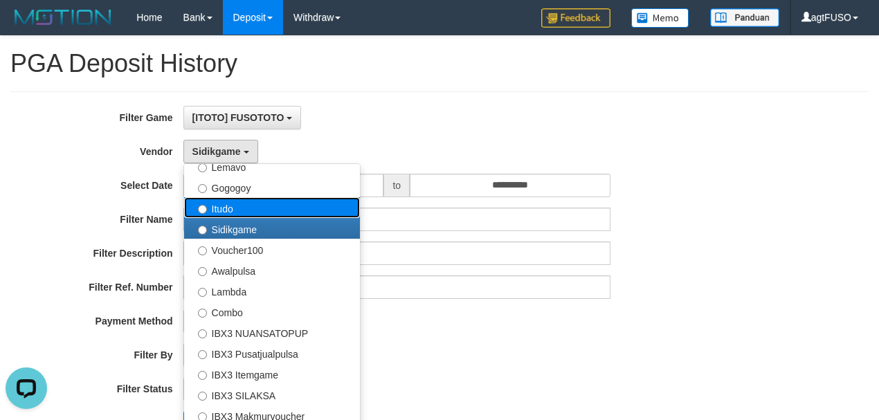
drag, startPoint x: 233, startPoint y: 201, endPoint x: 233, endPoint y: 227, distance: 25.6
click at [233, 202] on label "Itudo" at bounding box center [272, 207] width 176 height 21
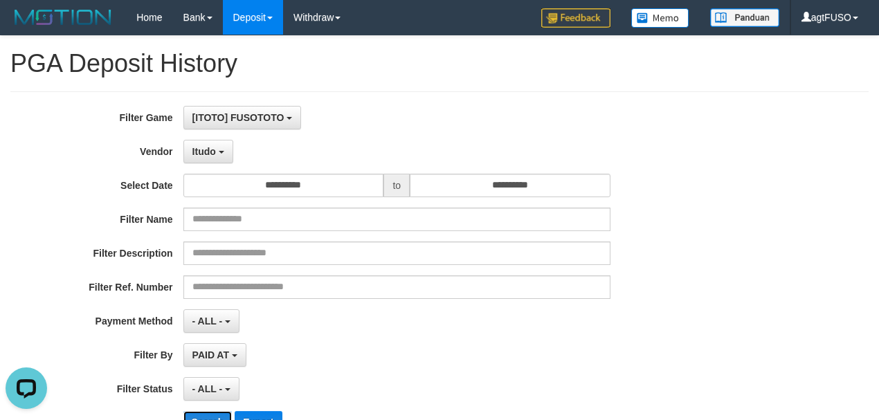
click at [219, 414] on button "Search" at bounding box center [207, 422] width 49 height 22
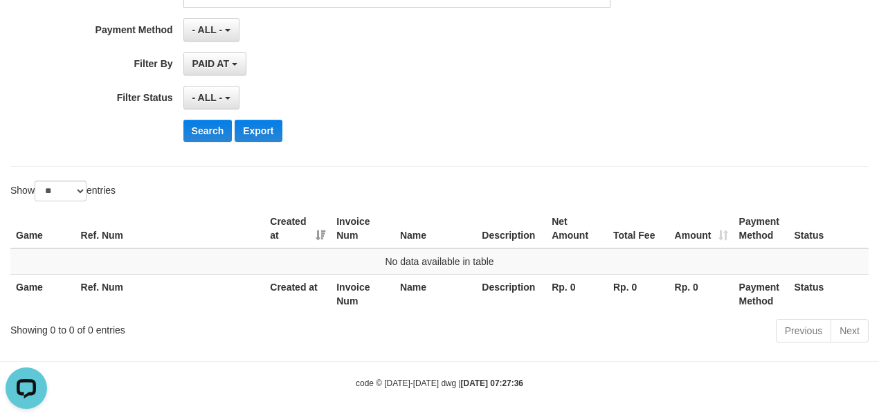
click at [364, 368] on body "Toggle navigation Home Bank Account List Load By Website Group [ITOTO] FUSOTOTO…" at bounding box center [439, 67] width 879 height 716
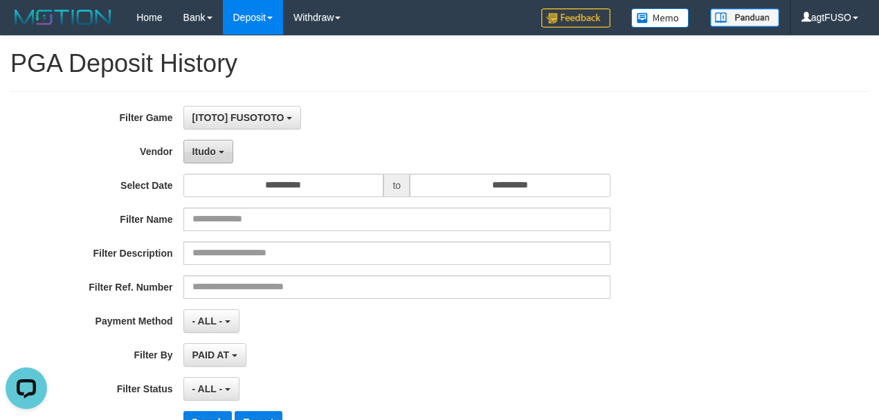
click at [214, 152] on span "Itudo" at bounding box center [204, 151] width 24 height 11
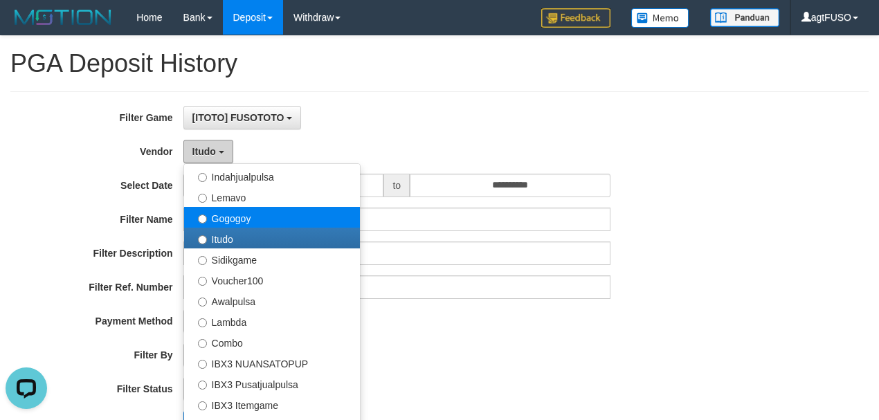
scroll to position [424, 0]
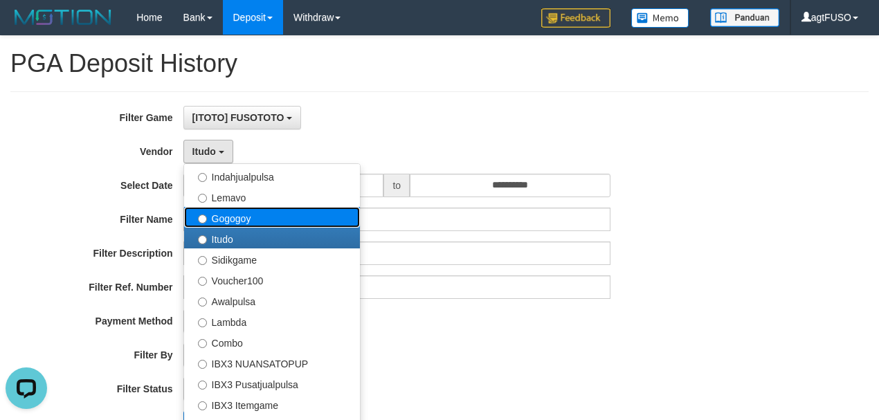
click at [234, 213] on label "Gogogoy" at bounding box center [272, 217] width 176 height 21
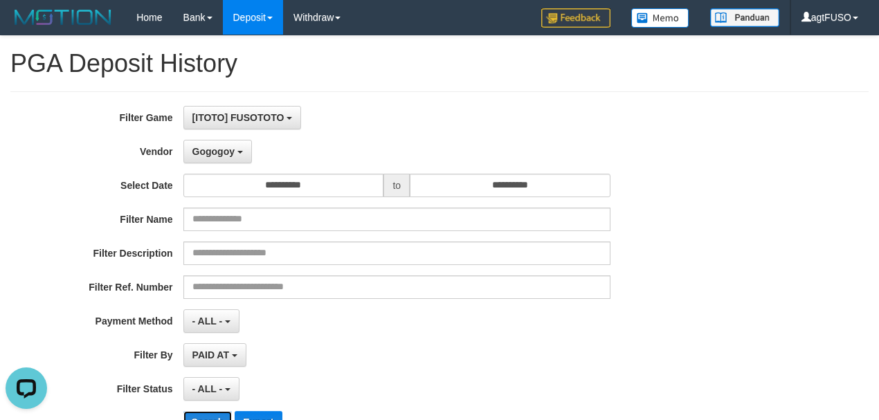
click at [214, 415] on button "Search" at bounding box center [207, 422] width 49 height 22
click at [422, 366] on div "**********" at bounding box center [439, 274] width 858 height 367
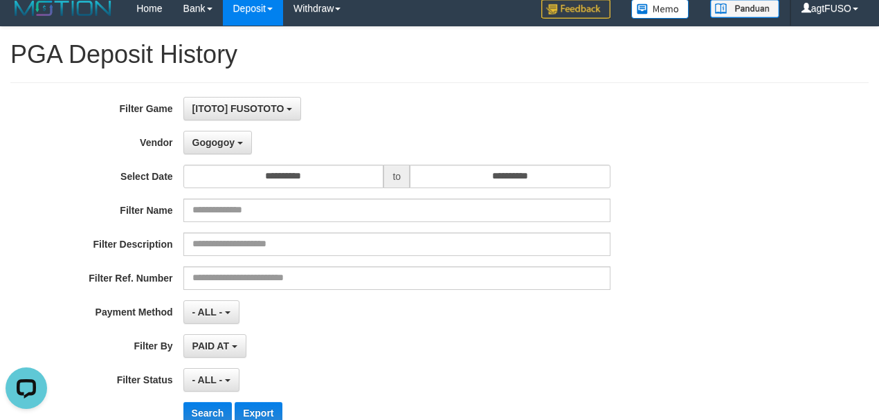
scroll to position [0, 0]
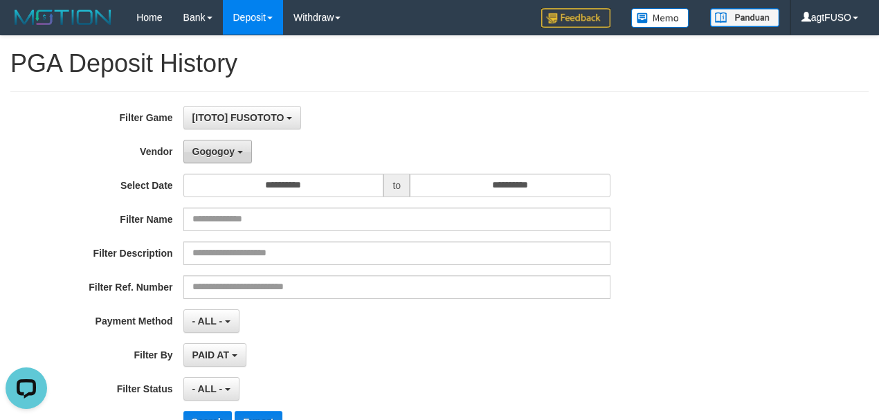
click at [233, 148] on span "Gogogoy" at bounding box center [213, 151] width 42 height 11
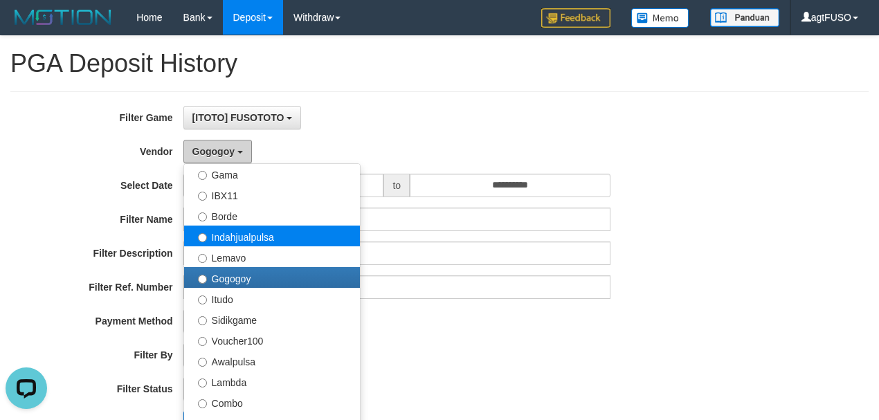
scroll to position [362, 0]
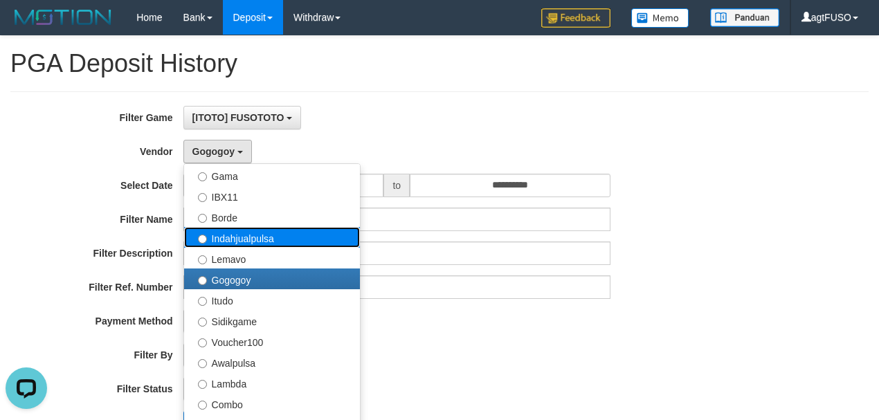
click at [224, 244] on label "Indahjualpulsa" at bounding box center [272, 237] width 176 height 21
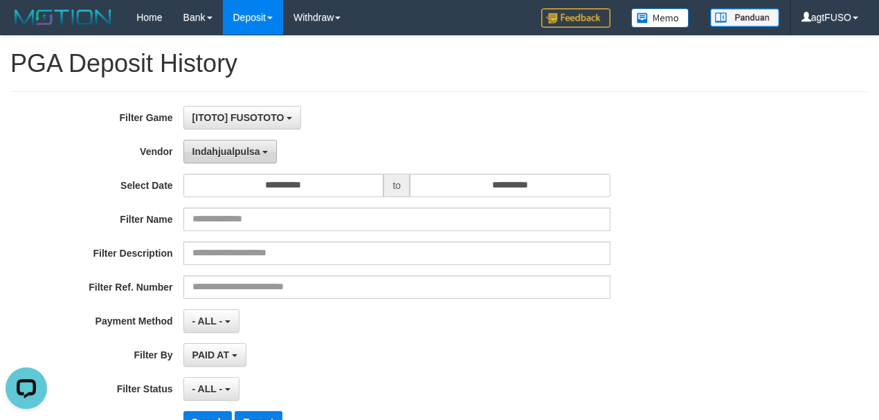
click at [235, 158] on button "Indahjualpulsa" at bounding box center [230, 152] width 94 height 24
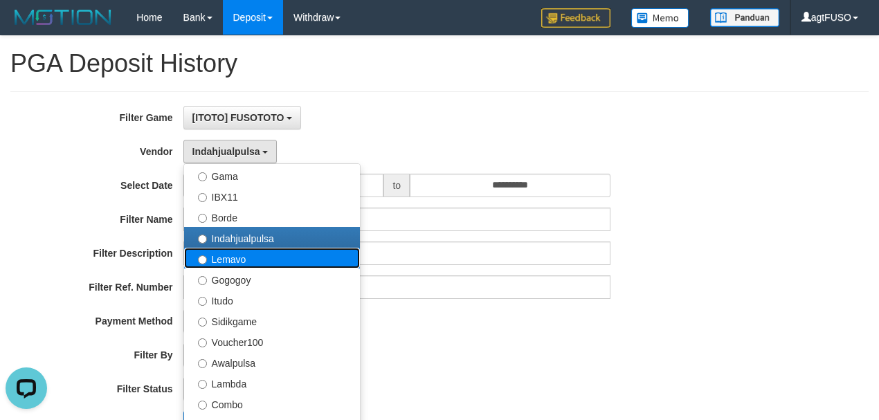
click at [250, 260] on label "Lemavo" at bounding box center [272, 258] width 176 height 21
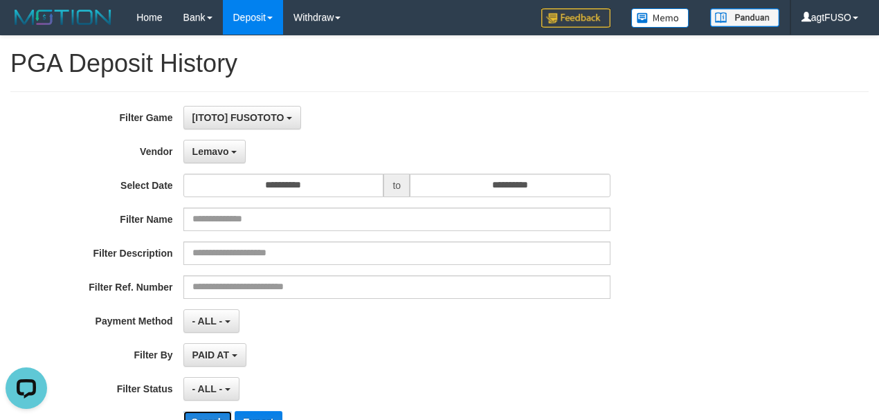
click at [215, 417] on button "Search" at bounding box center [207, 422] width 49 height 22
click at [316, 395] on div "- ALL - SELECT ALL - ALL - SELECT STATUS PENDING/UNPAID PAID CANCELED EXPIRED" at bounding box center [396, 389] width 427 height 24
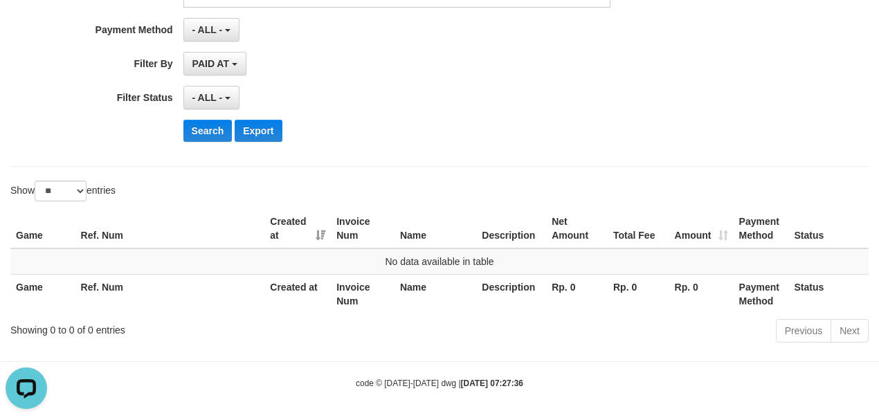
scroll to position [0, 0]
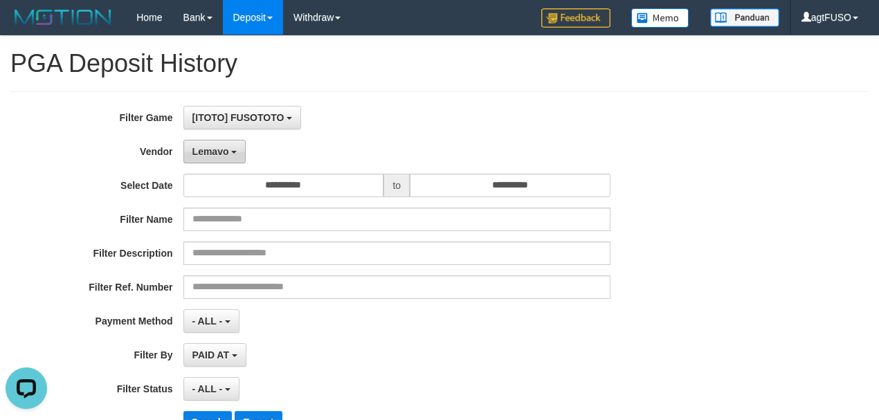
click at [226, 155] on button "Lemavo" at bounding box center [214, 152] width 63 height 24
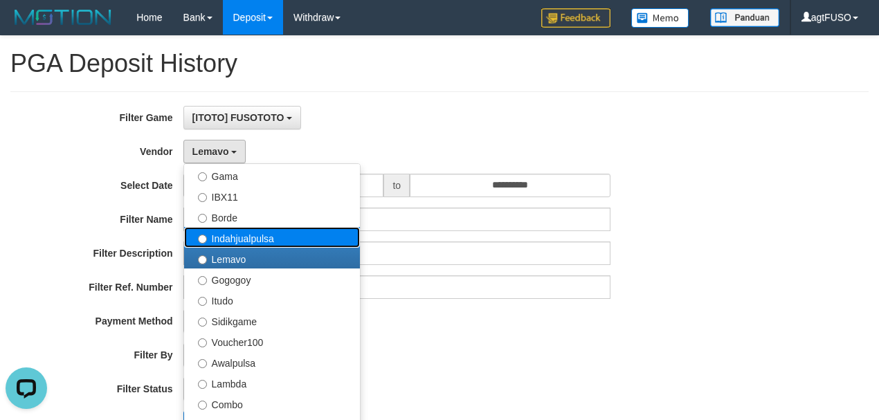
click at [248, 231] on label "Indahjualpulsa" at bounding box center [272, 237] width 176 height 21
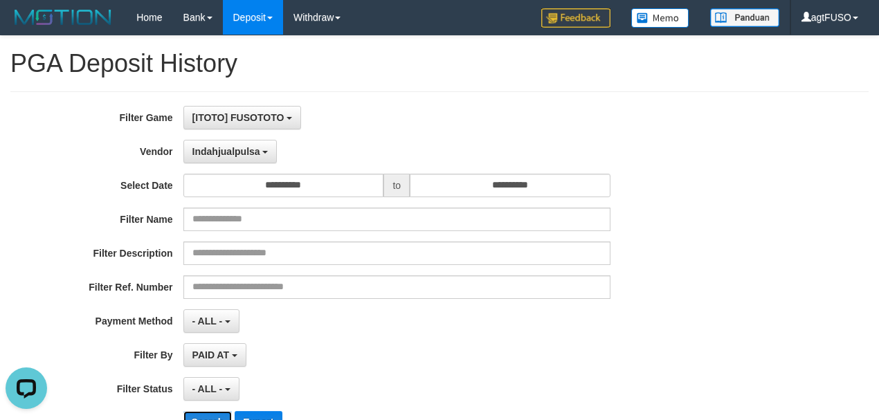
click at [219, 417] on button "Search" at bounding box center [207, 422] width 49 height 22
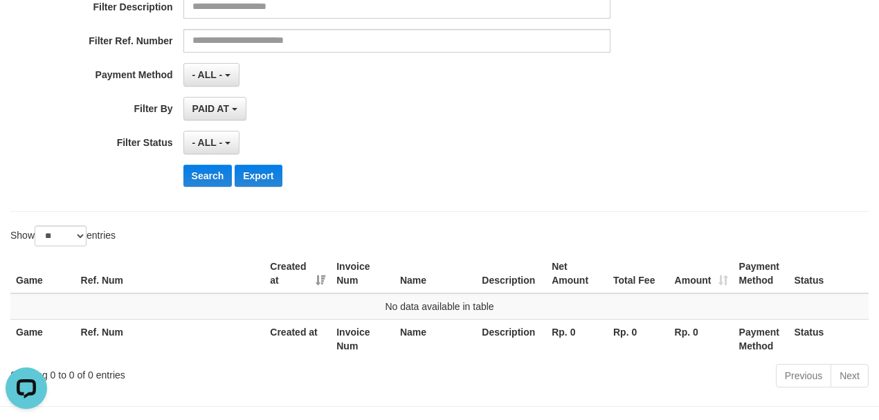
click at [332, 375] on body "Toggle navigation Home Bank Account List Load By Website Group [ITOTO] FUSOTOTO…" at bounding box center [439, 112] width 879 height 716
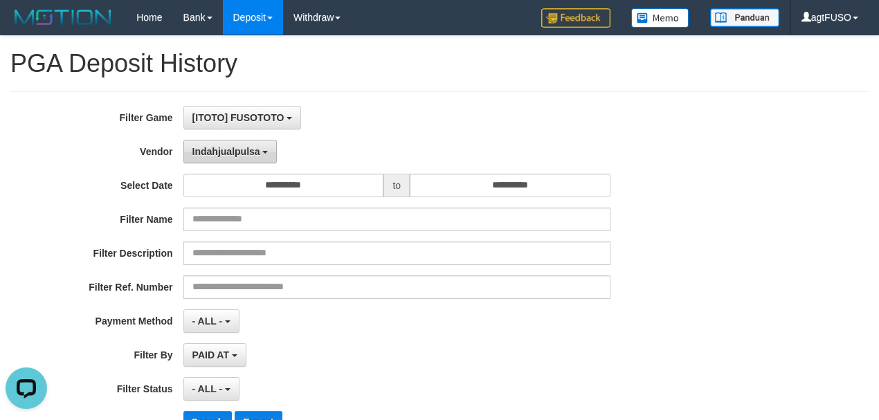
click at [235, 141] on button "Indahjualpulsa" at bounding box center [230, 152] width 94 height 24
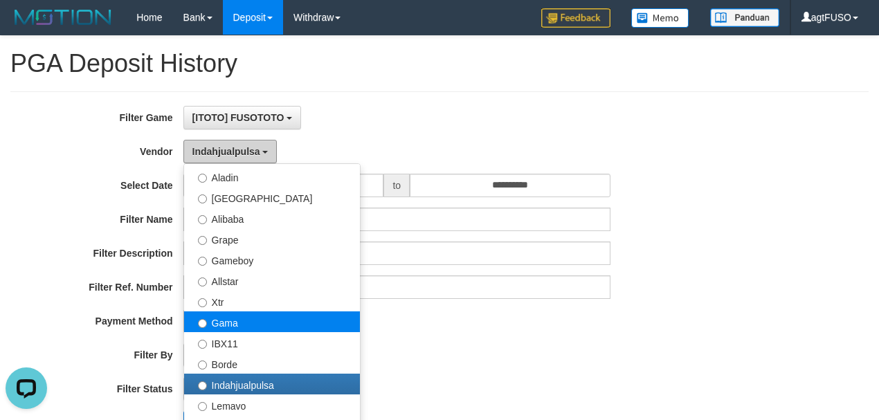
scroll to position [208, 0]
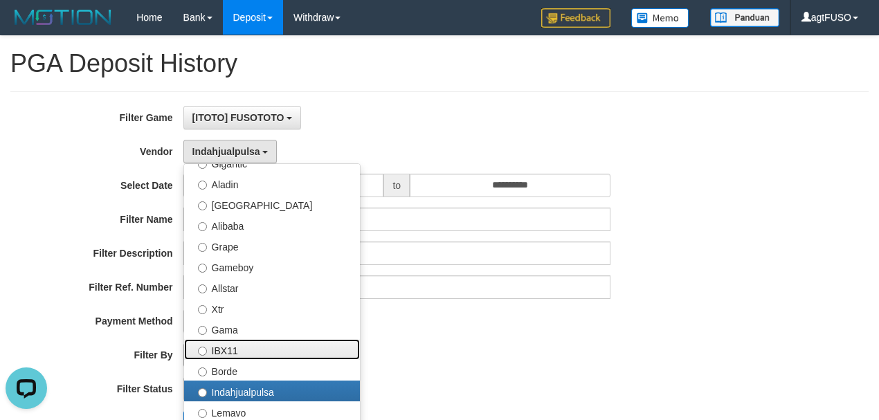
click at [231, 350] on label "IBX11" at bounding box center [272, 349] width 176 height 21
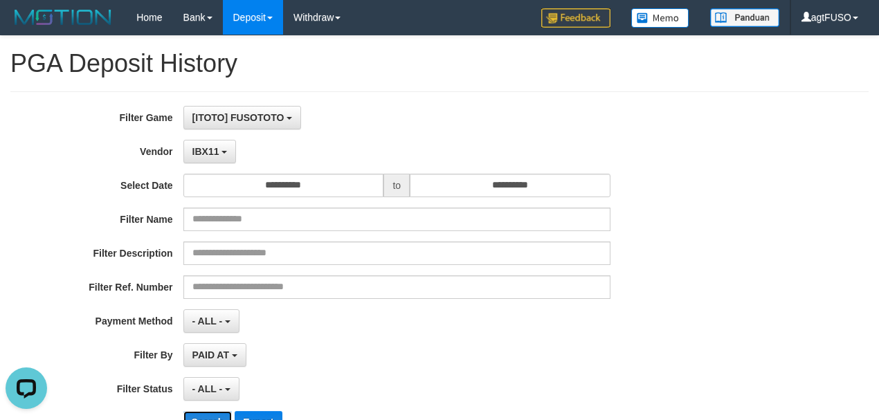
drag, startPoint x: 219, startPoint y: 418, endPoint x: 248, endPoint y: 401, distance: 33.8
click at [219, 414] on button "Search" at bounding box center [207, 422] width 49 height 22
click at [338, 377] on div "- ALL - SELECT ALL - ALL - SELECT STATUS PENDING/UNPAID PAID CANCELED EXPIRED" at bounding box center [396, 389] width 427 height 24
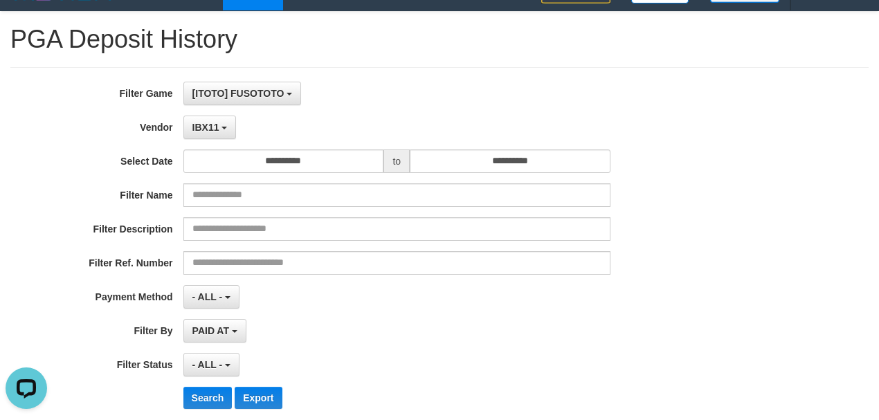
scroll to position [0, 0]
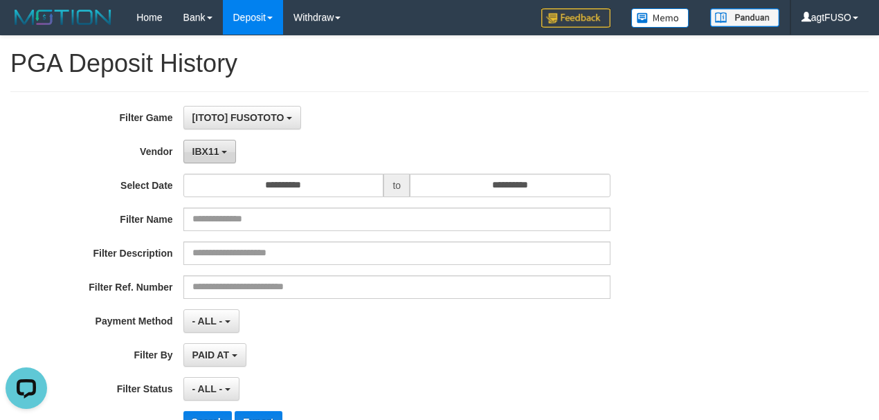
click at [221, 141] on button "IBX11" at bounding box center [209, 152] width 53 height 24
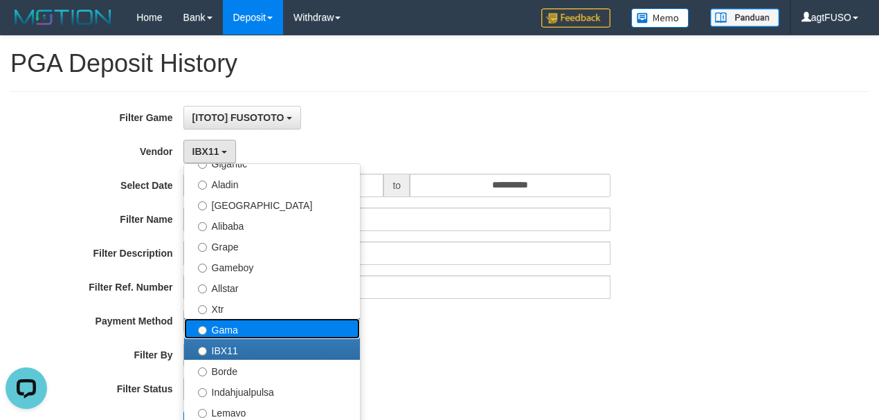
click at [237, 327] on label "Gama" at bounding box center [272, 328] width 176 height 21
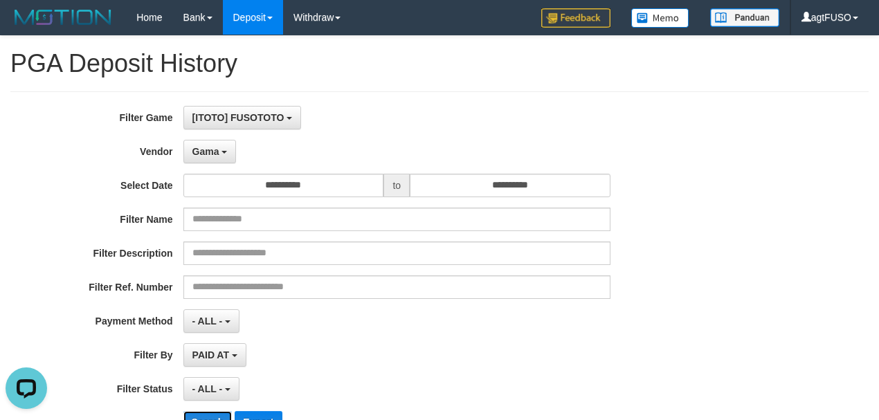
click at [208, 417] on button "Search" at bounding box center [207, 422] width 49 height 22
click at [331, 380] on div "- ALL - SELECT ALL - ALL - SELECT STATUS PENDING/UNPAID PAID CANCELED EXPIRED" at bounding box center [396, 389] width 427 height 24
drag, startPoint x: 227, startPoint y: 147, endPoint x: 233, endPoint y: 255, distance: 108.9
click at [227, 148] on button "Gama" at bounding box center [209, 152] width 53 height 24
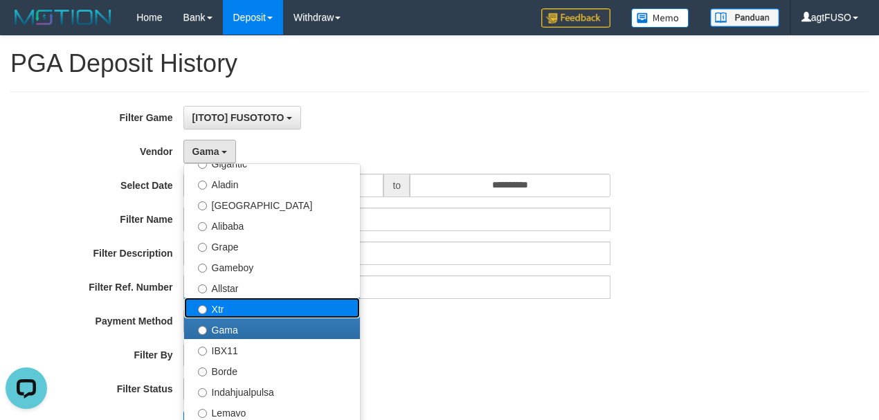
click at [229, 298] on label "Xtr" at bounding box center [272, 308] width 176 height 21
select select "**********"
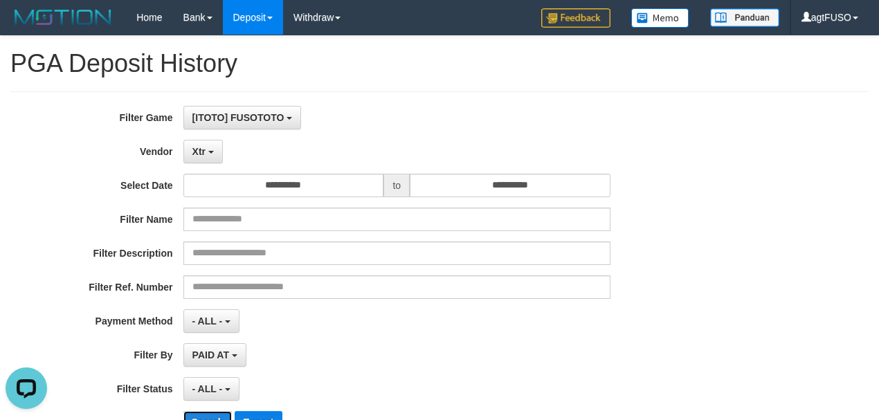
drag, startPoint x: 225, startPoint y: 414, endPoint x: 232, endPoint y: 409, distance: 8.5
click at [225, 413] on button "Search" at bounding box center [207, 422] width 49 height 22
click at [350, 370] on div "**********" at bounding box center [366, 275] width 732 height 338
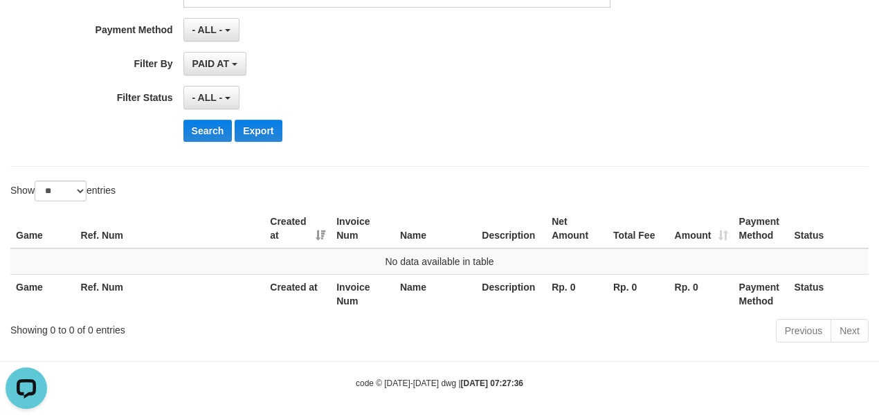
scroll to position [116, 0]
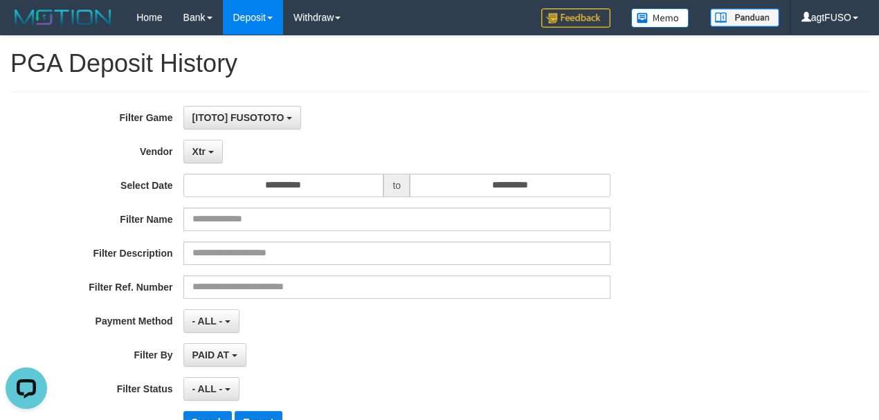
click at [181, 145] on label "Vendor" at bounding box center [91, 149] width 183 height 19
click at [200, 157] on button "Xtr" at bounding box center [202, 152] width 39 height 24
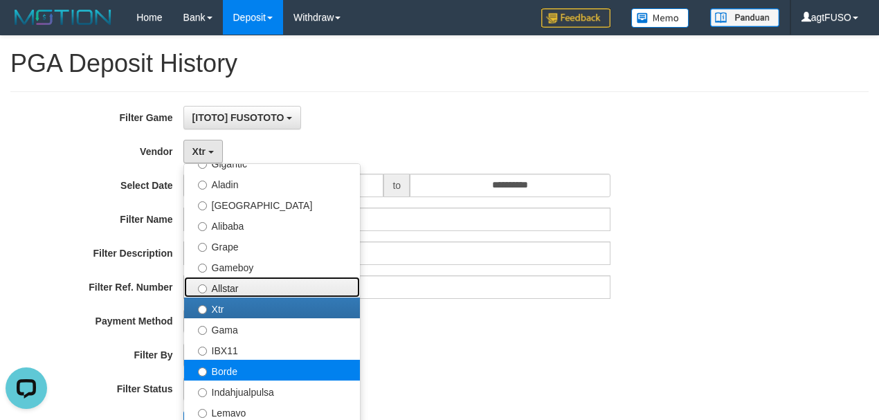
drag, startPoint x: 236, startPoint y: 285, endPoint x: 233, endPoint y: 360, distance: 74.8
click at [237, 285] on label "Allstar" at bounding box center [272, 287] width 176 height 21
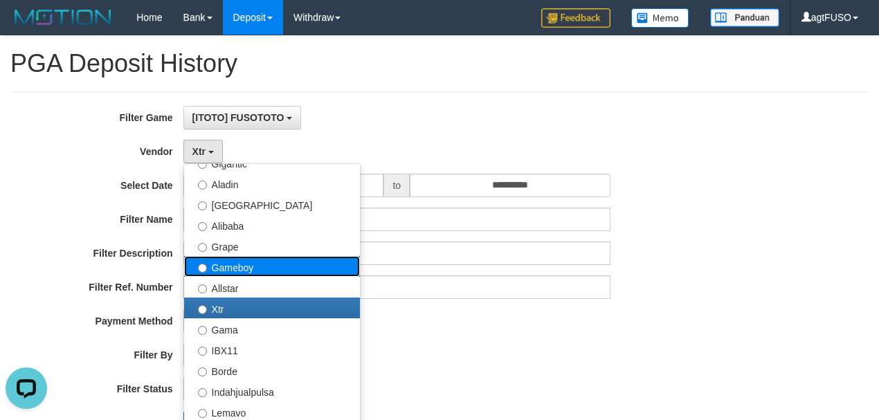
click at [227, 266] on label "Gameboy" at bounding box center [272, 266] width 176 height 21
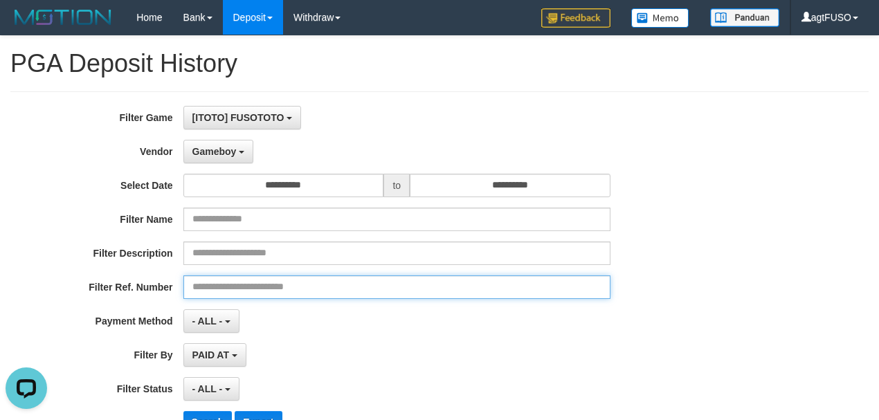
click at [223, 296] on input "text" at bounding box center [396, 288] width 427 height 24
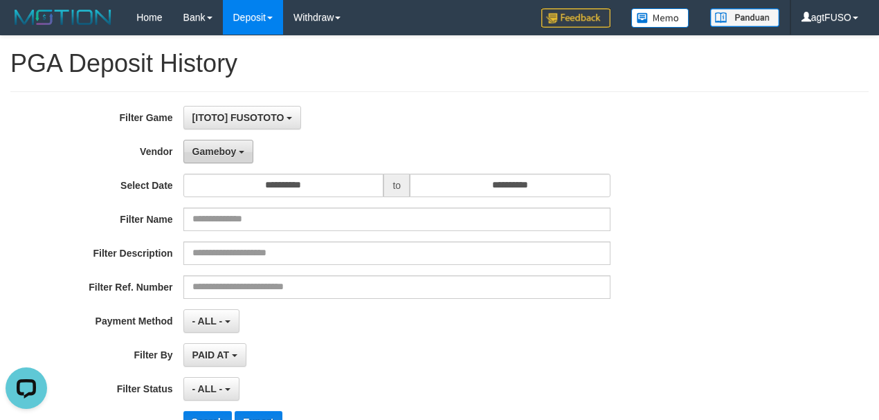
click at [210, 160] on button "Gameboy" at bounding box center [218, 152] width 71 height 24
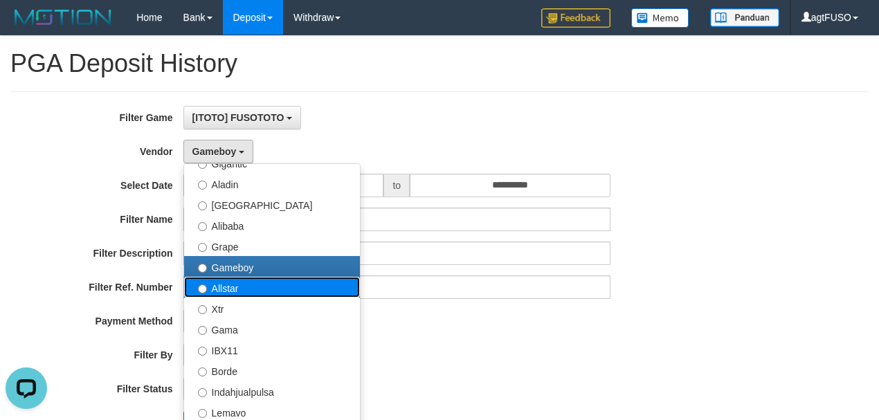
click at [222, 281] on label "Allstar" at bounding box center [272, 287] width 176 height 21
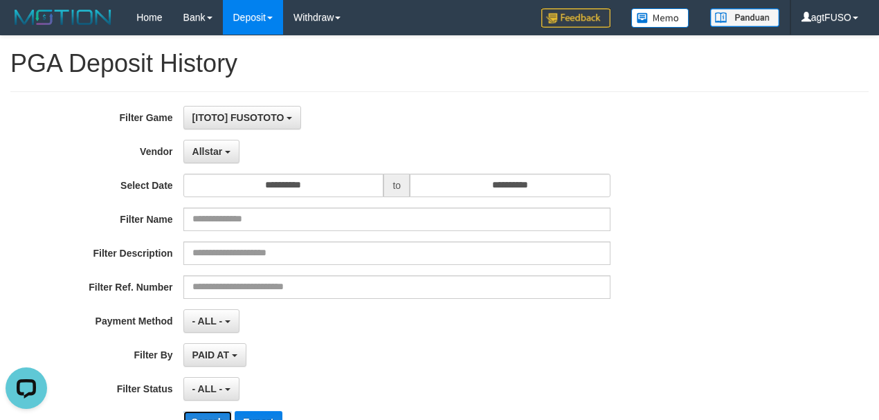
click at [217, 417] on button "Search" at bounding box center [207, 422] width 49 height 22
click at [342, 338] on div "**********" at bounding box center [366, 275] width 732 height 338
click at [204, 136] on div "**********" at bounding box center [366, 275] width 732 height 338
click at [199, 146] on span "Allstar" at bounding box center [207, 151] width 30 height 11
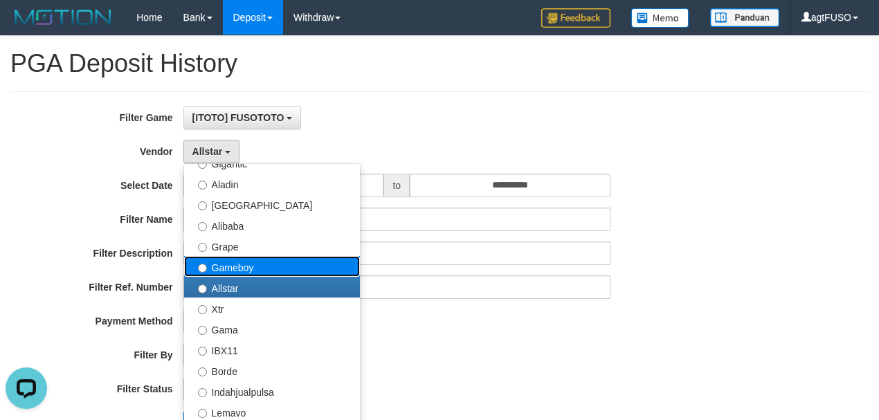
click at [236, 269] on label "Gameboy" at bounding box center [272, 266] width 176 height 21
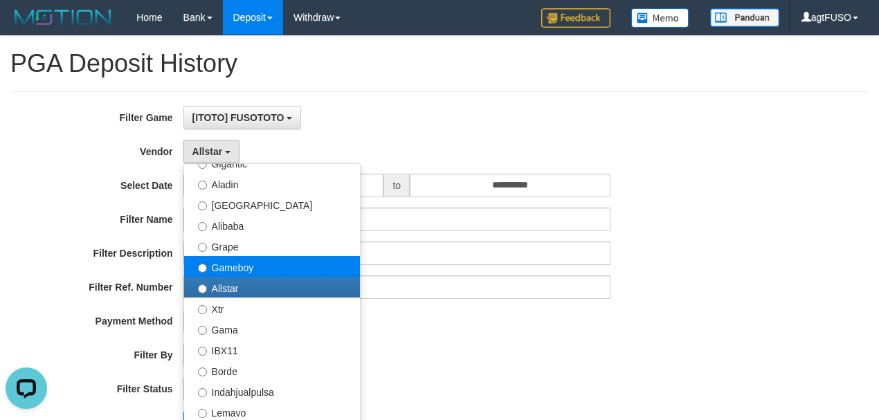
select select "**********"
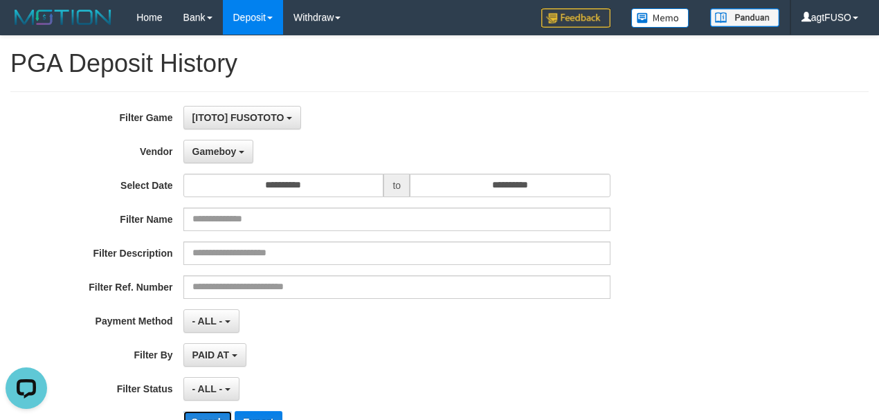
drag, startPoint x: 223, startPoint y: 416, endPoint x: 330, endPoint y: 381, distance: 112.3
click at [224, 413] on button "Search" at bounding box center [207, 422] width 49 height 22
click at [390, 363] on div "**********" at bounding box center [439, 337] width 879 height 603
click at [237, 159] on button "Gameboy" at bounding box center [218, 152] width 71 height 24
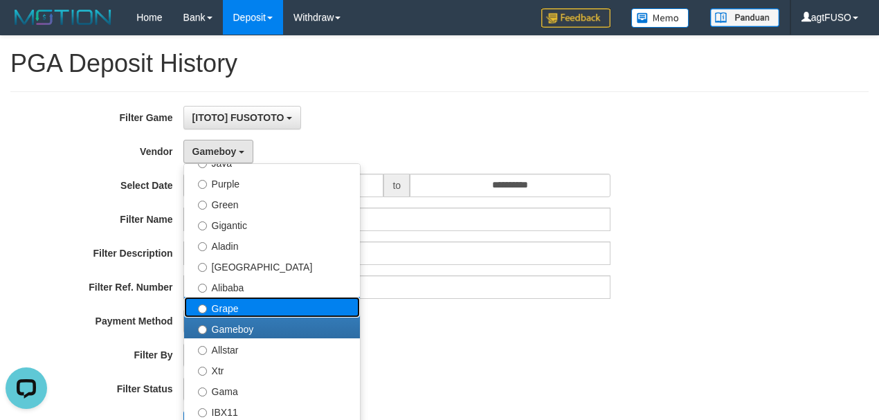
click at [233, 304] on label "Grape" at bounding box center [272, 307] width 176 height 21
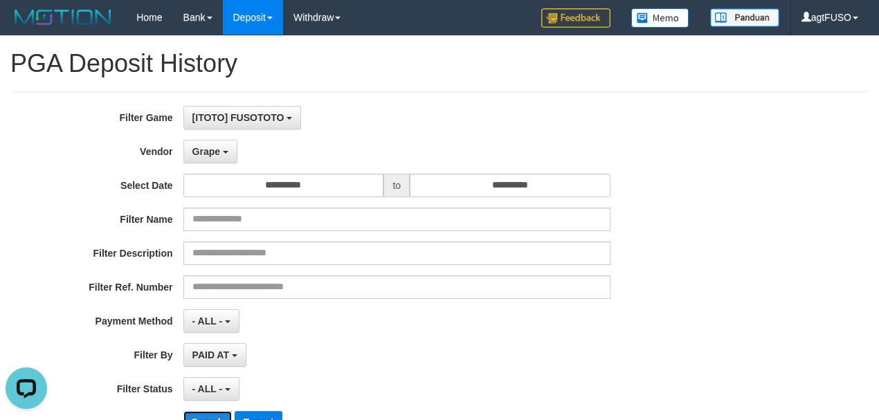
click at [214, 417] on button "Search" at bounding box center [207, 422] width 49 height 22
click at [343, 362] on div "PAID AT PAID AT CREATED AT" at bounding box center [396, 355] width 427 height 24
click at [224, 156] on button "Grape" at bounding box center [210, 152] width 54 height 24
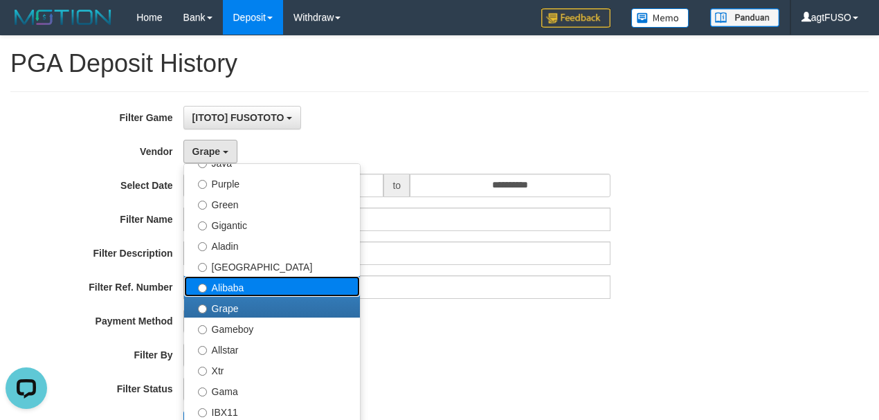
click at [239, 287] on label "Alibaba" at bounding box center [272, 286] width 176 height 21
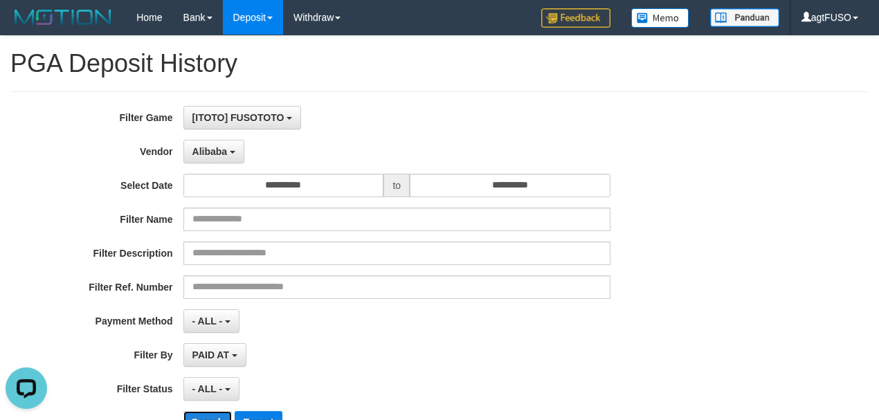
drag, startPoint x: 215, startPoint y: 413, endPoint x: 224, endPoint y: 407, distance: 10.6
click at [216, 411] on button "Search" at bounding box center [207, 422] width 49 height 22
click at [316, 381] on div "- ALL - SELECT ALL - ALL - SELECT STATUS PENDING/UNPAID PAID CANCELED EXPIRED" at bounding box center [396, 389] width 427 height 24
click at [212, 150] on span "Alibaba" at bounding box center [209, 151] width 35 height 11
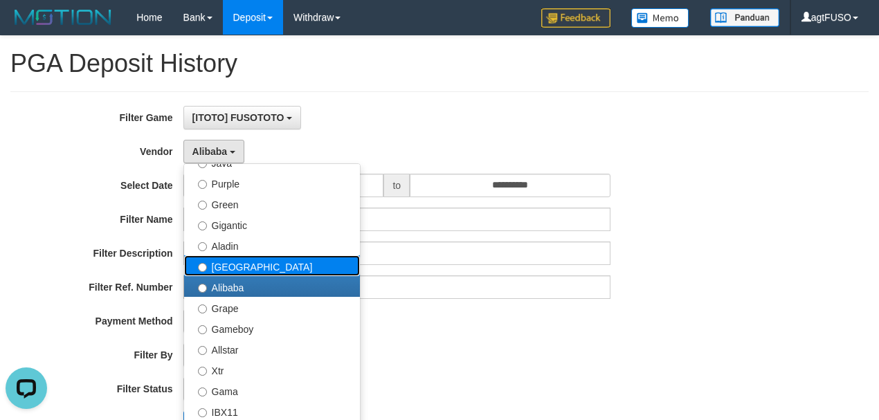
click at [246, 263] on label "[GEOGRAPHIC_DATA]" at bounding box center [272, 265] width 176 height 21
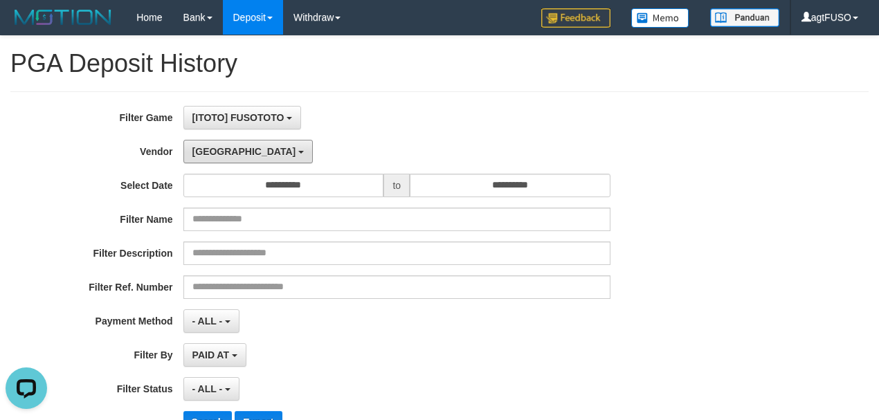
drag, startPoint x: 215, startPoint y: 143, endPoint x: 239, endPoint y: 238, distance: 97.9
click at [215, 144] on button "[GEOGRAPHIC_DATA]" at bounding box center [247, 152] width 129 height 24
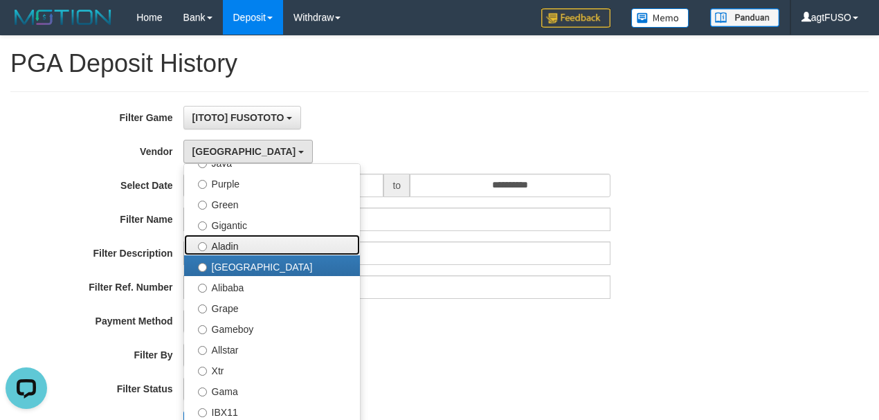
click at [240, 249] on label "Aladin" at bounding box center [272, 245] width 176 height 21
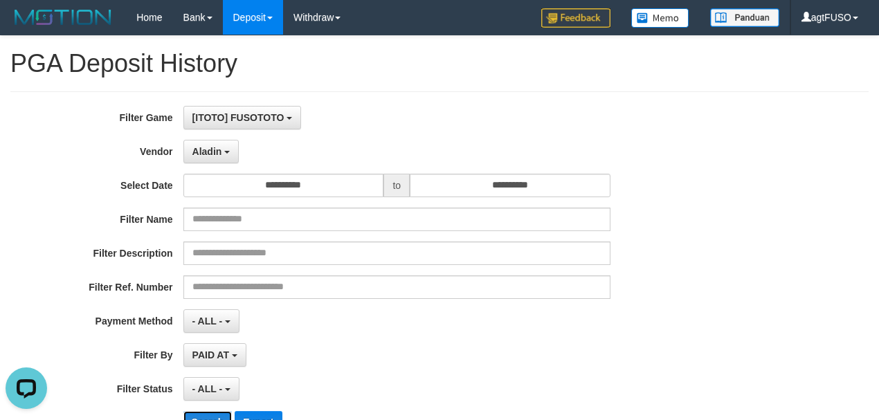
click at [220, 411] on button "Search" at bounding box center [207, 422] width 49 height 22
click at [336, 361] on div "PAID AT PAID AT CREATED AT" at bounding box center [396, 355] width 427 height 24
drag, startPoint x: 213, startPoint y: 137, endPoint x: 226, endPoint y: 155, distance: 22.3
click at [216, 140] on div "**********" at bounding box center [366, 275] width 732 height 338
click at [222, 144] on button "Aladin" at bounding box center [211, 152] width 56 height 24
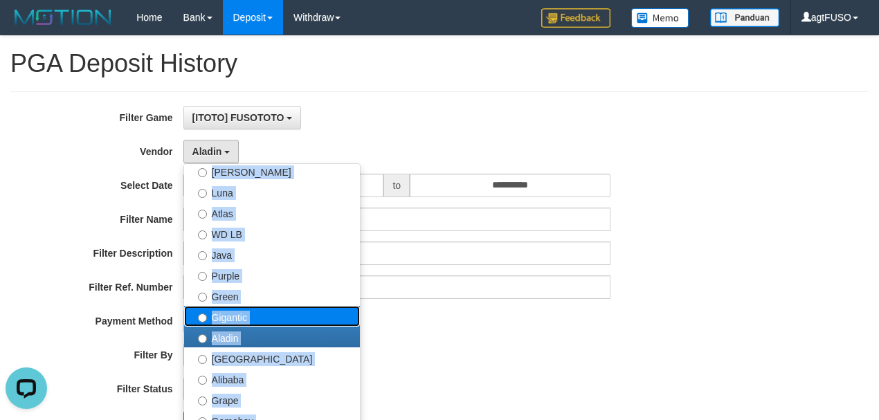
click at [226, 320] on label "Gigantic" at bounding box center [272, 316] width 176 height 21
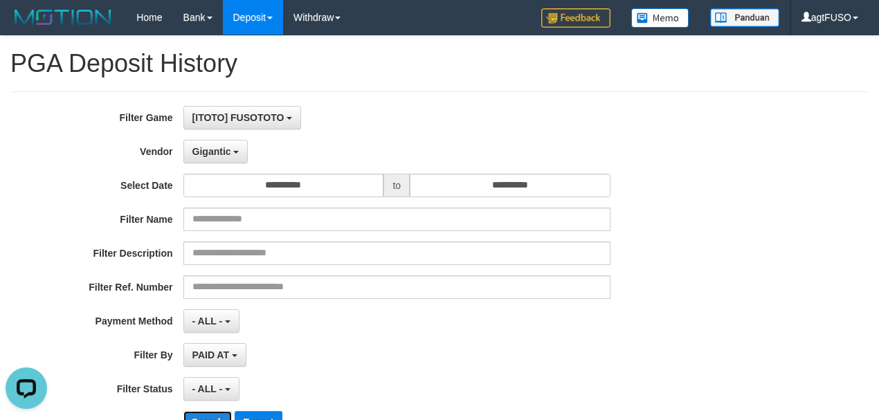
drag, startPoint x: 220, startPoint y: 414, endPoint x: 229, endPoint y: 408, distance: 10.6
click at [220, 415] on button "Search" at bounding box center [207, 422] width 49 height 22
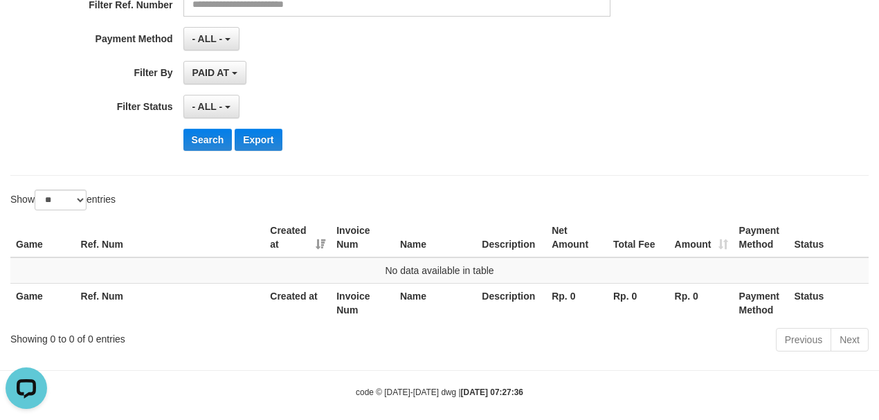
click at [312, 384] on body "Toggle navigation Home Bank Account List Load By Website Group [ITOTO] FUSOTOTO…" at bounding box center [439, 76] width 879 height 716
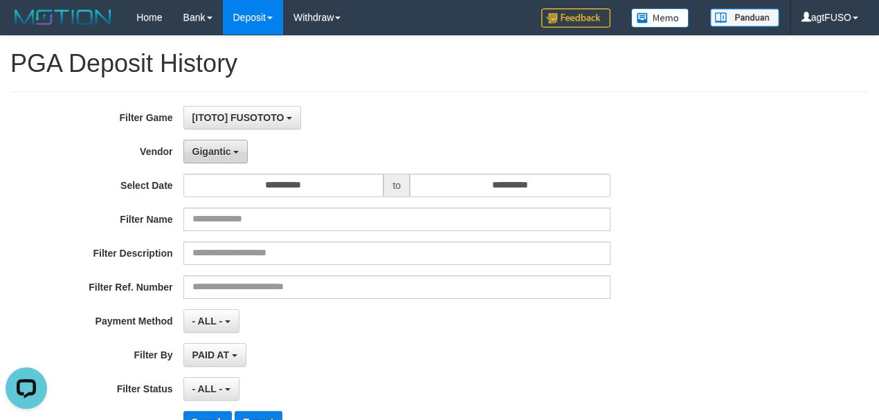
click at [210, 152] on span "Gigantic" at bounding box center [211, 151] width 39 height 11
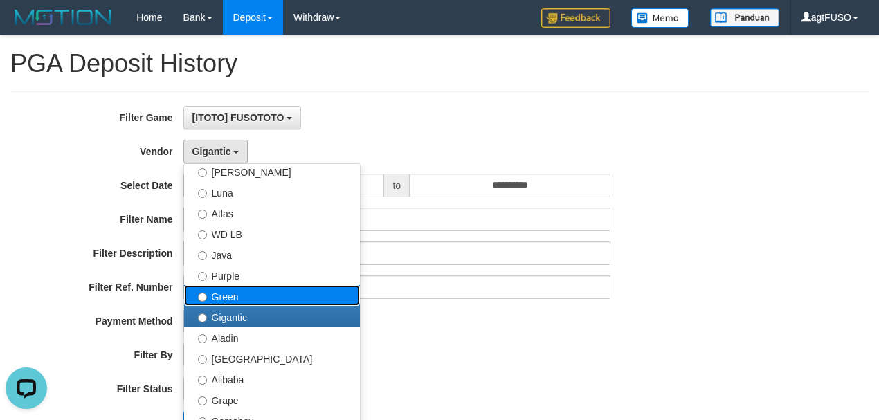
click at [219, 292] on label "Green" at bounding box center [272, 295] width 176 height 21
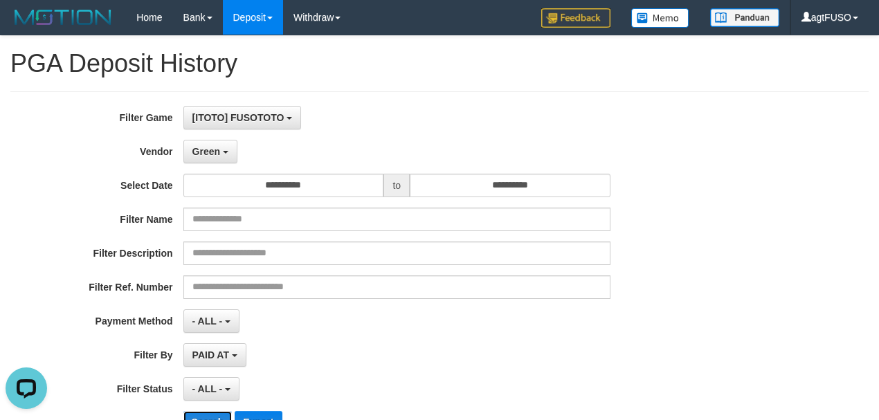
click at [226, 413] on button "Search" at bounding box center [207, 422] width 49 height 22
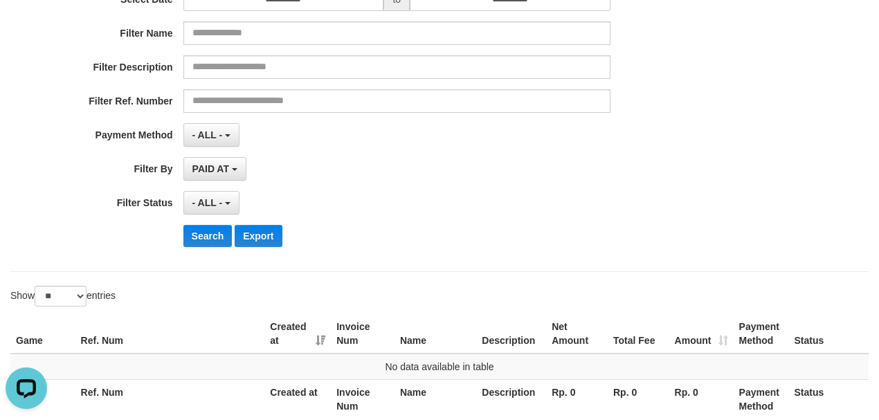
click at [315, 379] on body "Toggle navigation Home Bank Account List Load By Website Group [ITOTO] FUSOTOTO…" at bounding box center [439, 172] width 879 height 716
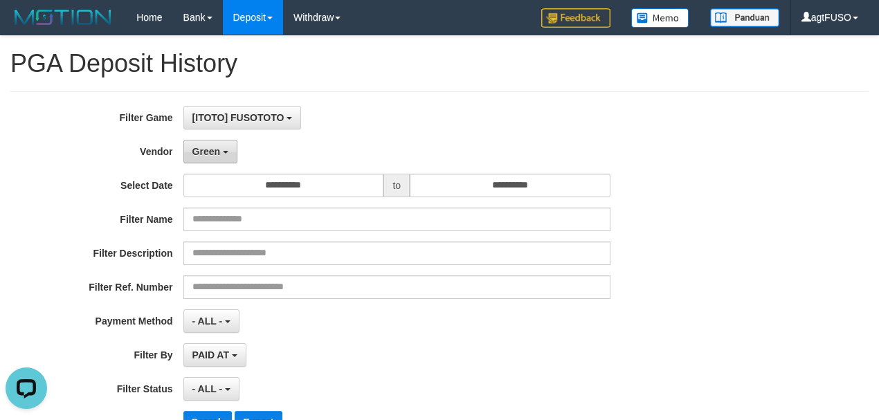
click at [220, 147] on button "Green" at bounding box center [210, 152] width 54 height 24
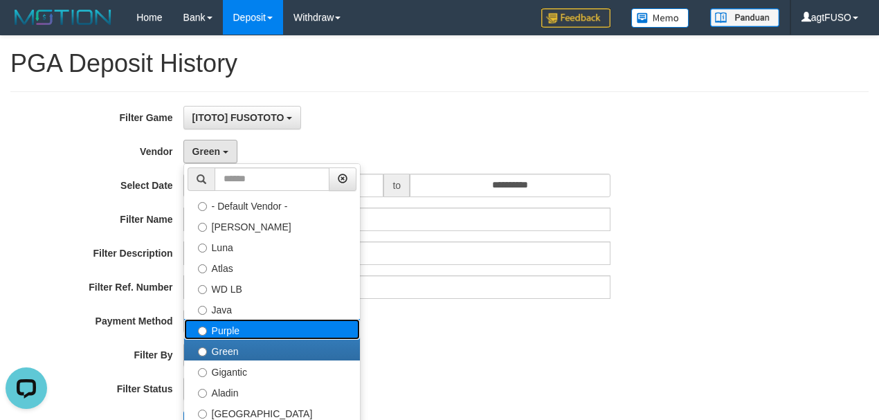
click at [240, 332] on label "Purple" at bounding box center [272, 329] width 176 height 21
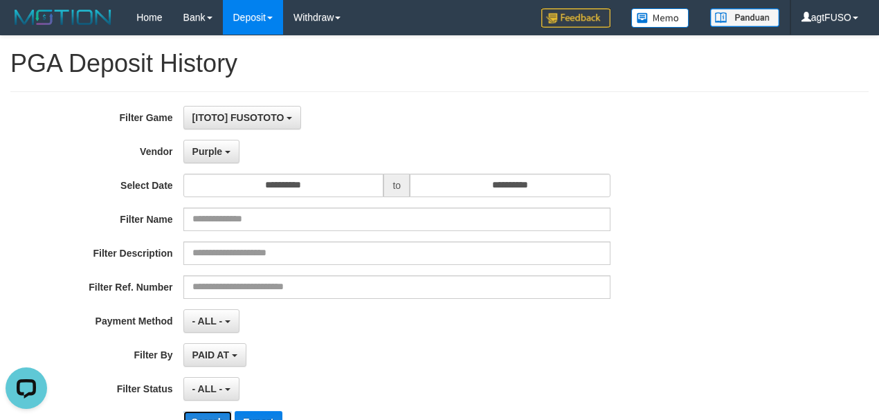
click at [210, 416] on button "Search" at bounding box center [207, 422] width 49 height 22
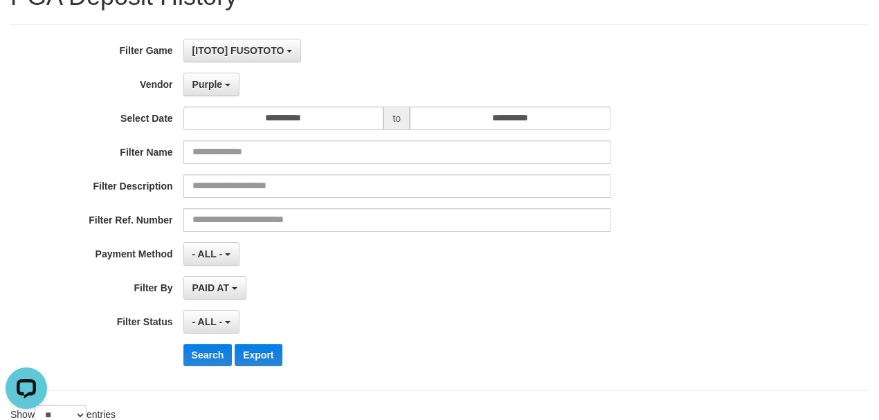
click at [285, 375] on div "**********" at bounding box center [439, 270] width 879 height 603
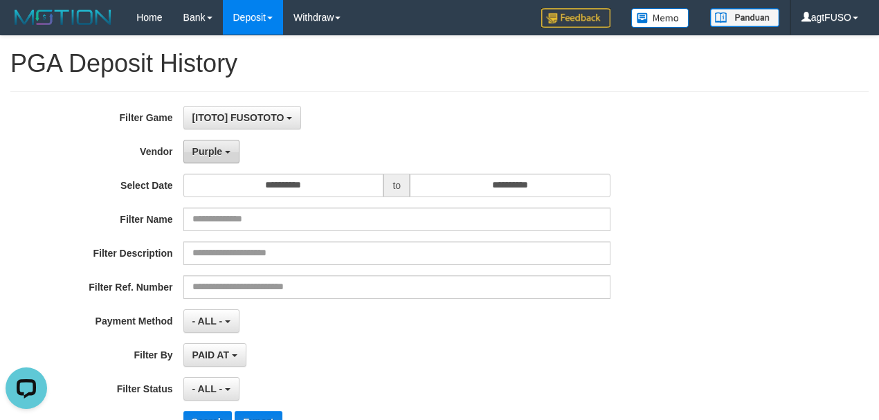
click at [210, 148] on span "Purple" at bounding box center [207, 151] width 30 height 11
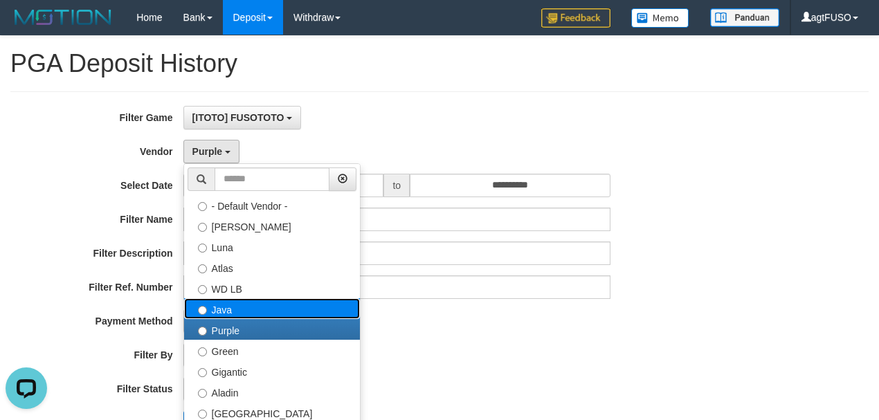
click at [217, 305] on label "Java" at bounding box center [272, 308] width 176 height 21
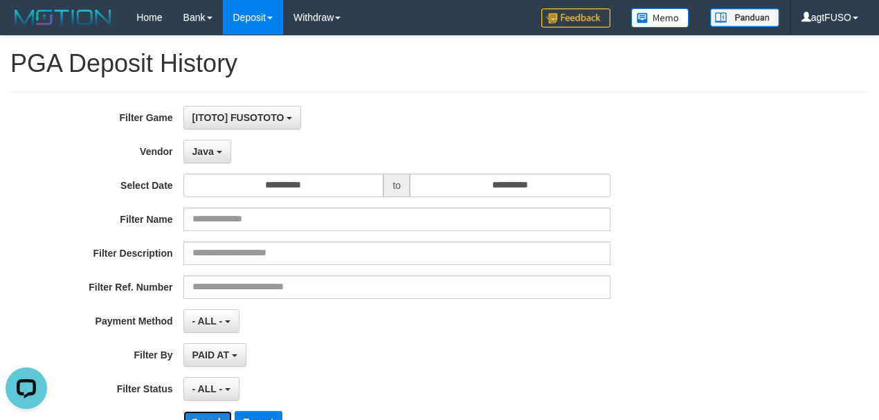
click at [219, 417] on button "Search" at bounding box center [207, 422] width 49 height 22
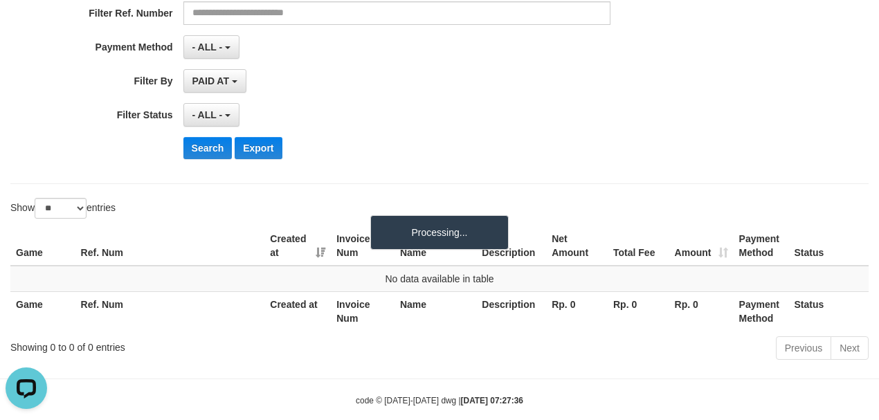
click at [303, 362] on body "Toggle navigation Home Bank Account List Load By Website Group [ITOTO] FUSOTOTO…" at bounding box center [439, 84] width 879 height 716
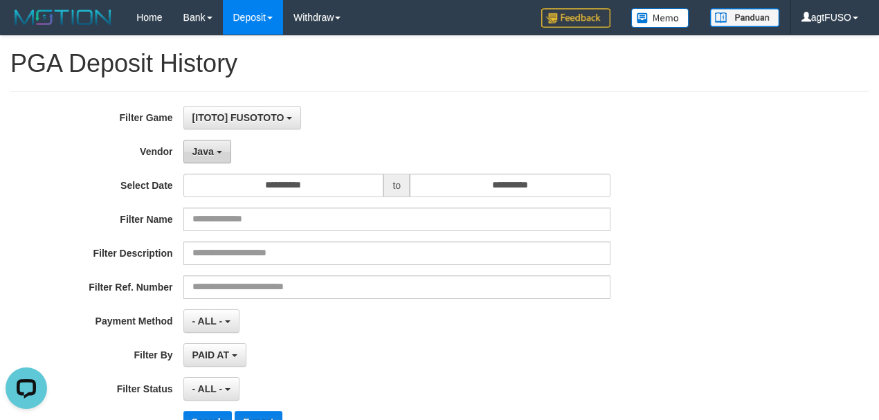
click at [213, 151] on span "Java" at bounding box center [202, 151] width 21 height 11
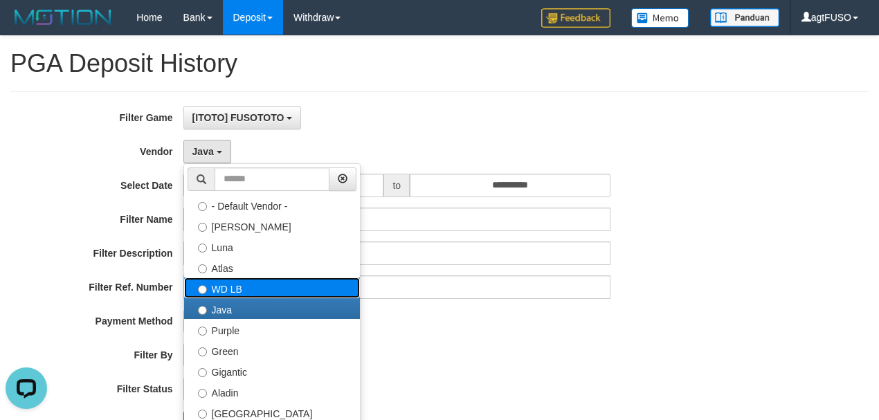
click at [218, 285] on label "WD LB" at bounding box center [272, 288] width 176 height 21
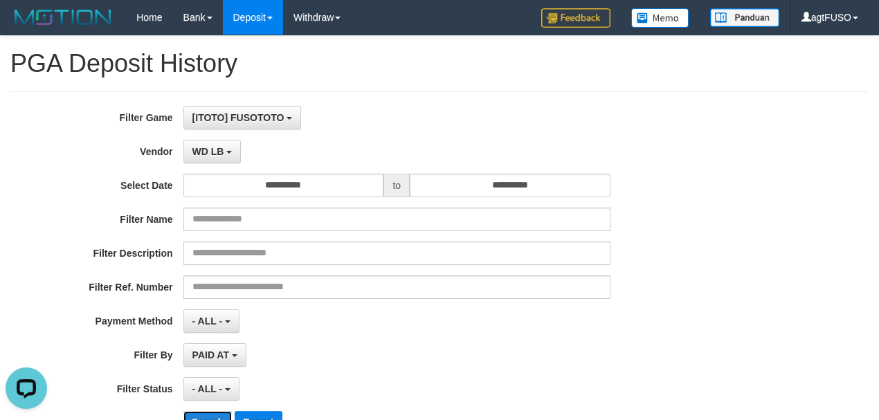
click at [204, 415] on button "Search" at bounding box center [207, 422] width 49 height 22
click at [236, 145] on button "WD LB" at bounding box center [212, 152] width 58 height 24
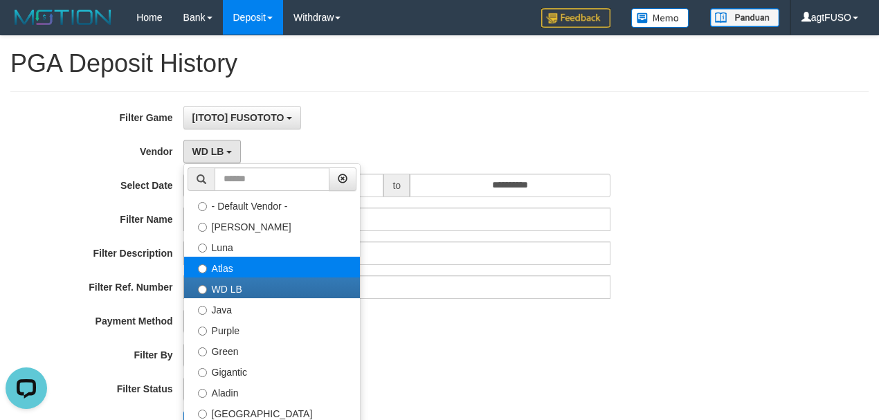
drag, startPoint x: 231, startPoint y: 276, endPoint x: 234, endPoint y: 266, distance: 10.7
click at [234, 266] on ul "- Default Vendor - [PERSON_NAME] Atlas WD LB Java Purple Green Gigantic Aladin …" at bounding box center [271, 336] width 177 height 346
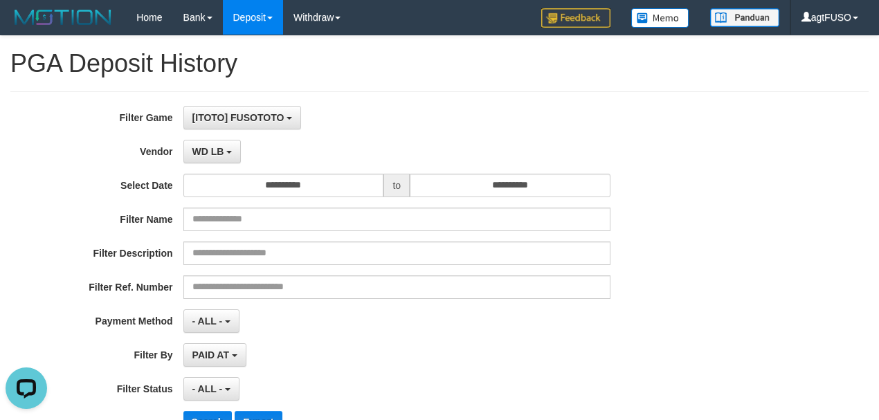
click at [234, 266] on div "**********" at bounding box center [366, 275] width 732 height 338
click at [220, 148] on span "WD LB" at bounding box center [208, 151] width 32 height 11
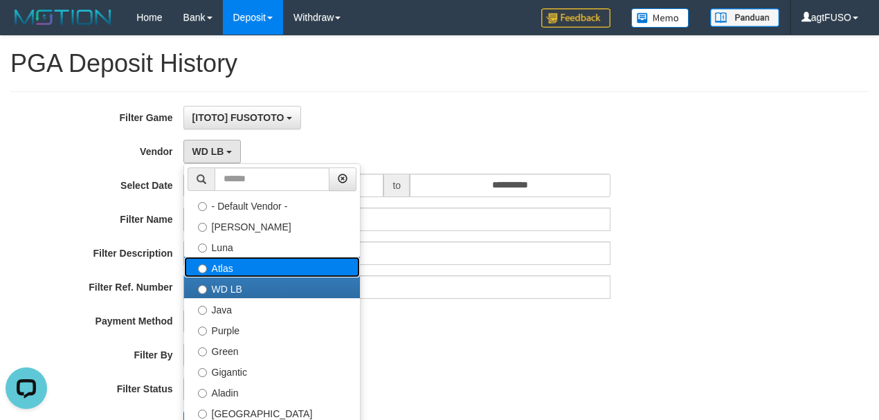
click at [235, 258] on label "Atlas" at bounding box center [272, 267] width 176 height 21
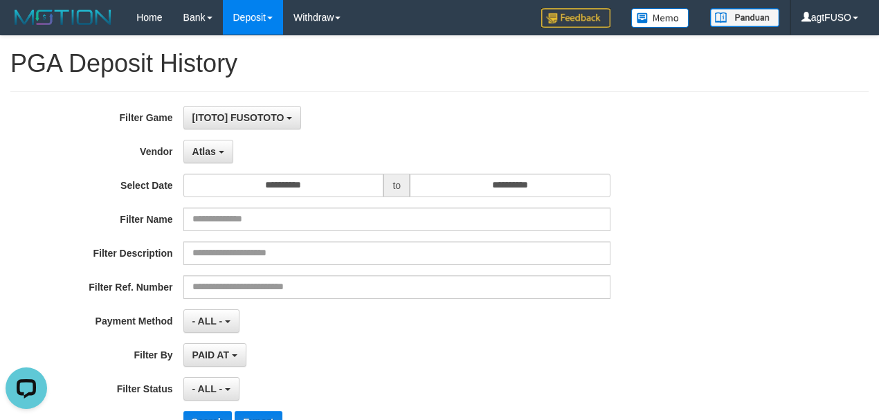
click at [214, 407] on div "**********" at bounding box center [366, 275] width 732 height 338
click at [214, 411] on button "Search" at bounding box center [207, 422] width 49 height 22
click at [310, 372] on div "**********" at bounding box center [439, 337] width 879 height 603
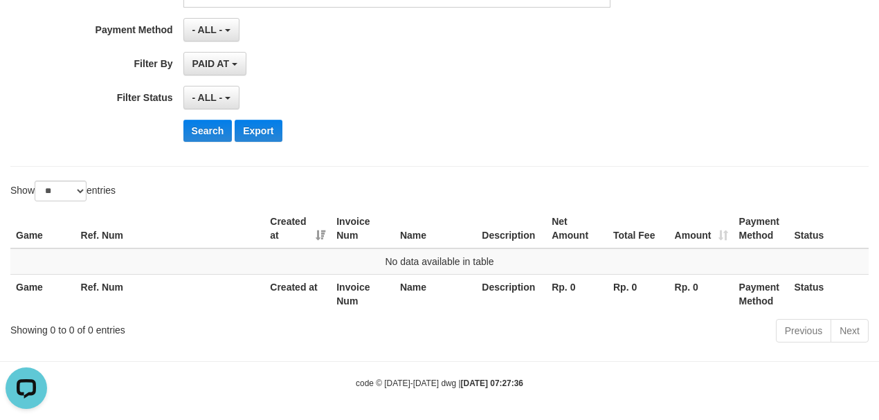
scroll to position [0, 0]
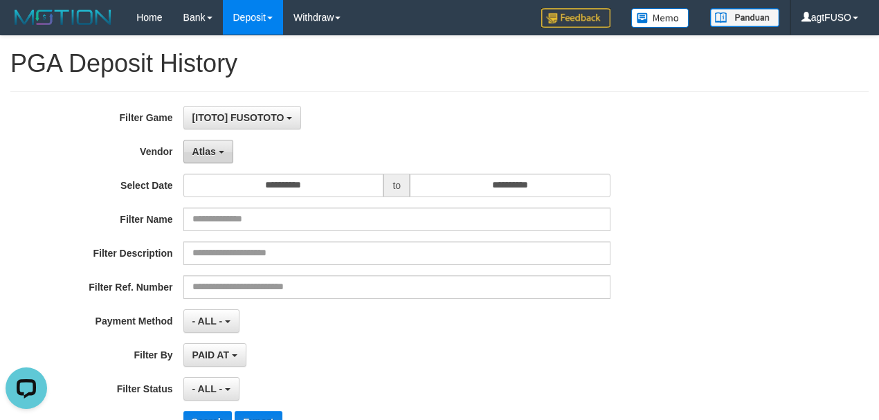
click at [219, 152] on b "button" at bounding box center [222, 152] width 6 height 3
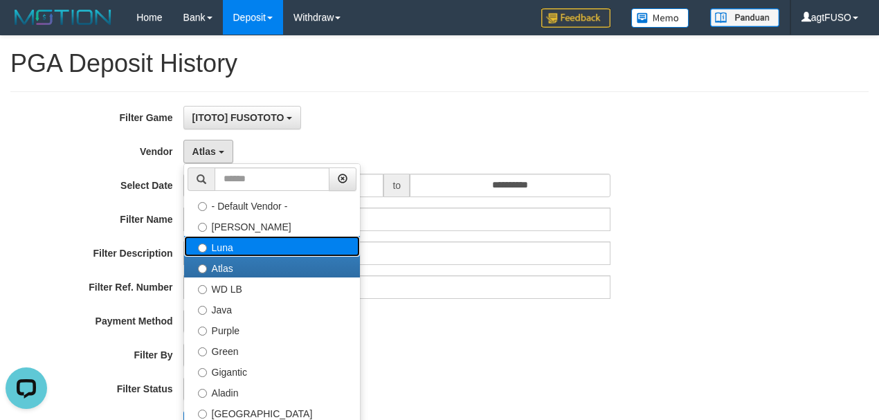
click at [226, 242] on label "Luna" at bounding box center [272, 246] width 176 height 21
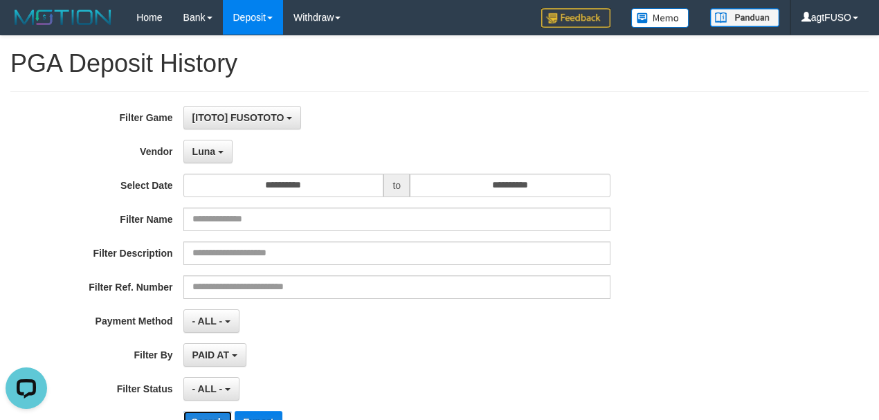
click at [219, 415] on button "Search" at bounding box center [207, 422] width 49 height 22
click at [316, 363] on div "**********" at bounding box center [366, 275] width 732 height 338
drag, startPoint x: 211, startPoint y: 145, endPoint x: 231, endPoint y: 194, distance: 52.8
click at [211, 146] on span "Luna" at bounding box center [203, 151] width 23 height 11
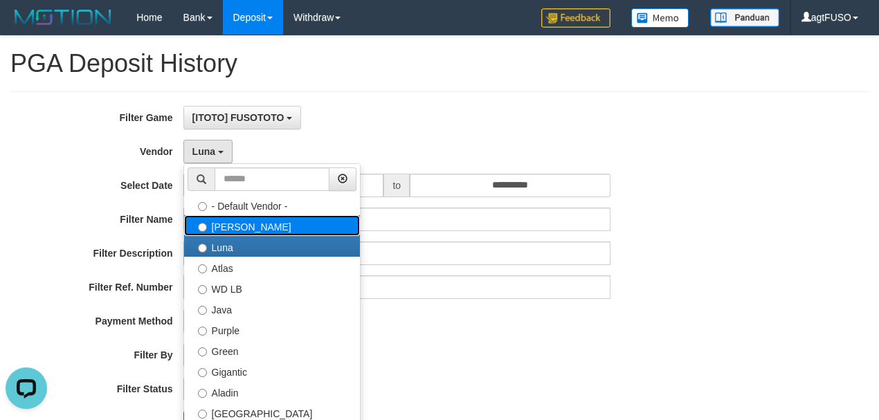
click at [218, 223] on label "[PERSON_NAME]" at bounding box center [272, 225] width 176 height 21
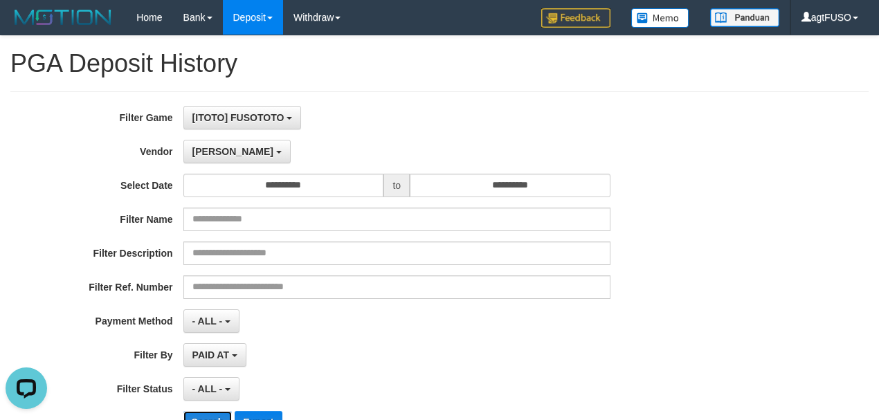
click at [208, 411] on button "Search" at bounding box center [207, 422] width 49 height 22
click at [318, 379] on div "**********" at bounding box center [366, 275] width 732 height 338
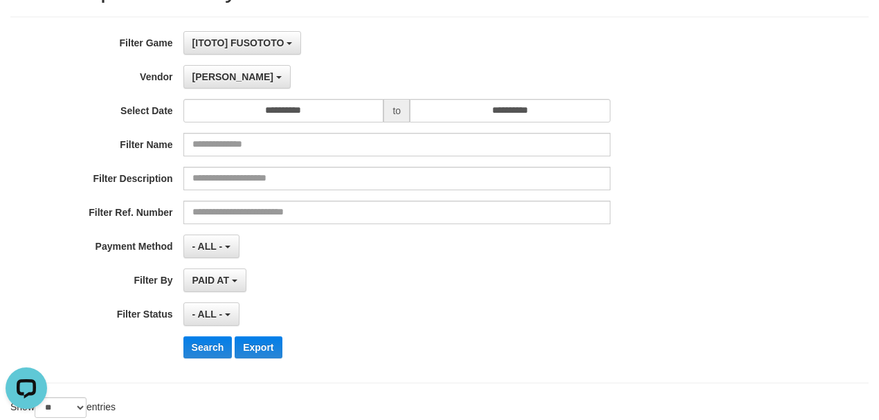
scroll to position [46, 0]
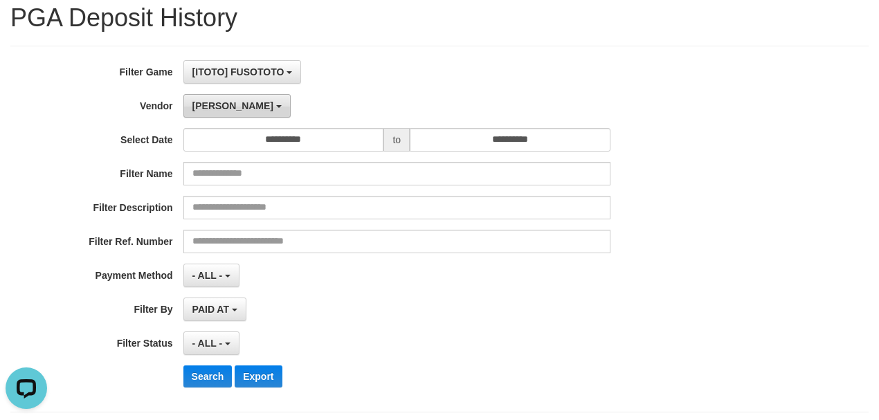
click at [205, 95] on button "[PERSON_NAME]" at bounding box center [236, 106] width 107 height 24
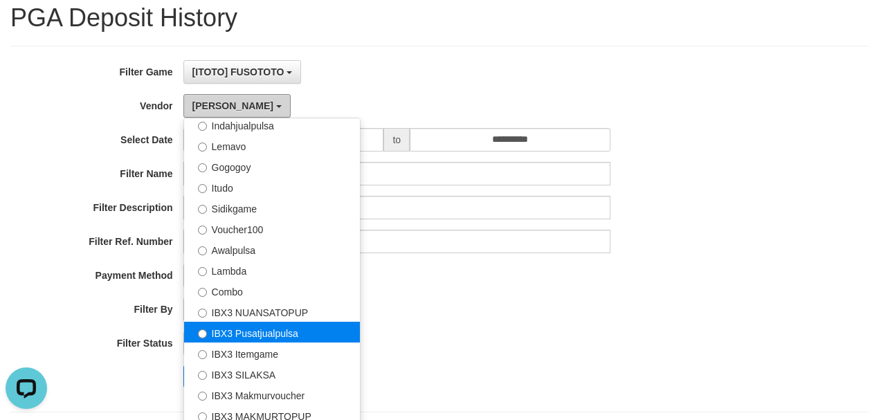
scroll to position [431, 0]
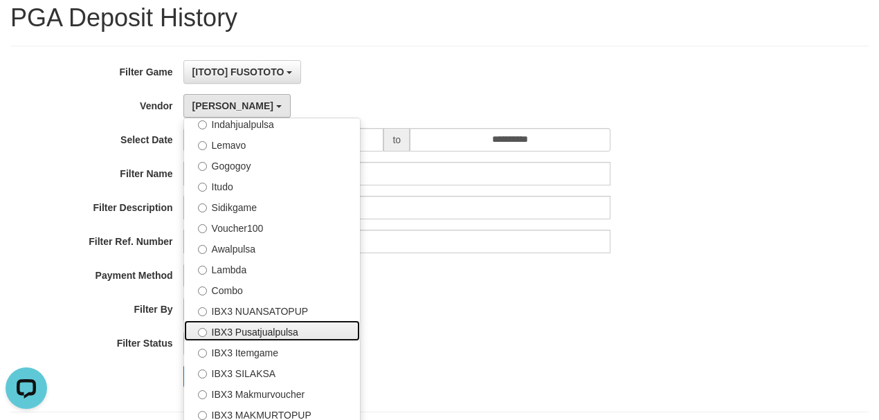
drag, startPoint x: 270, startPoint y: 336, endPoint x: 262, endPoint y: 348, distance: 14.6
click at [271, 335] on label "IBX3 Pusatjualpulsa" at bounding box center [272, 331] width 176 height 21
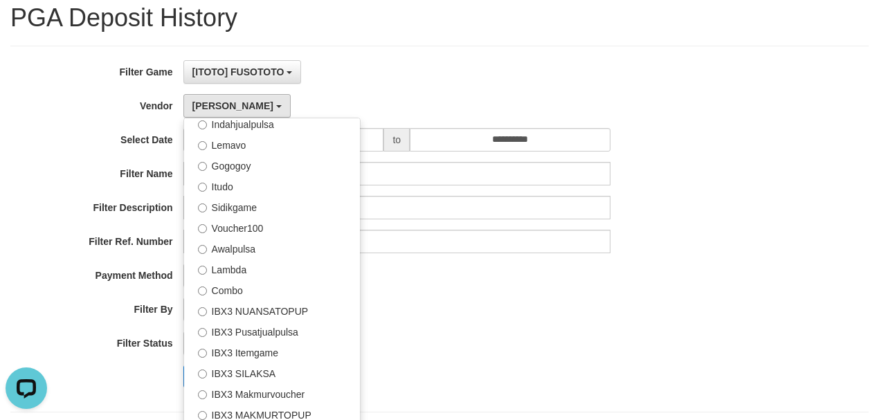
select select "**********"
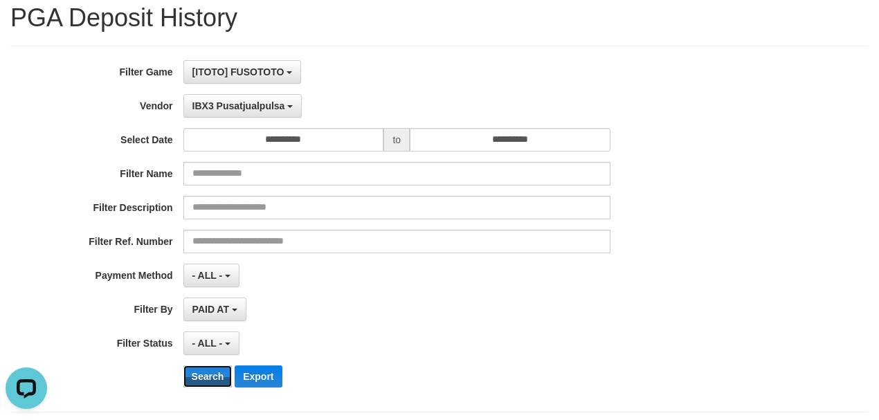
drag, startPoint x: 211, startPoint y: 377, endPoint x: 246, endPoint y: 356, distance: 41.0
click at [213, 374] on button "Search" at bounding box center [207, 377] width 49 height 22
click at [511, 300] on div "PAID AT PAID AT CREATED AT" at bounding box center [396, 310] width 427 height 24
click at [206, 376] on button "Search" at bounding box center [207, 377] width 49 height 22
click at [721, 256] on div "**********" at bounding box center [366, 229] width 732 height 338
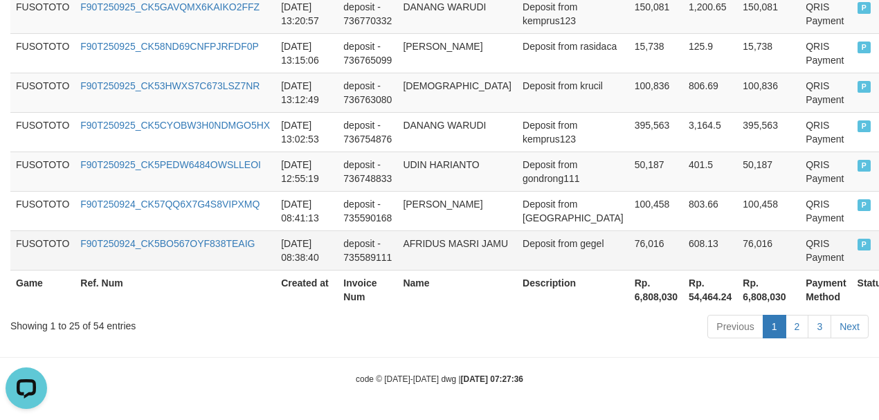
scroll to position [1274, 0]
drag, startPoint x: 555, startPoint y: 305, endPoint x: 566, endPoint y: 296, distance: 13.8
click at [555, 305] on th "Description" at bounding box center [573, 289] width 112 height 39
click at [629, 294] on th "Rp. 6,808,030" at bounding box center [656, 289] width 54 height 39
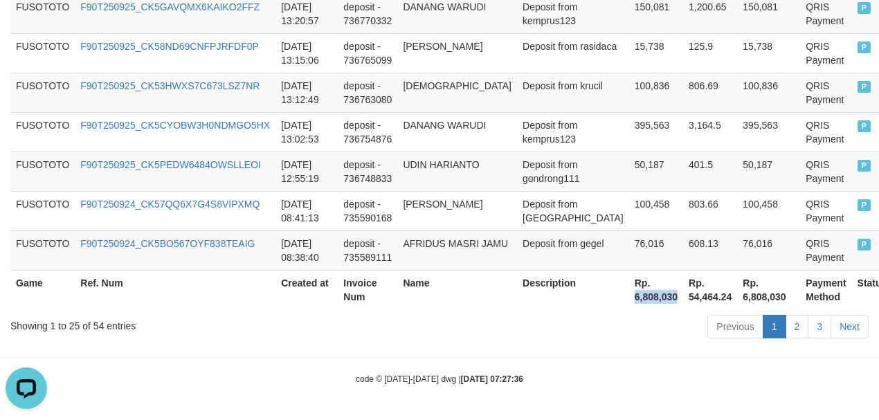
copy th "6,808,030"
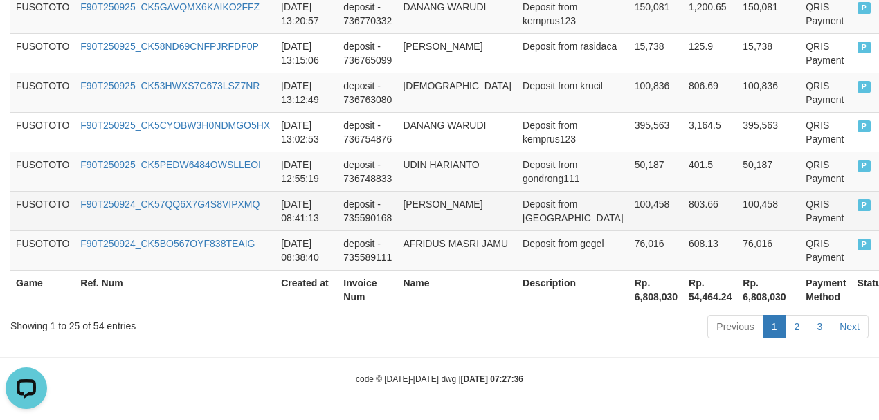
click at [683, 192] on td "803.66" at bounding box center [710, 210] width 54 height 39
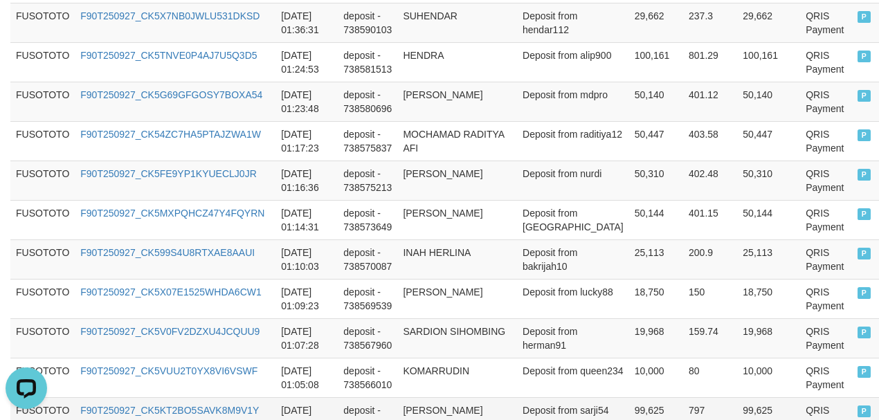
scroll to position [752, 0]
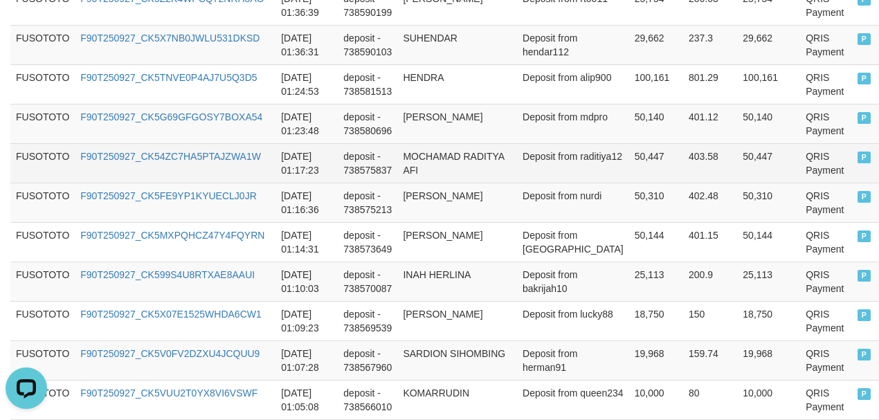
click at [472, 181] on td "MOCHAMAD RADITYA AFI" at bounding box center [457, 162] width 120 height 39
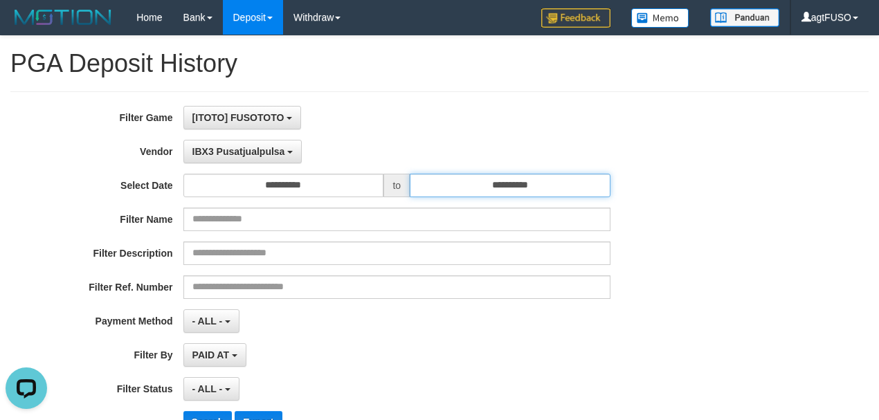
click at [472, 181] on input "**********" at bounding box center [510, 186] width 201 height 24
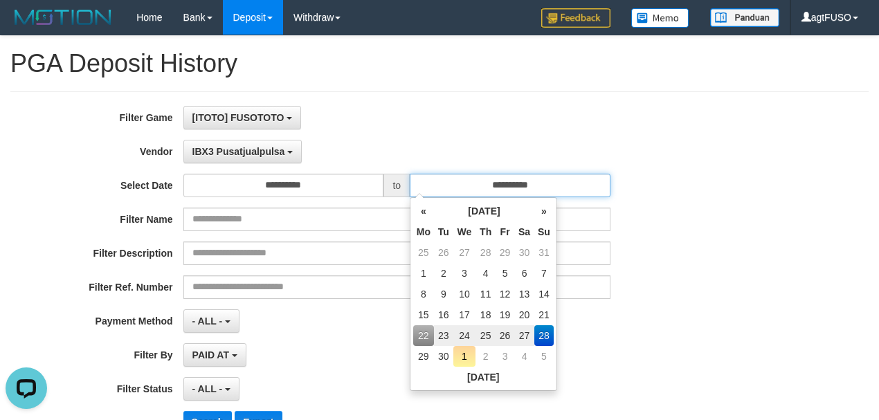
click at [472, 181] on input "**********" at bounding box center [510, 186] width 201 height 24
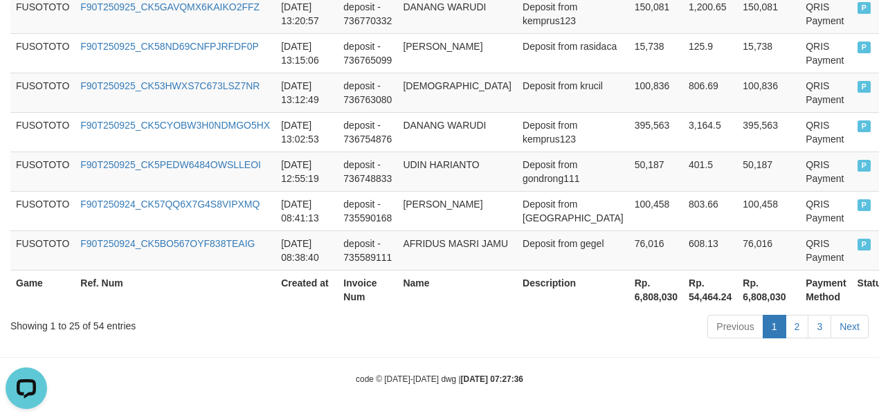
scroll to position [1274, 0]
click at [795, 335] on link "2" at bounding box center [798, 327] width 24 height 24
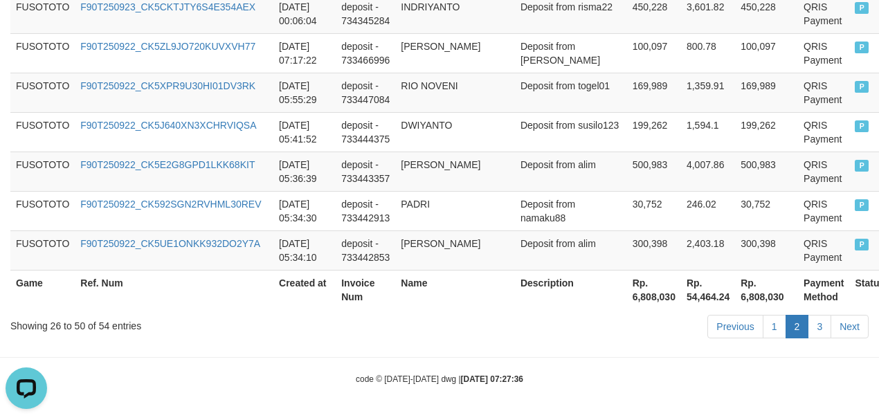
scroll to position [1247, 0]
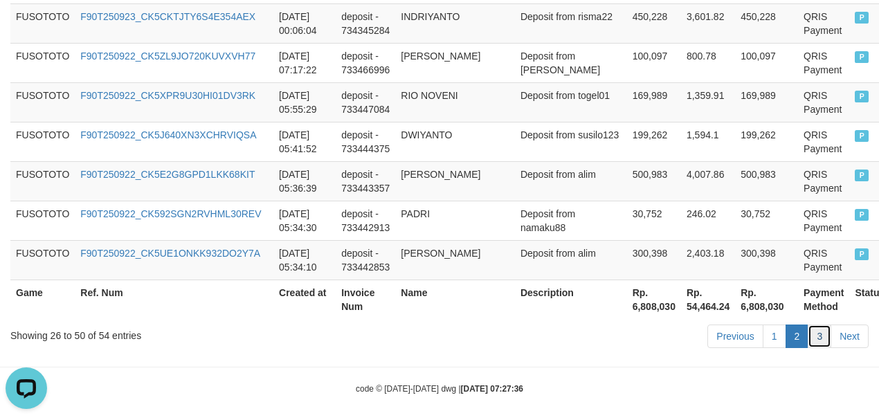
click at [813, 327] on link "3" at bounding box center [820, 337] width 24 height 24
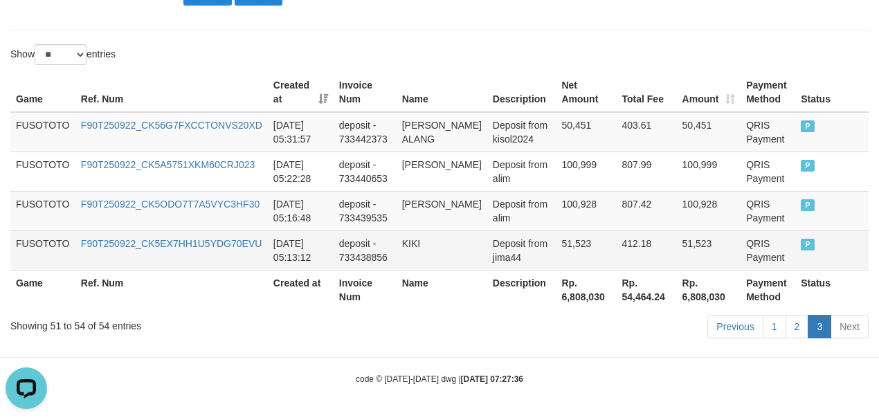
scroll to position [437, 0]
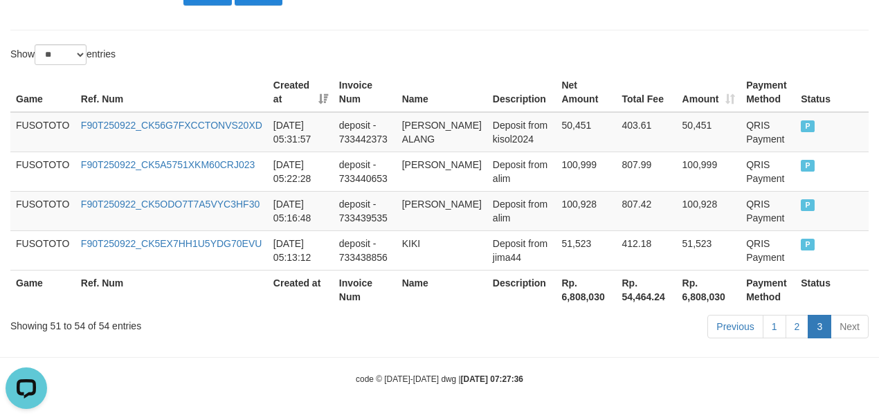
click at [820, 330] on link "3" at bounding box center [820, 327] width 24 height 24
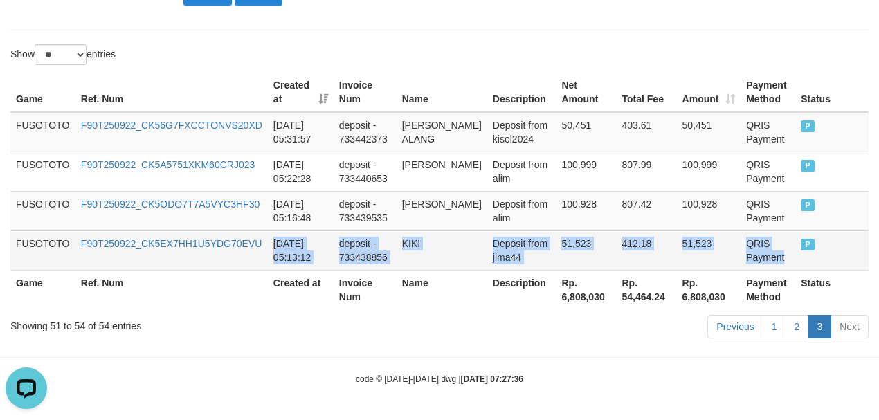
drag, startPoint x: 262, startPoint y: 261, endPoint x: 795, endPoint y: 262, distance: 533.1
click at [795, 262] on tr "FUSOTOTO F90T250922_CK5EX7HH1U5YDG70EVU [DATE] 05:13:12 deposit - 733438856 KIK…" at bounding box center [439, 250] width 858 height 39
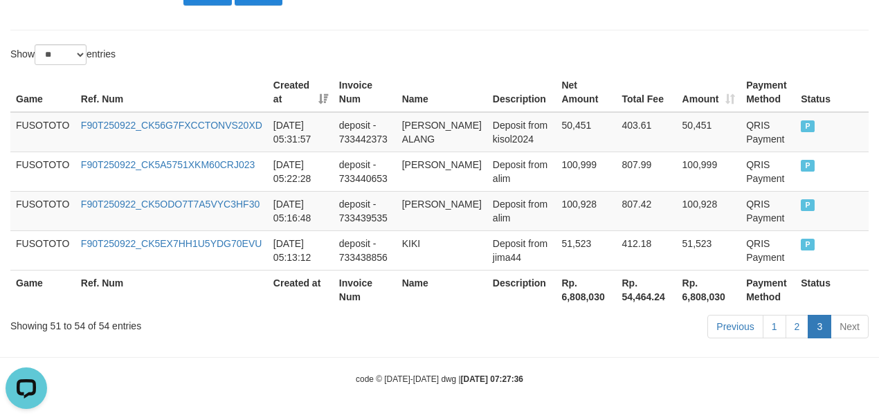
click at [405, 282] on th "Name" at bounding box center [442, 289] width 91 height 39
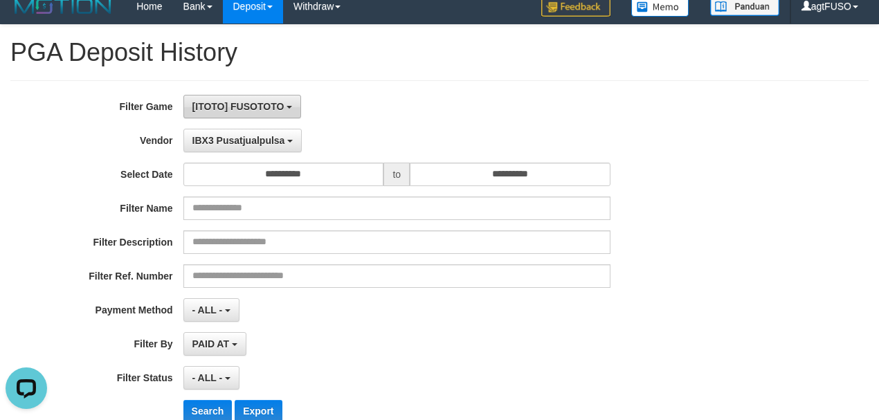
scroll to position [0, 0]
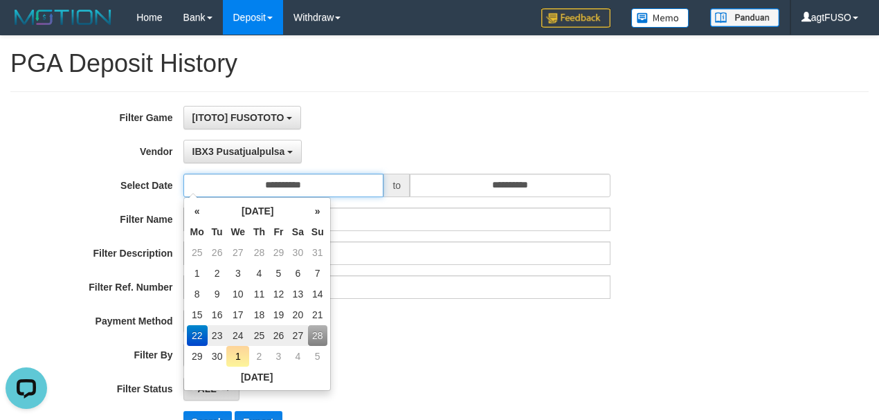
click at [310, 174] on input "**********" at bounding box center [283, 186] width 201 height 24
click at [197, 332] on td "22" at bounding box center [197, 335] width 21 height 21
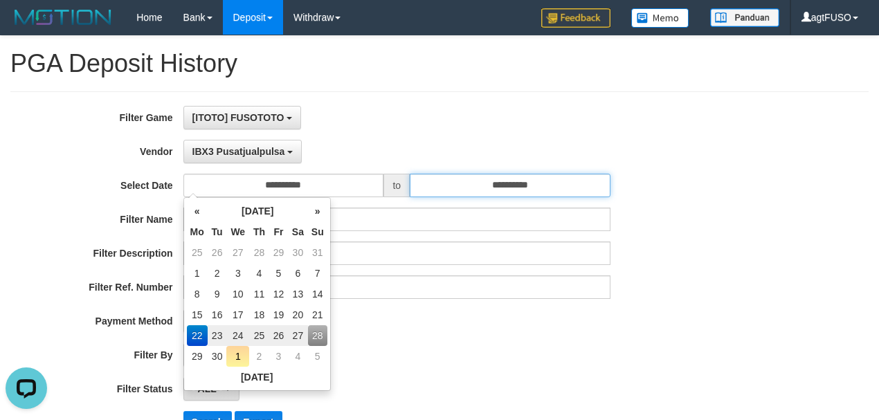
click at [540, 186] on input "**********" at bounding box center [510, 186] width 201 height 24
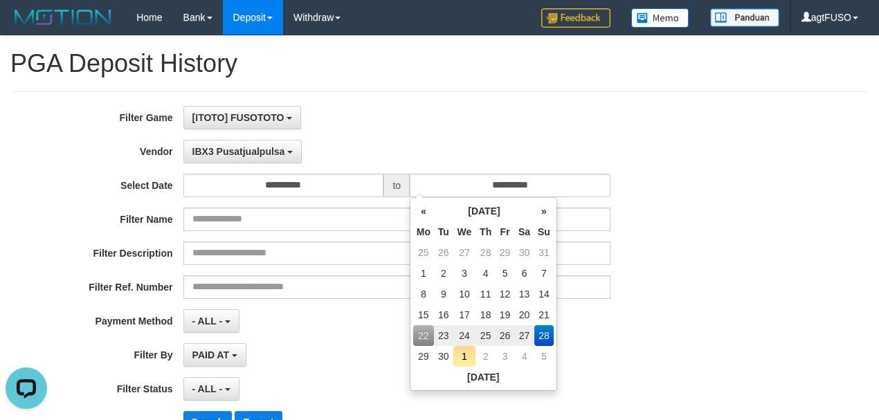
click at [429, 338] on td "22" at bounding box center [423, 335] width 21 height 21
type input "**********"
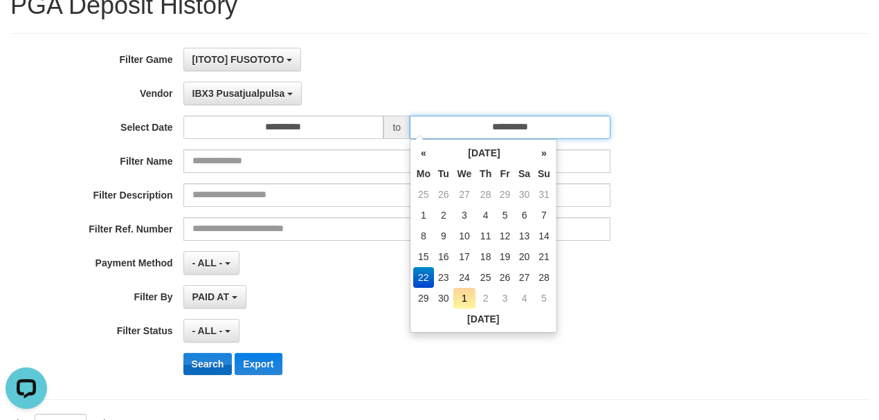
scroll to position [61, 0]
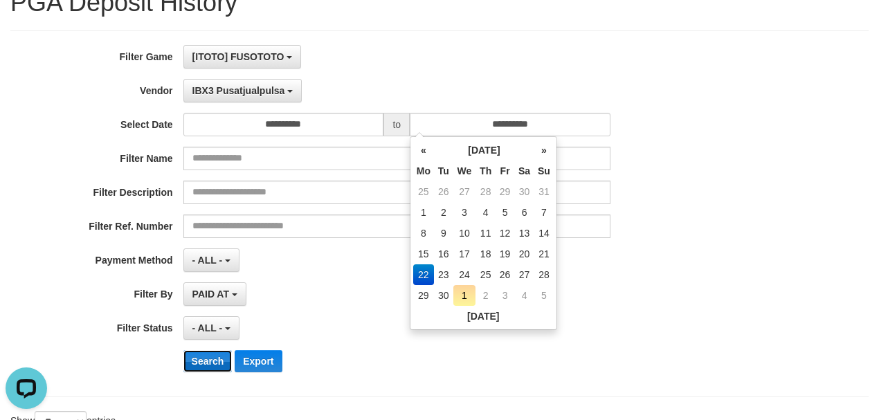
click at [211, 353] on button "Search" at bounding box center [207, 361] width 49 height 22
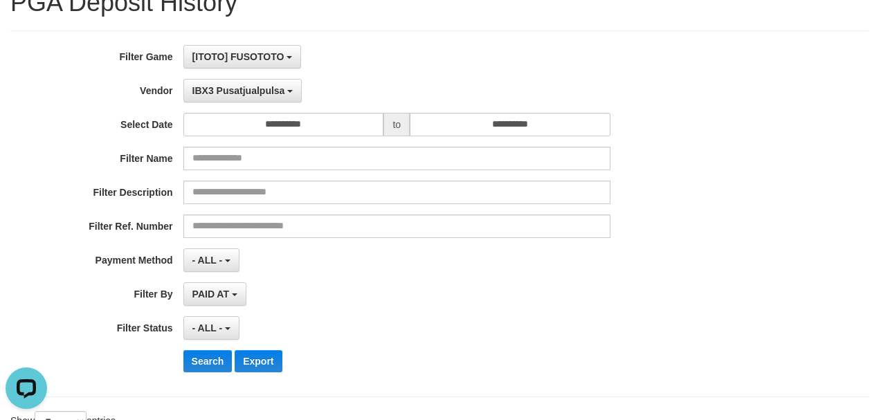
click at [377, 341] on div "**********" at bounding box center [366, 214] width 732 height 338
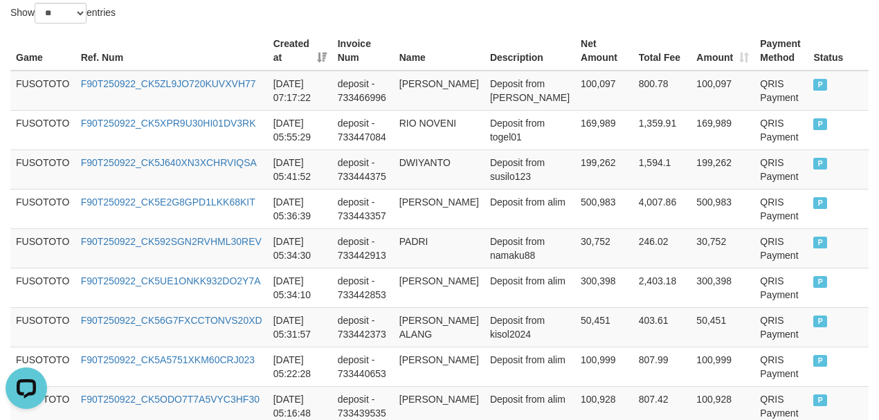
scroll to position [672, 0]
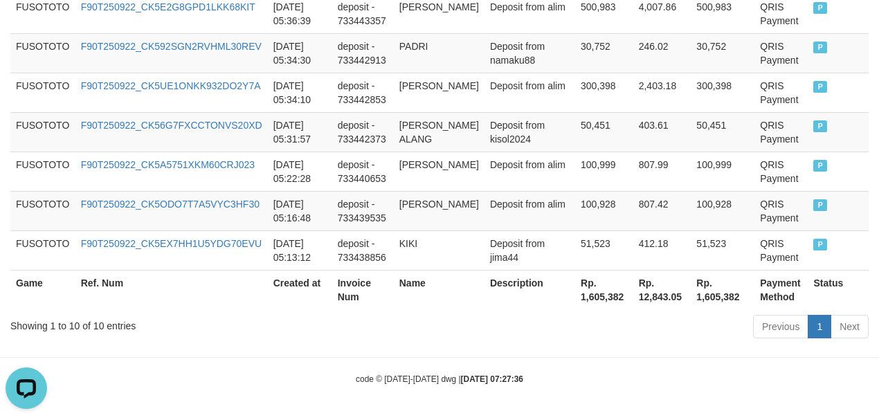
click at [575, 302] on th "Rp. 1,605,382" at bounding box center [604, 289] width 58 height 39
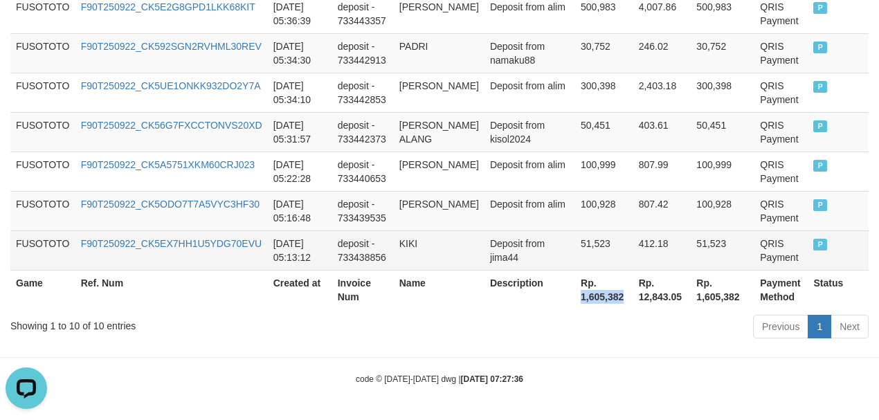
copy th "1,605,382"
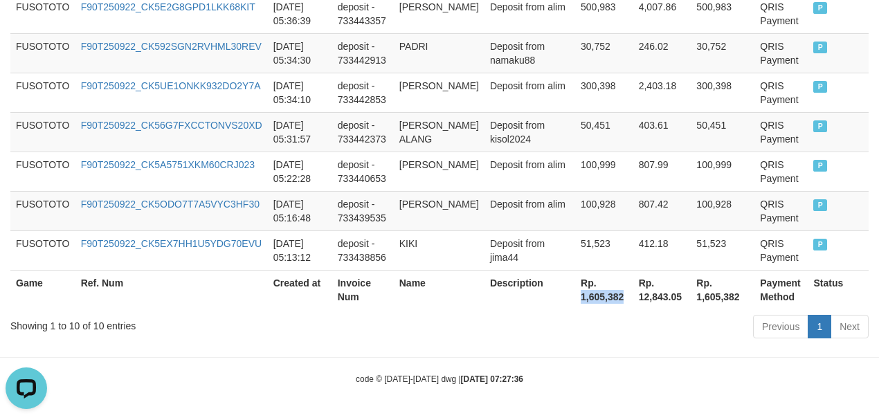
click at [579, 295] on th "Rp. 1,605,382" at bounding box center [604, 289] width 58 height 39
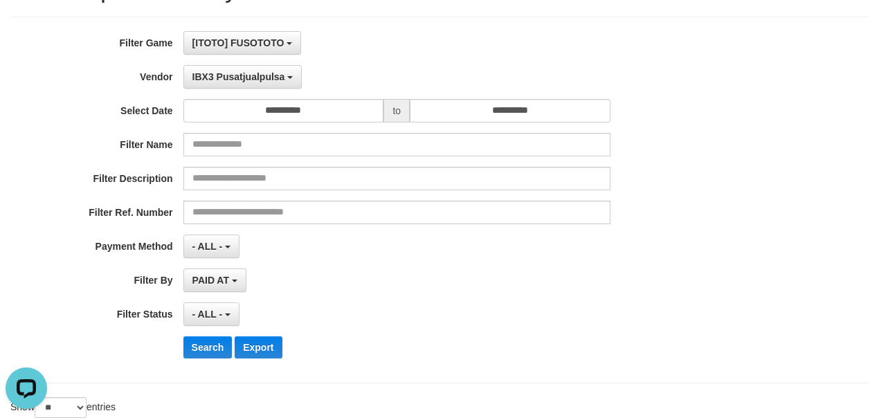
scroll to position [57, 0]
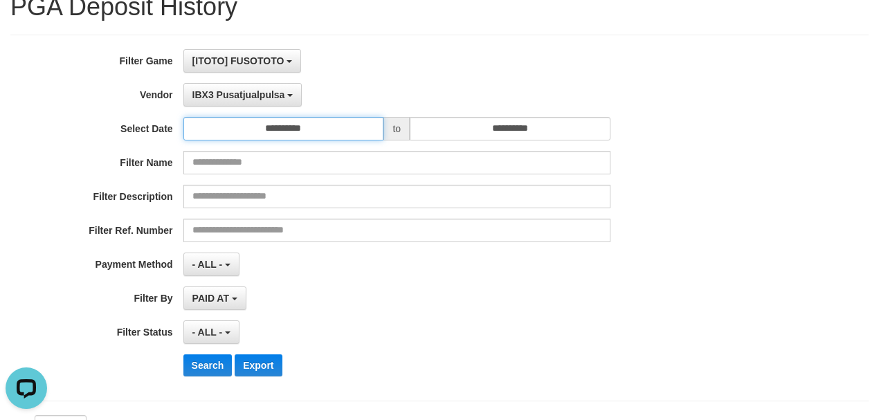
click at [310, 126] on input "**********" at bounding box center [283, 129] width 201 height 24
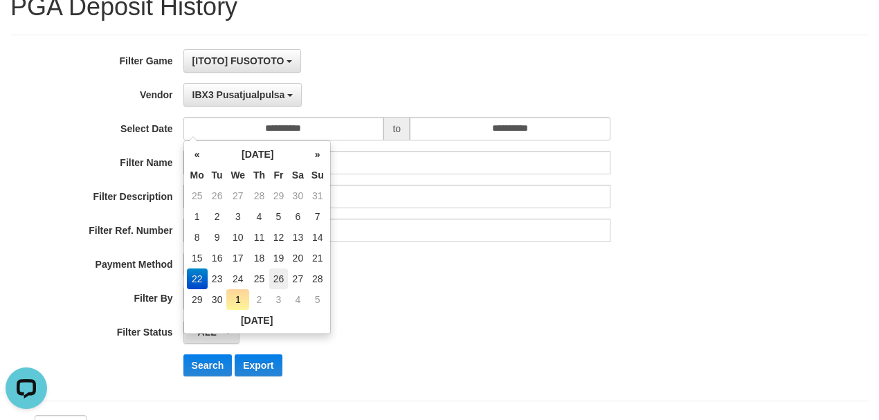
click at [277, 274] on td "26" at bounding box center [278, 279] width 19 height 21
type input "**********"
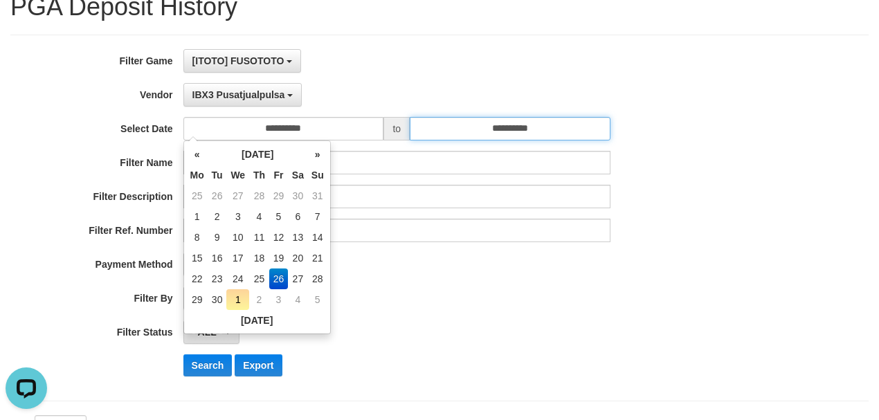
click at [526, 132] on input "**********" at bounding box center [510, 129] width 201 height 24
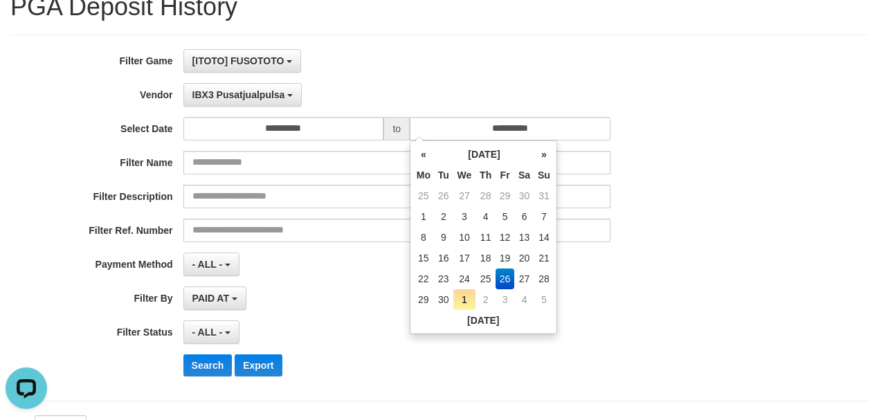
click at [505, 274] on td "26" at bounding box center [505, 279] width 19 height 21
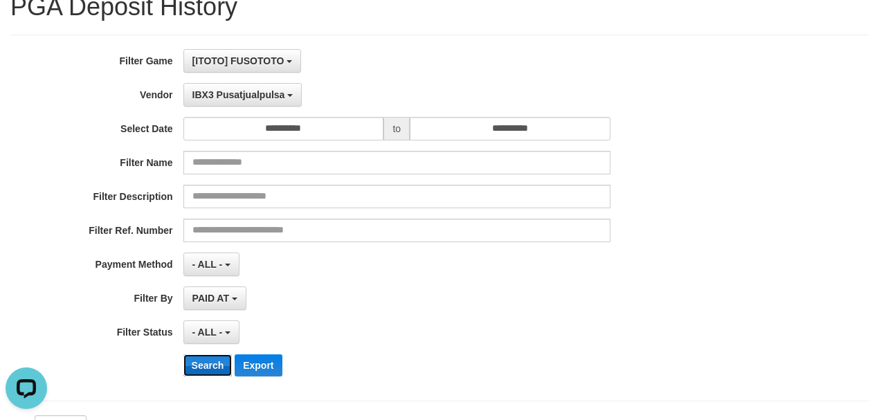
click at [212, 359] on button "Search" at bounding box center [207, 365] width 49 height 22
click at [533, 290] on div "PAID AT PAID AT CREATED AT" at bounding box center [396, 299] width 427 height 24
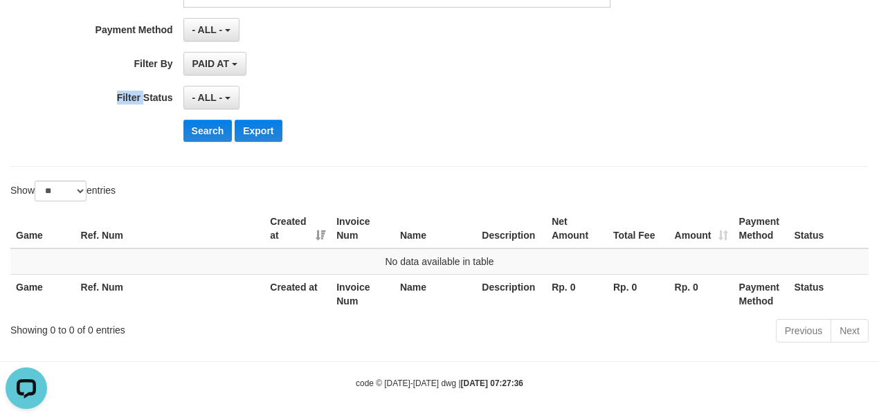
scroll to position [0, 0]
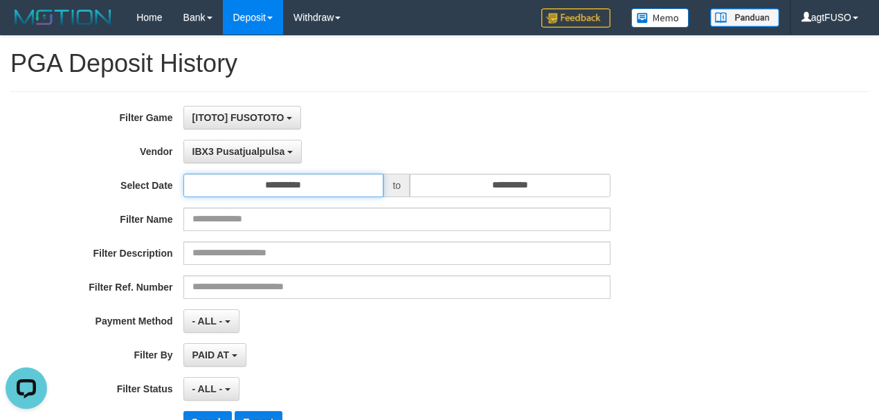
click at [318, 183] on input "**********" at bounding box center [283, 186] width 201 height 24
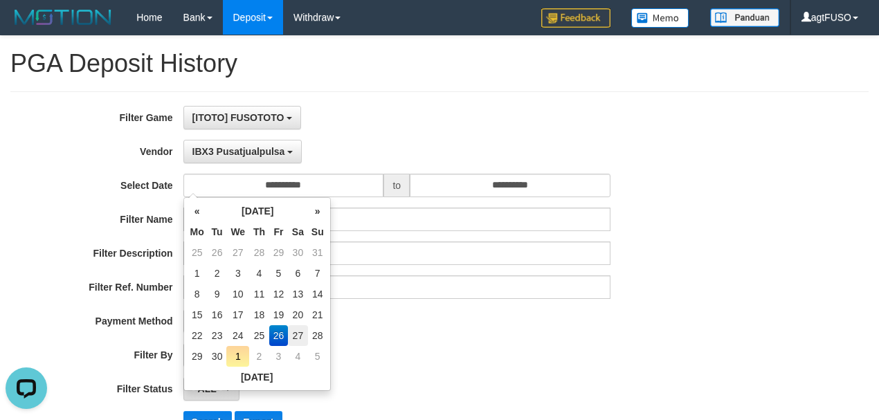
click at [302, 333] on td "27" at bounding box center [298, 335] width 20 height 21
type input "**********"
click at [291, 339] on td "27" at bounding box center [298, 335] width 20 height 21
click at [429, 339] on div "**********" at bounding box center [366, 275] width 732 height 338
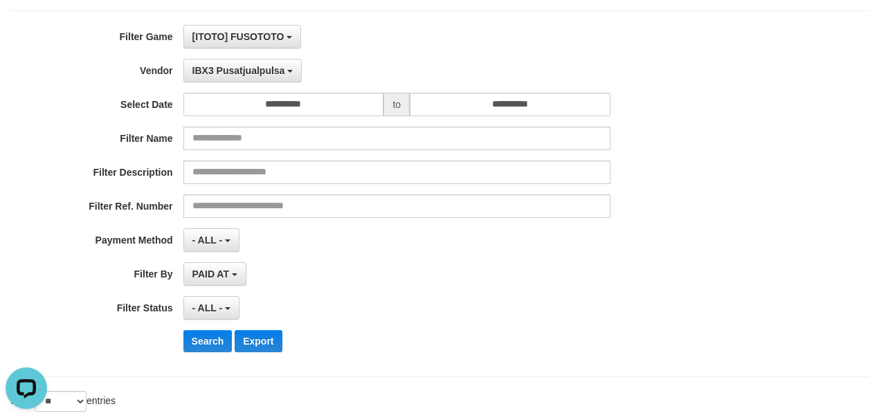
scroll to position [92, 0]
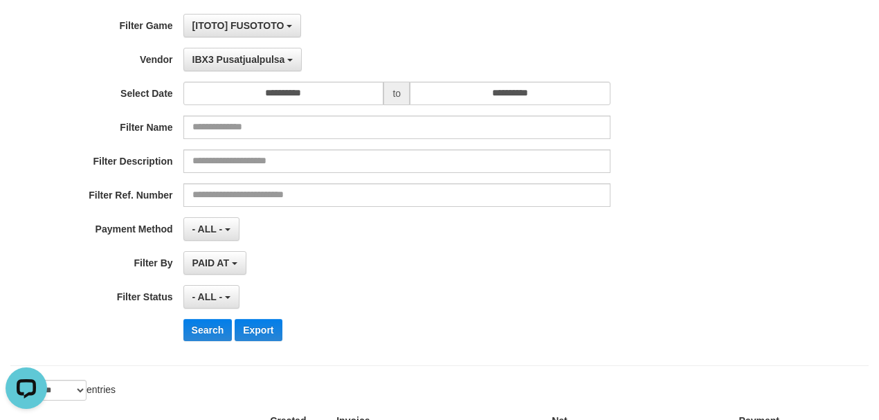
click at [201, 357] on div "**********" at bounding box center [439, 182] width 858 height 367
click at [221, 326] on button "Search" at bounding box center [207, 330] width 49 height 22
click at [467, 305] on div "- ALL - SELECT ALL - ALL - SELECT STATUS PENDING/UNPAID PAID CANCELED EXPIRED" at bounding box center [396, 297] width 427 height 24
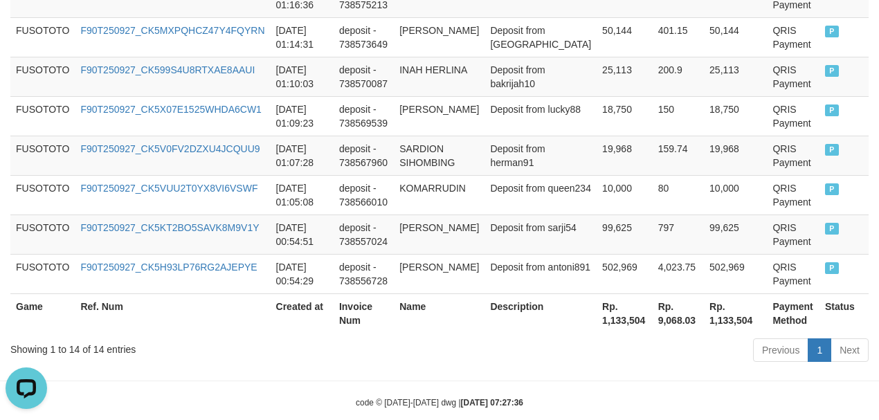
scroll to position [829, 0]
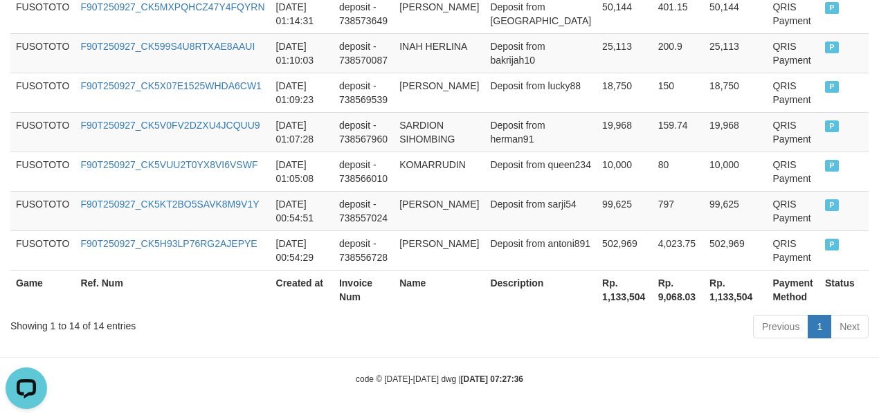
click at [597, 292] on th "Rp. 1,133,504" at bounding box center [625, 289] width 56 height 39
copy th "1,133,504"
click at [597, 300] on th "Rp. 1,133,504" at bounding box center [625, 289] width 56 height 39
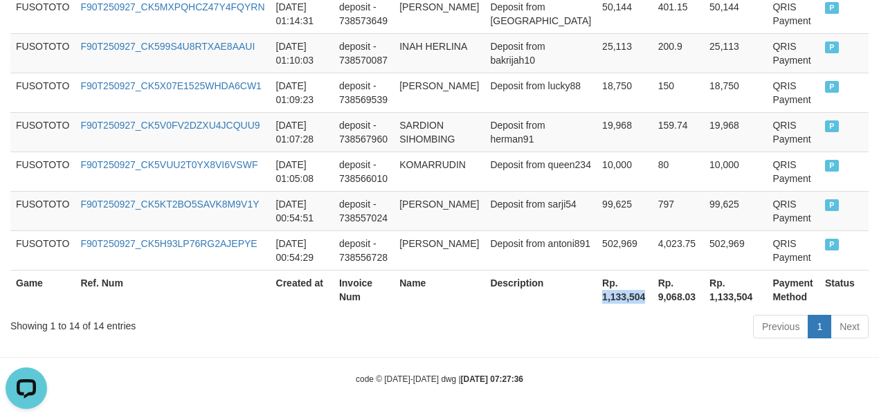
click at [597, 299] on th "Rp. 1,133,504" at bounding box center [625, 289] width 56 height 39
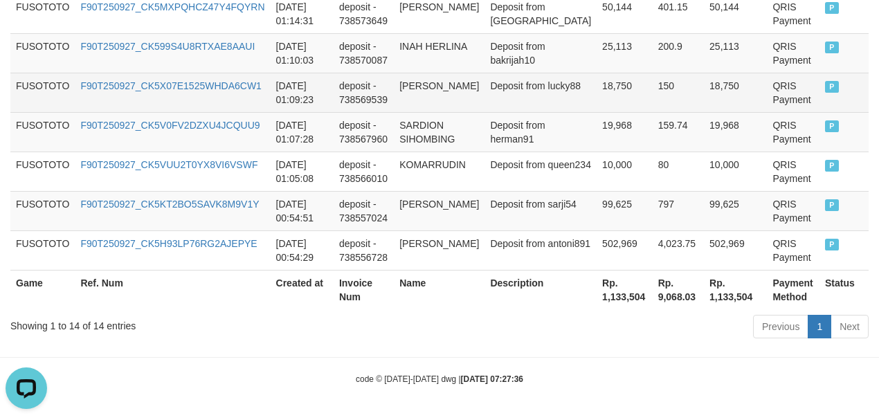
click at [597, 81] on td "18,750" at bounding box center [625, 92] width 56 height 39
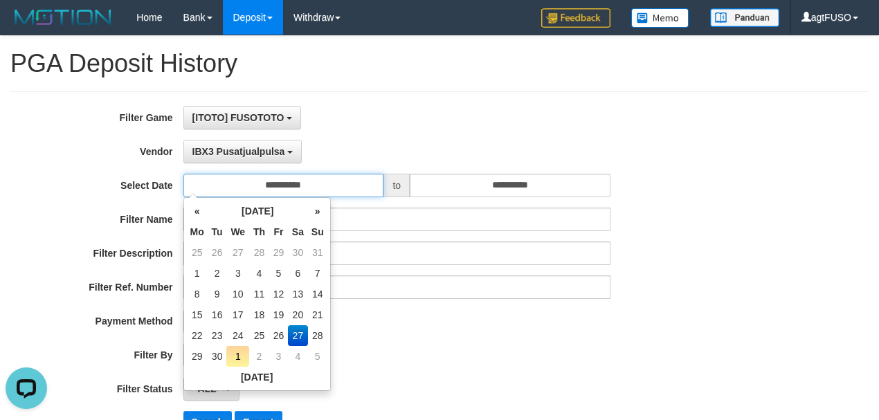
click at [310, 182] on input "**********" at bounding box center [283, 186] width 201 height 24
click at [318, 333] on td "28" at bounding box center [317, 335] width 19 height 21
type input "**********"
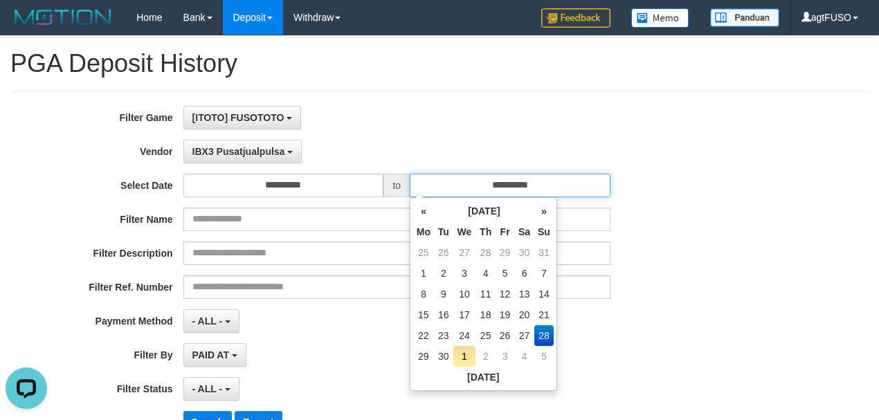
click at [543, 184] on input "**********" at bounding box center [510, 186] width 201 height 24
click at [543, 335] on td "28" at bounding box center [543, 335] width 19 height 21
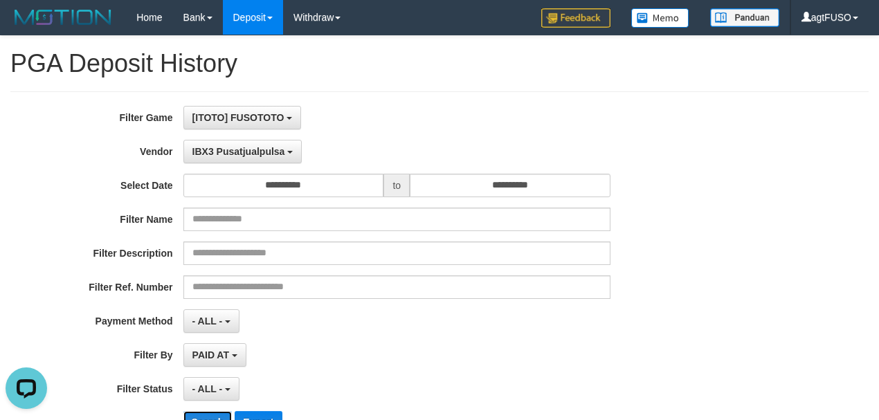
click at [212, 415] on button "Search" at bounding box center [207, 422] width 49 height 22
click at [468, 354] on div "PAID AT PAID AT CREATED AT" at bounding box center [396, 355] width 427 height 24
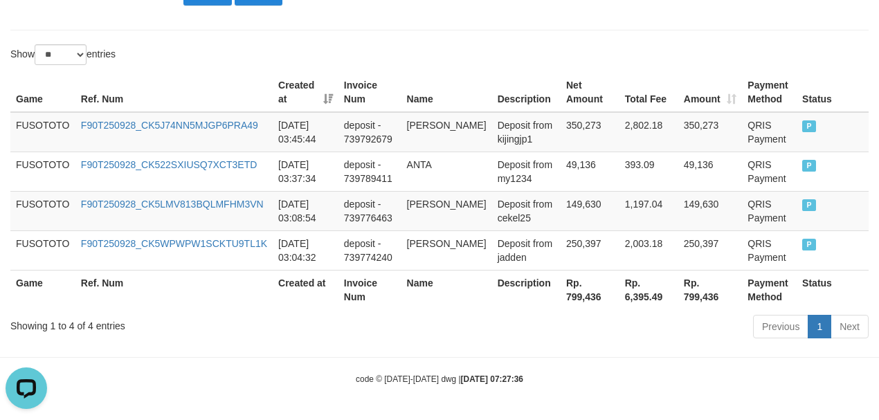
click at [574, 298] on th "Rp. 799,436" at bounding box center [590, 289] width 59 height 39
click at [575, 303] on th "Rp. 799,436" at bounding box center [590, 289] width 59 height 39
click at [596, 127] on td "350,273" at bounding box center [590, 132] width 59 height 40
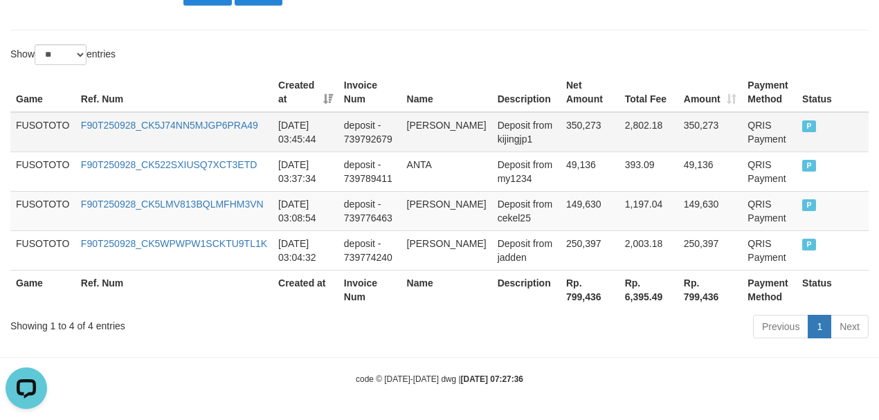
click at [596, 127] on td "350,273" at bounding box center [590, 132] width 59 height 40
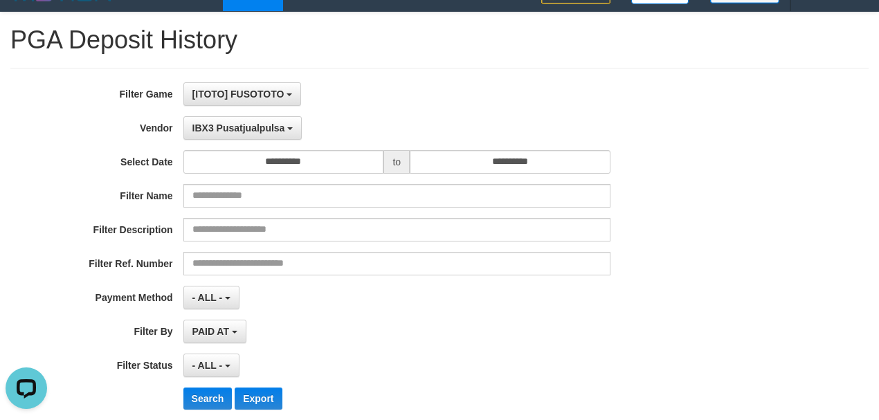
scroll to position [0, 0]
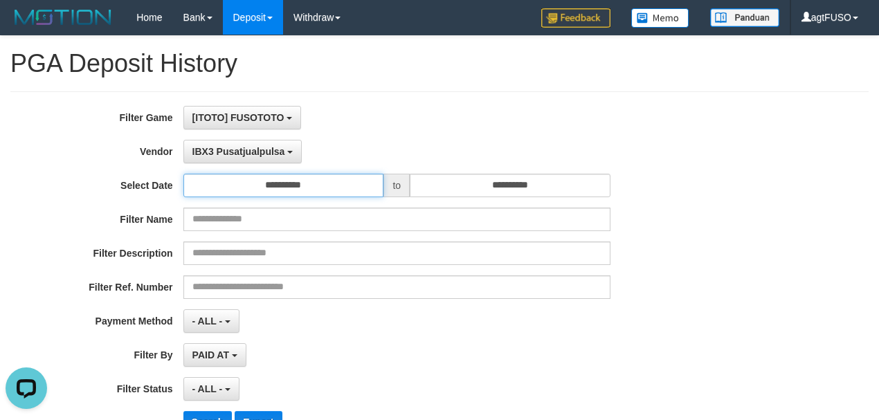
click at [321, 186] on input "**********" at bounding box center [283, 186] width 201 height 24
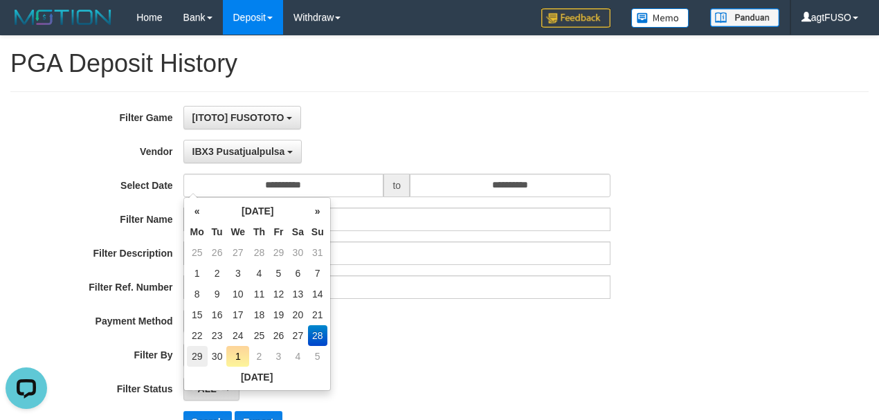
click at [195, 354] on td "29" at bounding box center [197, 356] width 21 height 21
type input "**********"
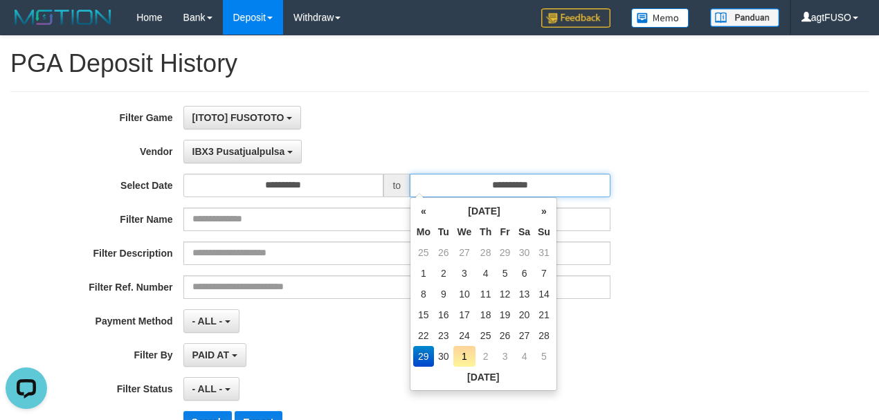
click at [487, 188] on input "**********" at bounding box center [510, 186] width 201 height 24
click at [421, 359] on td "29" at bounding box center [423, 356] width 21 height 21
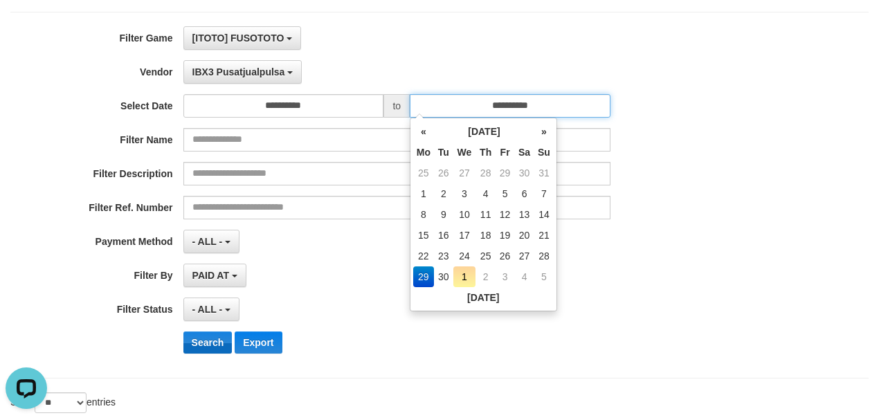
scroll to position [92, 0]
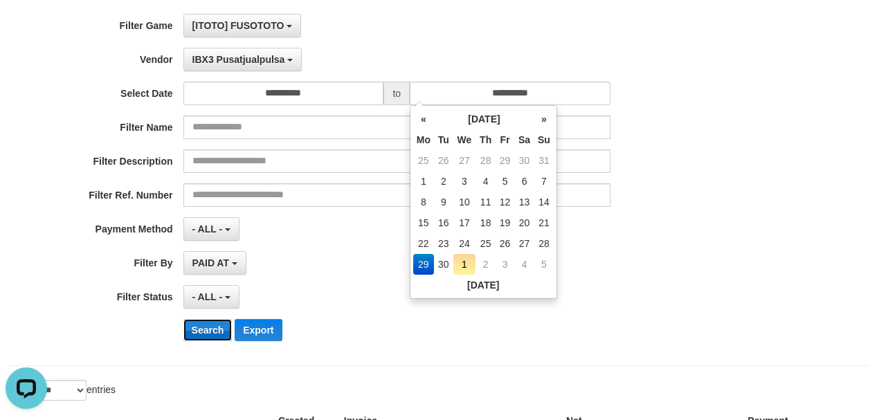
click at [201, 327] on button "Search" at bounding box center [207, 330] width 49 height 22
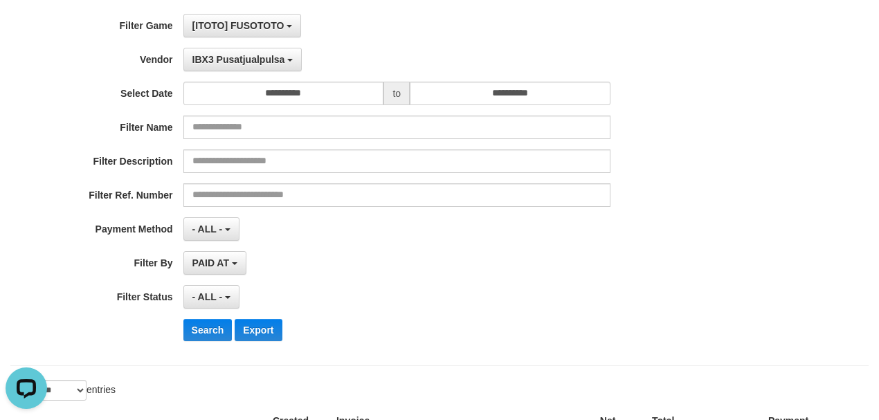
click at [361, 300] on div "- ALL - SELECT ALL - ALL - SELECT STATUS PENDING/UNPAID PAID CANCELED EXPIRED" at bounding box center [396, 297] width 427 height 24
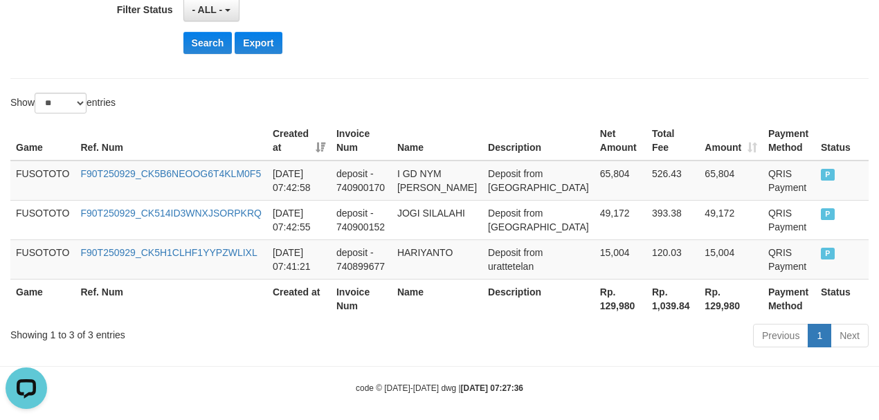
scroll to position [397, 0]
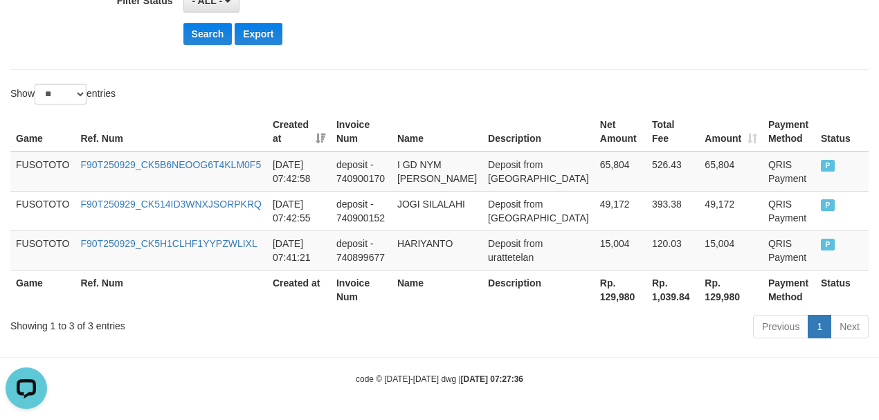
click at [595, 293] on th "Rp. 129,980" at bounding box center [621, 289] width 52 height 39
click at [595, 306] on th "Rp. 129,980" at bounding box center [621, 289] width 52 height 39
click at [647, 112] on th "Total Fee" at bounding box center [673, 131] width 53 height 39
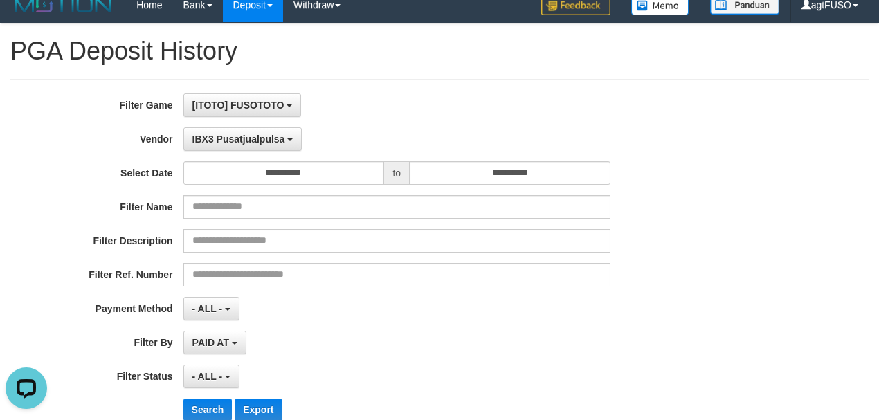
scroll to position [0, 0]
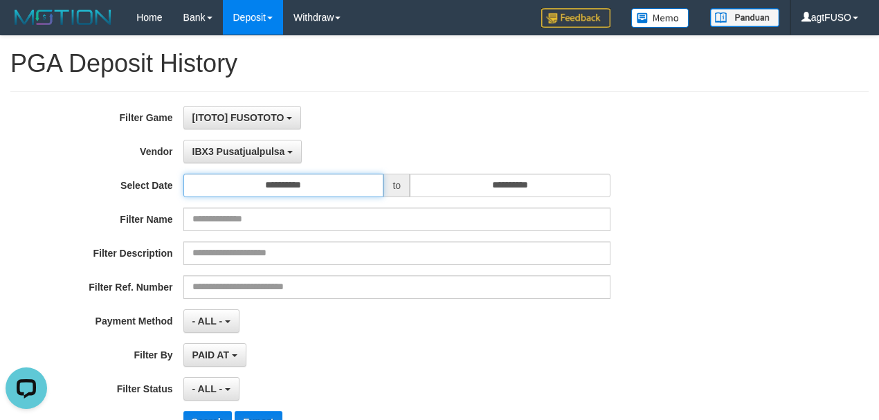
click at [318, 184] on input "**********" at bounding box center [283, 186] width 201 height 24
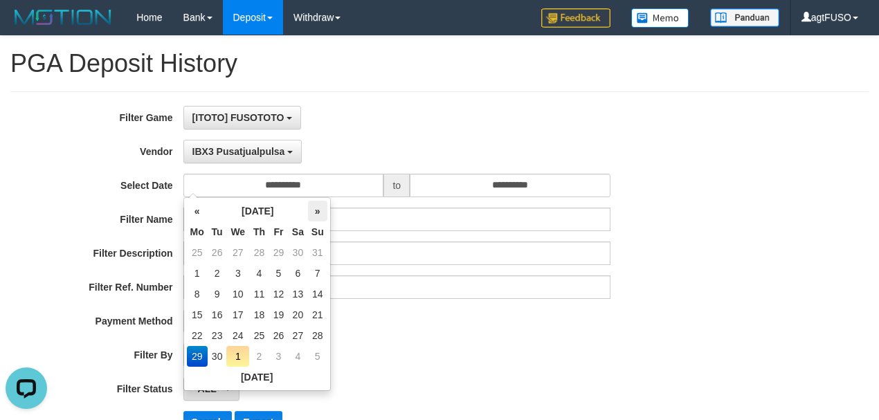
click at [314, 217] on th "»" at bounding box center [317, 211] width 19 height 21
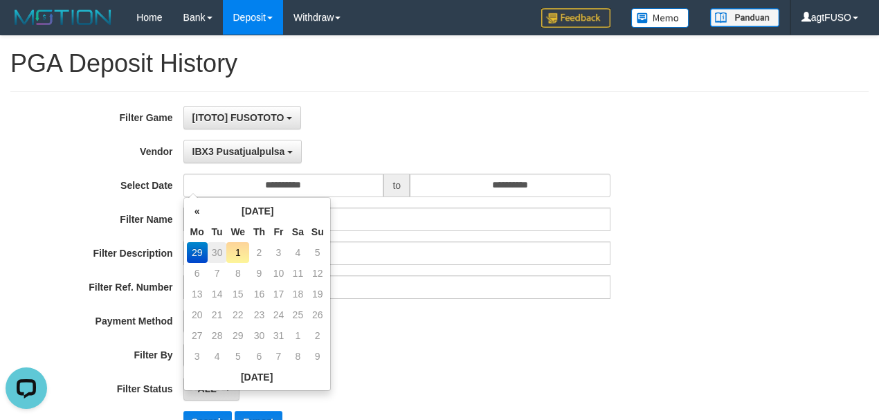
click at [222, 252] on td "30" at bounding box center [217, 252] width 19 height 21
type input "**********"
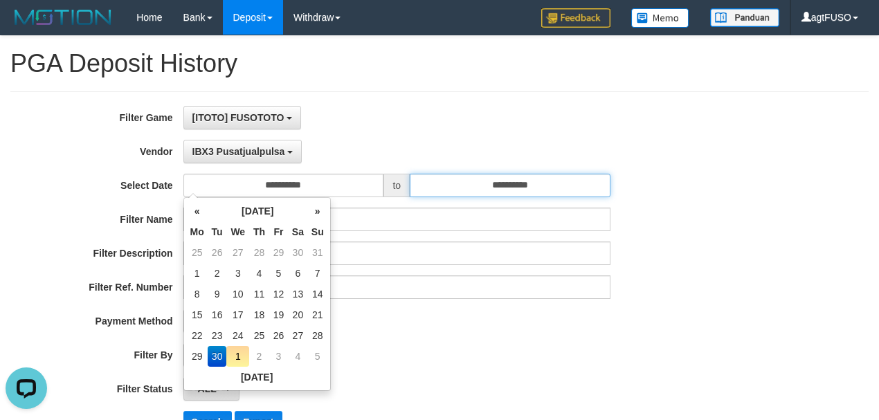
click at [493, 187] on input "**********" at bounding box center [510, 186] width 201 height 24
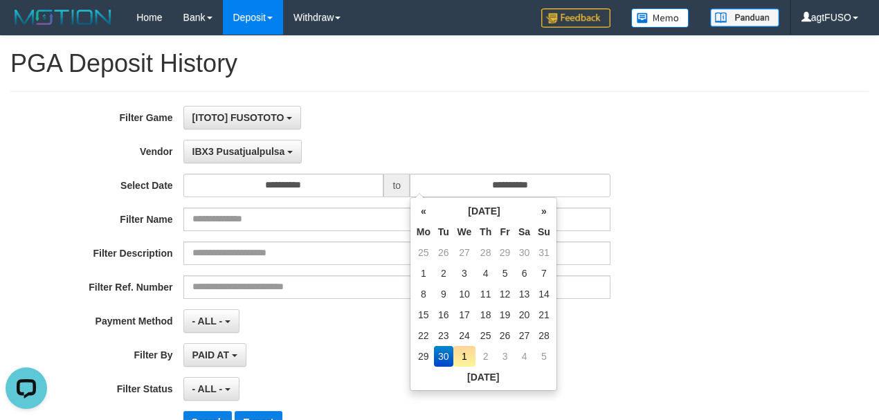
click at [446, 352] on td "30" at bounding box center [443, 356] width 19 height 21
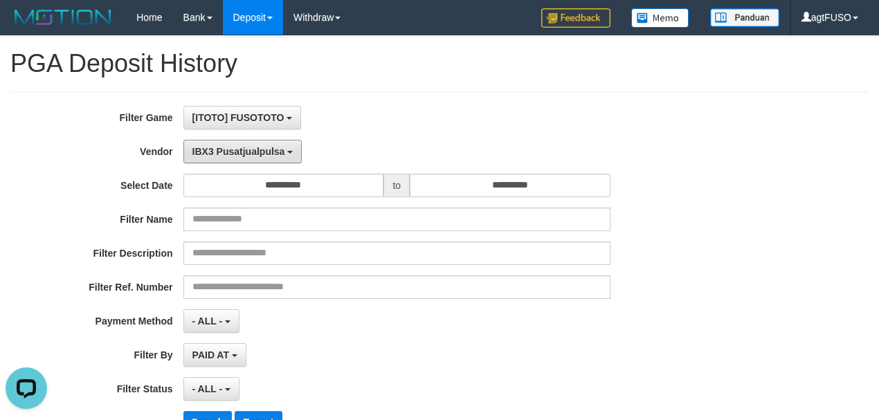
drag, startPoint x: 245, startPoint y: 152, endPoint x: 245, endPoint y: 163, distance: 11.8
click at [245, 151] on span "IBX3 Pusatjualpulsa" at bounding box center [238, 151] width 93 height 11
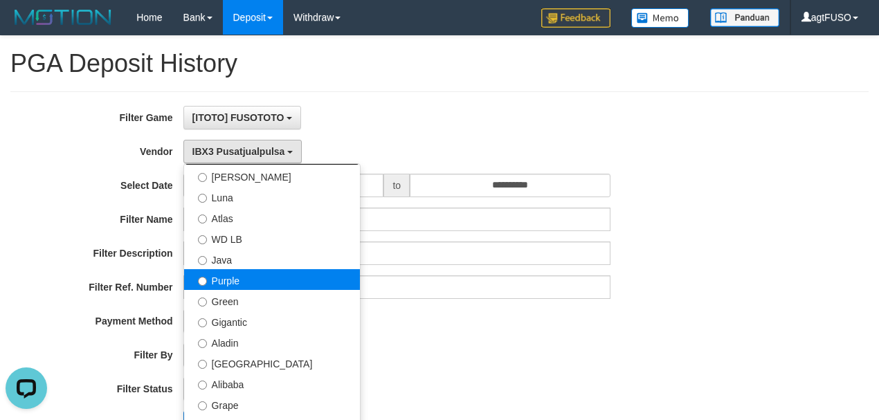
scroll to position [61, 0]
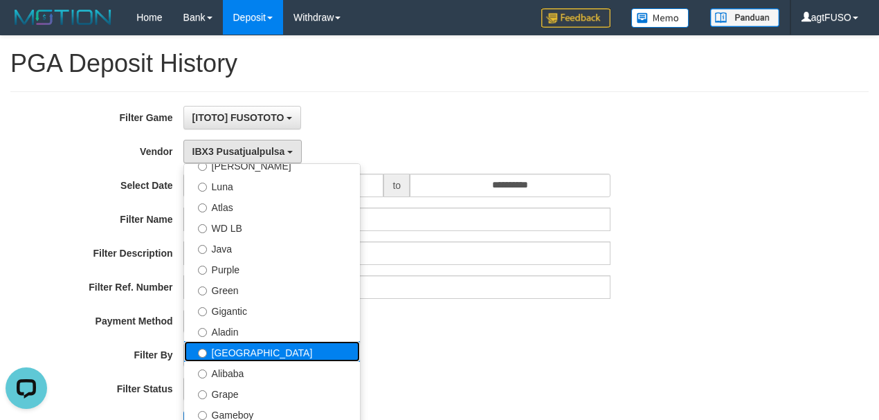
click at [230, 350] on label "[GEOGRAPHIC_DATA]" at bounding box center [272, 351] width 176 height 21
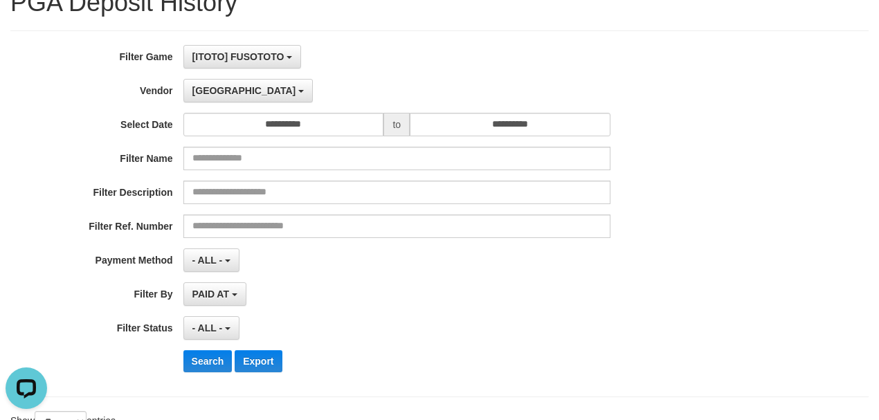
scroll to position [92, 0]
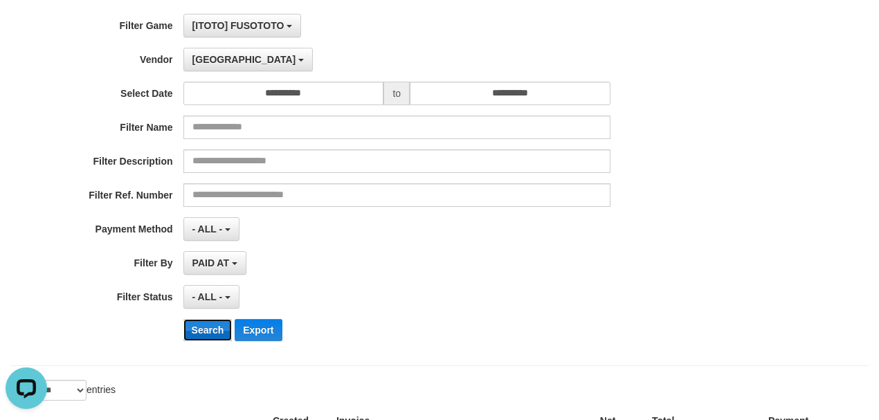
click at [209, 328] on button "Search" at bounding box center [207, 330] width 49 height 22
click at [216, 327] on button "Search" at bounding box center [207, 330] width 49 height 22
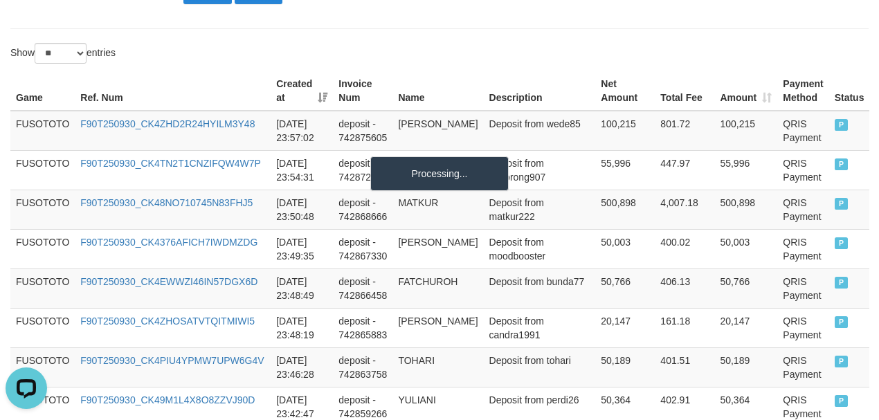
scroll to position [1261, 0]
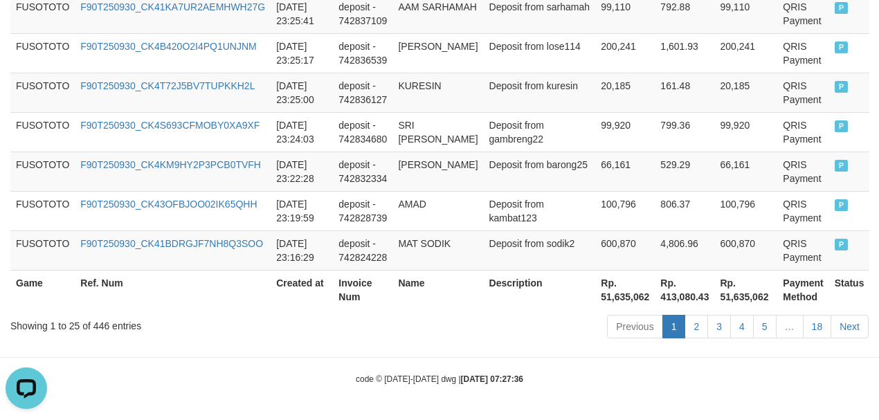
click at [595, 302] on th "Rp. 51,635,062" at bounding box center [625, 289] width 60 height 39
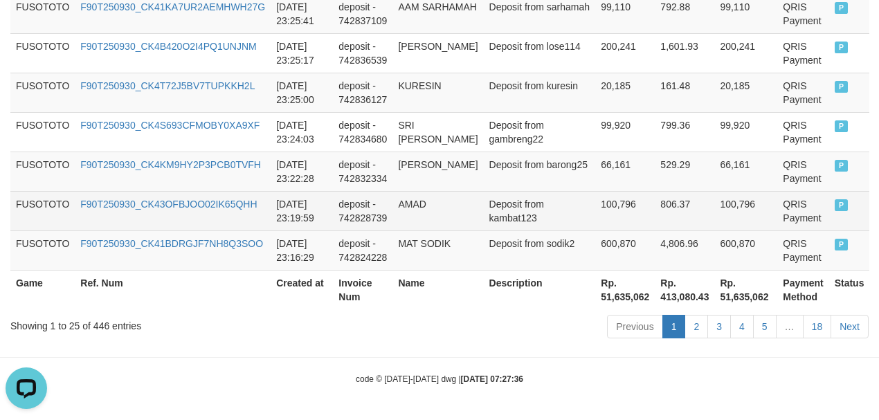
click at [442, 194] on td "AMAD" at bounding box center [438, 210] width 91 height 39
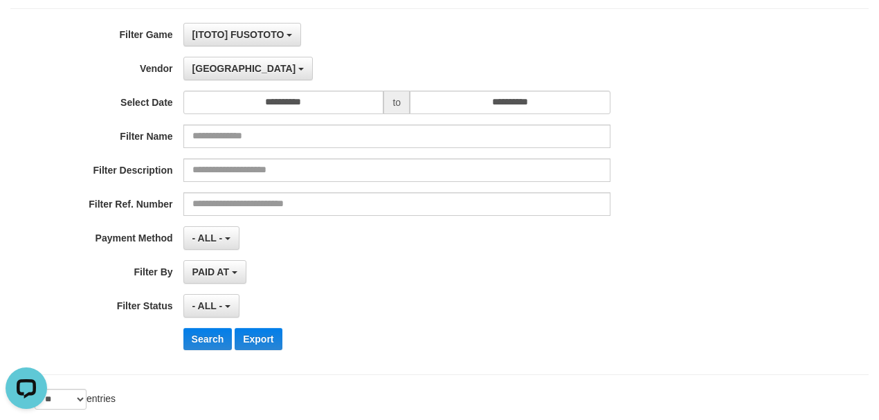
scroll to position [0, 0]
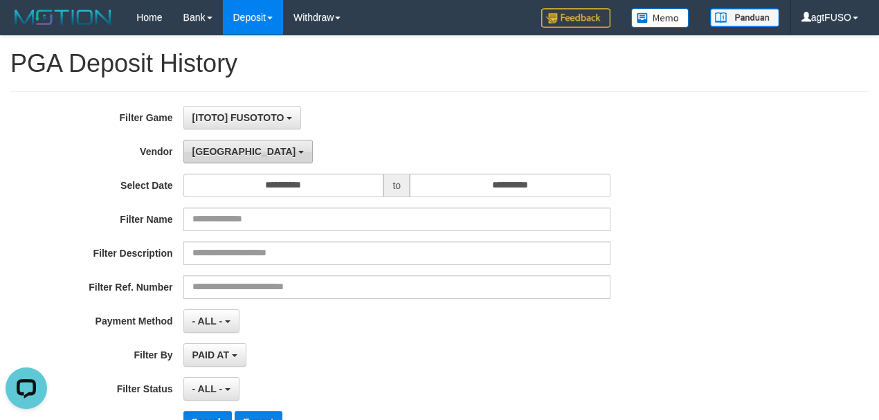
click at [213, 149] on span "[GEOGRAPHIC_DATA]" at bounding box center [244, 151] width 104 height 11
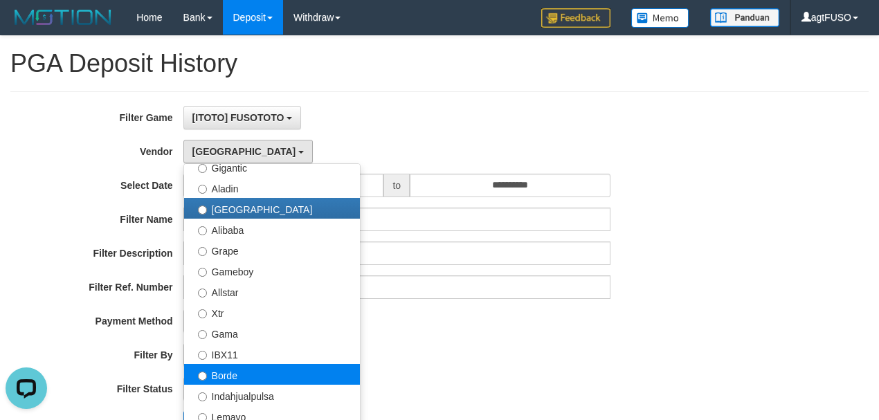
scroll to position [215, 0]
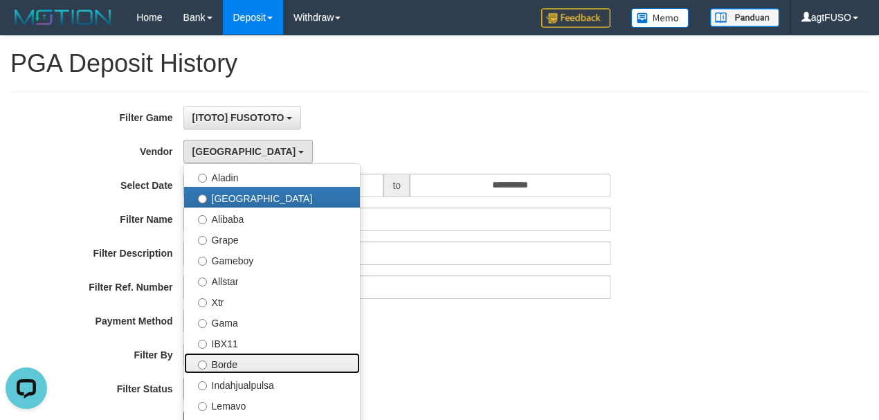
drag, startPoint x: 240, startPoint y: 361, endPoint x: 199, endPoint y: 395, distance: 53.2
click at [239, 361] on label "Borde" at bounding box center [272, 363] width 176 height 21
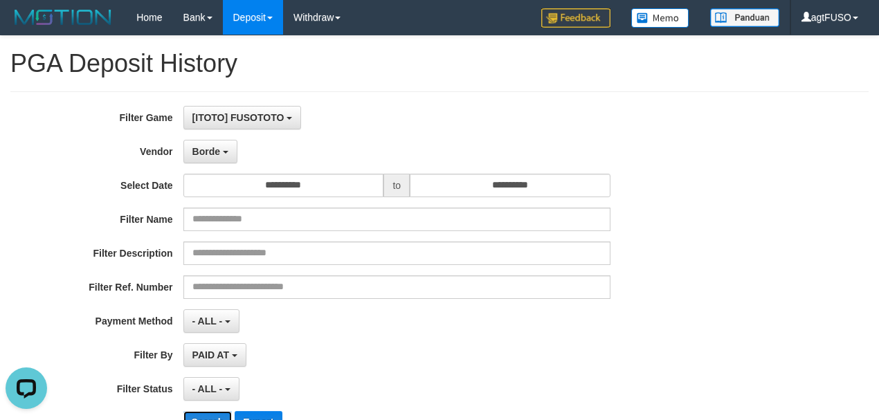
click at [205, 411] on button "Search" at bounding box center [207, 422] width 49 height 22
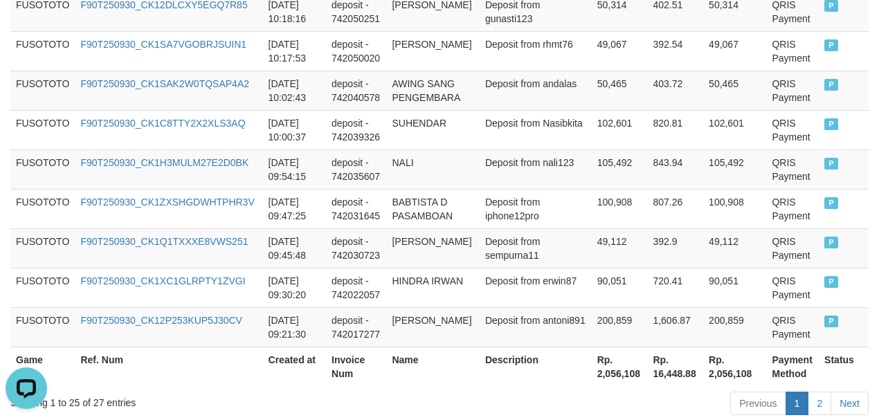
scroll to position [1261, 0]
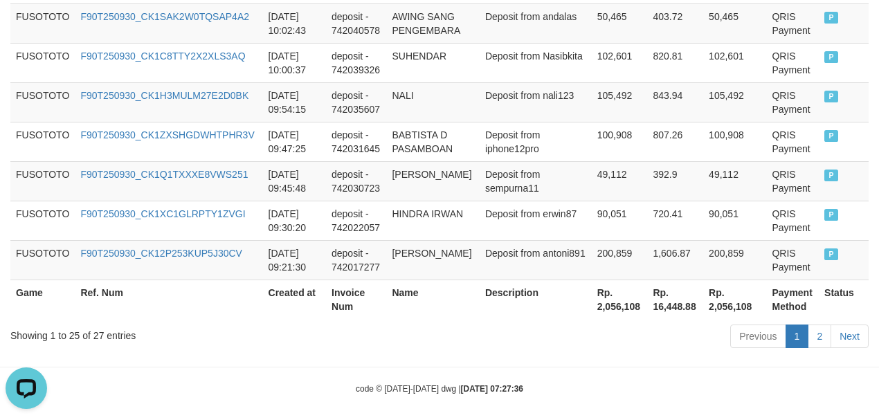
click at [592, 294] on th "Rp. 2,056,108" at bounding box center [620, 299] width 56 height 39
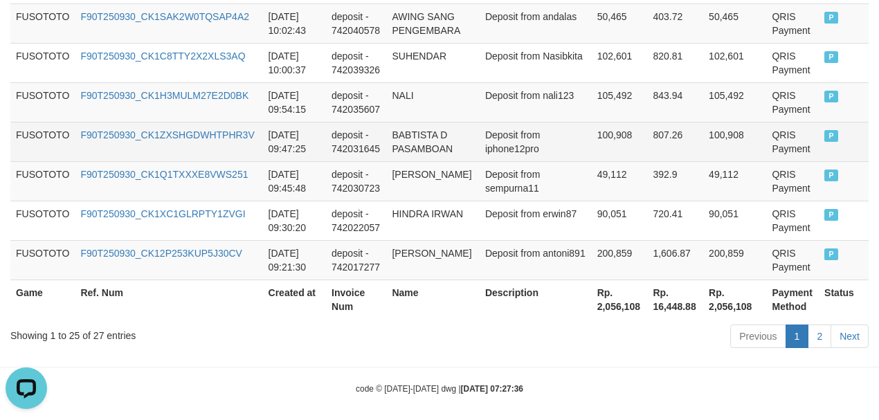
click at [664, 145] on td "807.26" at bounding box center [675, 141] width 56 height 39
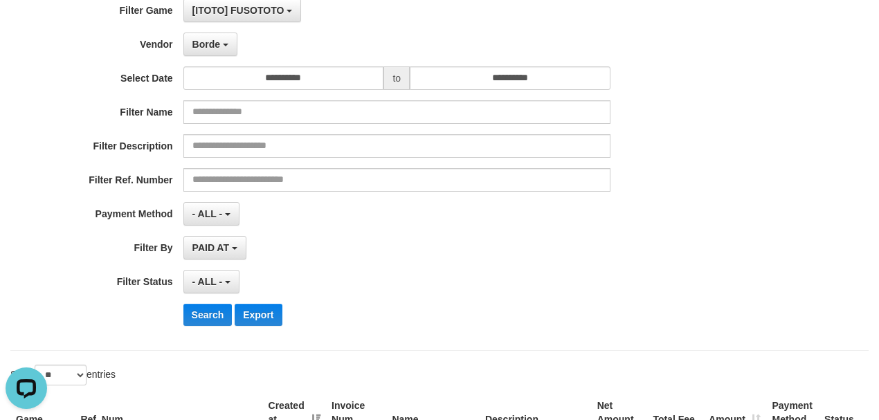
scroll to position [0, 0]
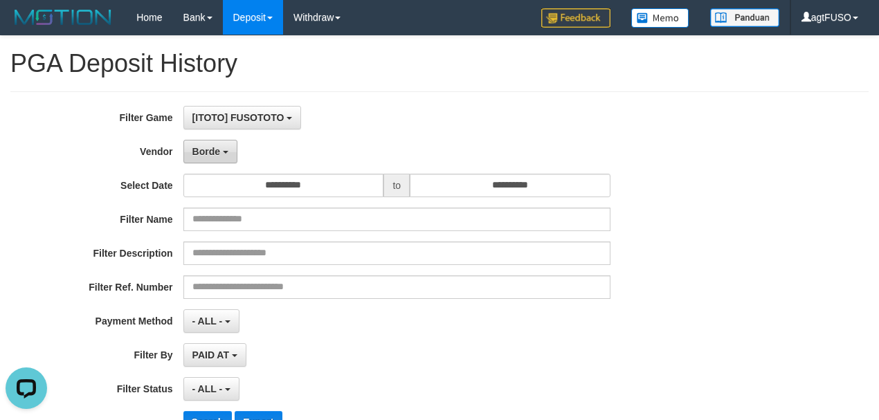
click at [211, 147] on span "Borde" at bounding box center [206, 151] width 28 height 11
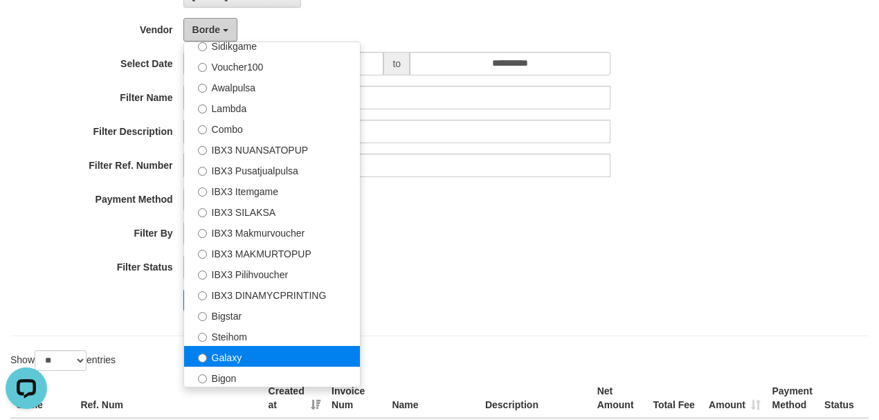
scroll to position [123, 0]
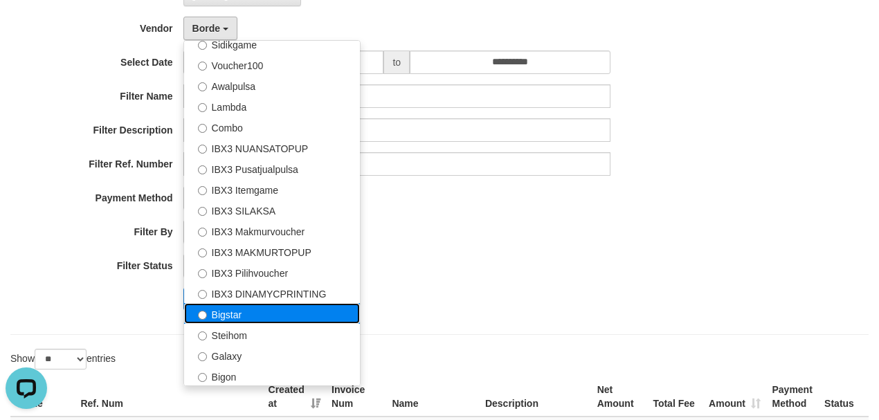
click at [251, 314] on label "Bigstar" at bounding box center [272, 313] width 176 height 21
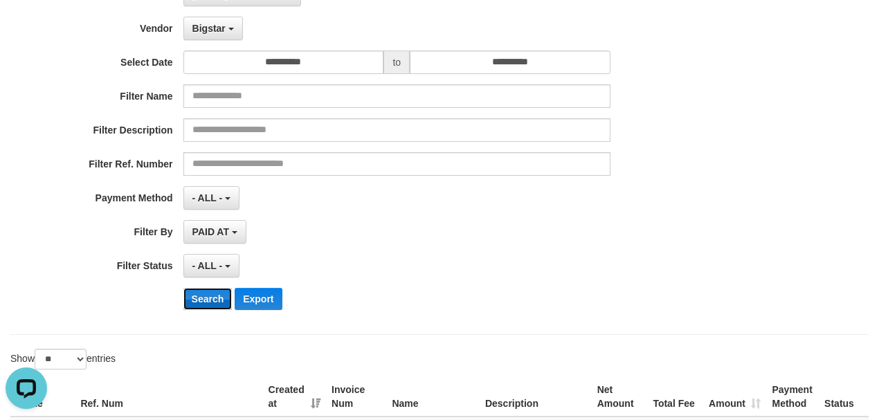
click at [208, 292] on button "Search" at bounding box center [207, 299] width 49 height 22
click at [545, 248] on div "**********" at bounding box center [366, 152] width 732 height 338
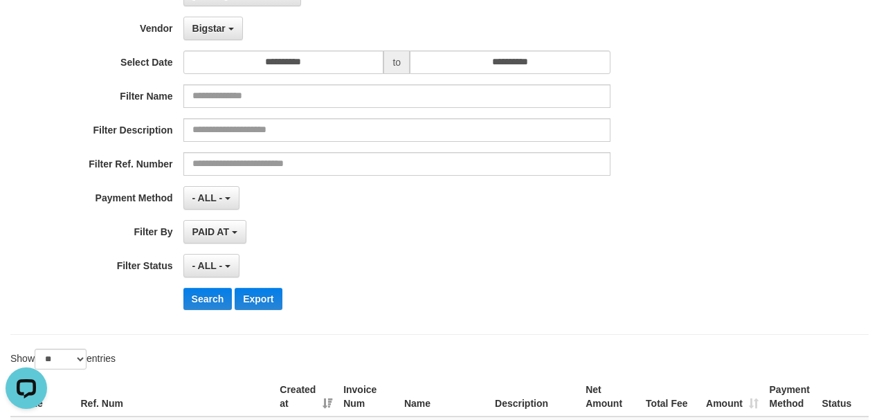
click at [545, 248] on div "**********" at bounding box center [366, 152] width 732 height 338
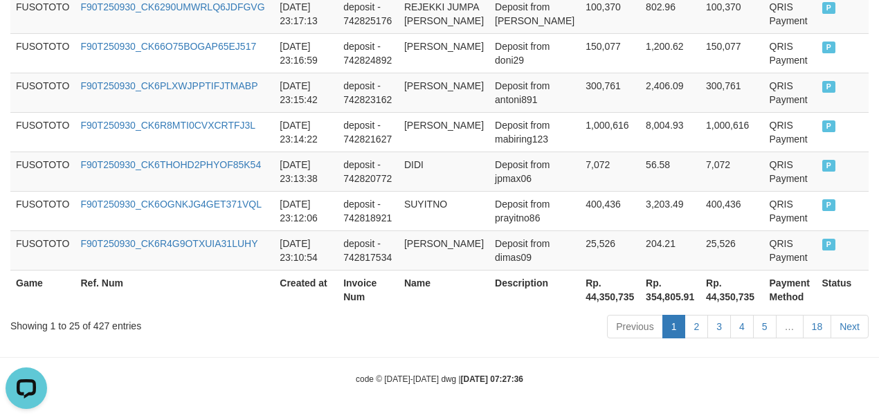
click at [580, 296] on th "Rp. 44,350,735" at bounding box center [610, 289] width 60 height 39
click at [471, 184] on td "DIDI" at bounding box center [444, 171] width 91 height 39
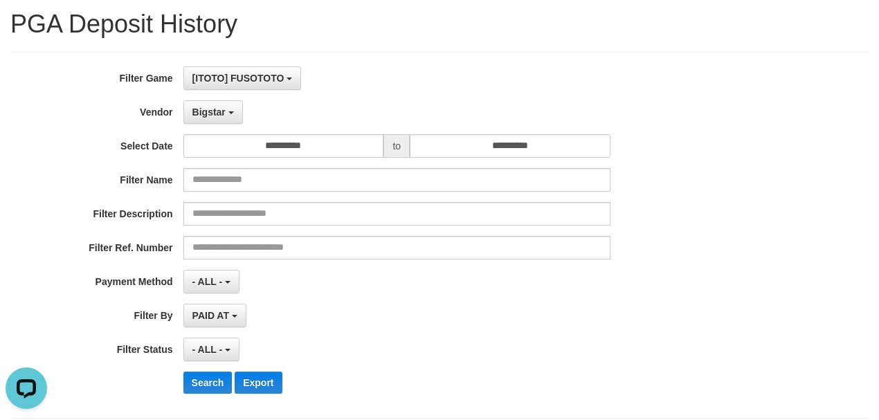
scroll to position [0, 0]
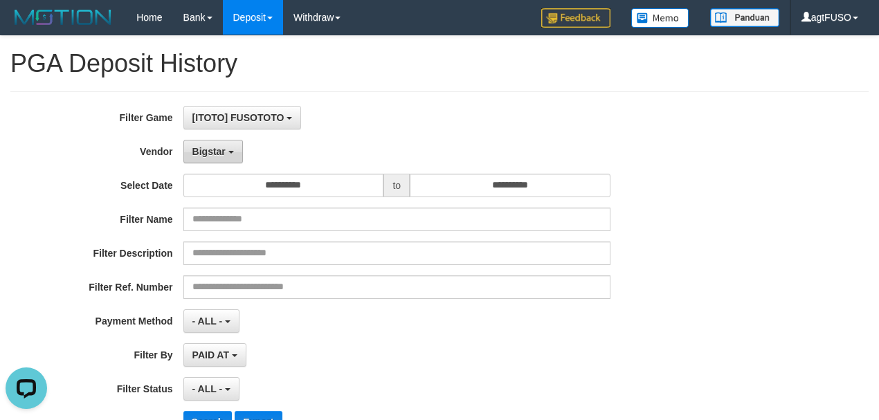
click at [220, 143] on button "Bigstar" at bounding box center [213, 152] width 60 height 24
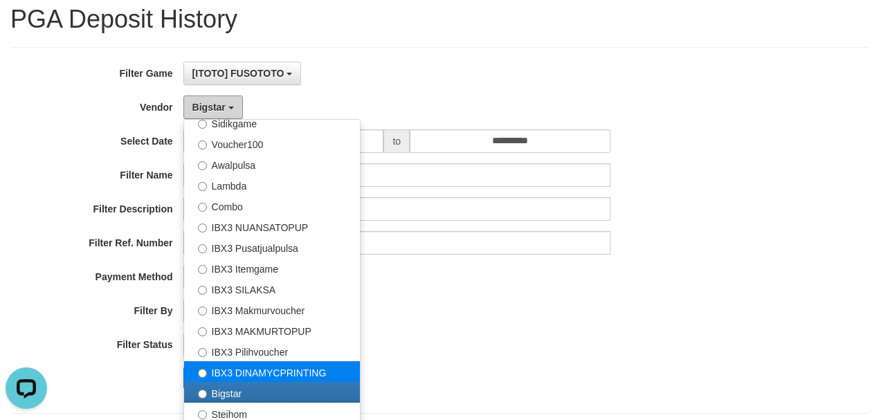
scroll to position [61, 0]
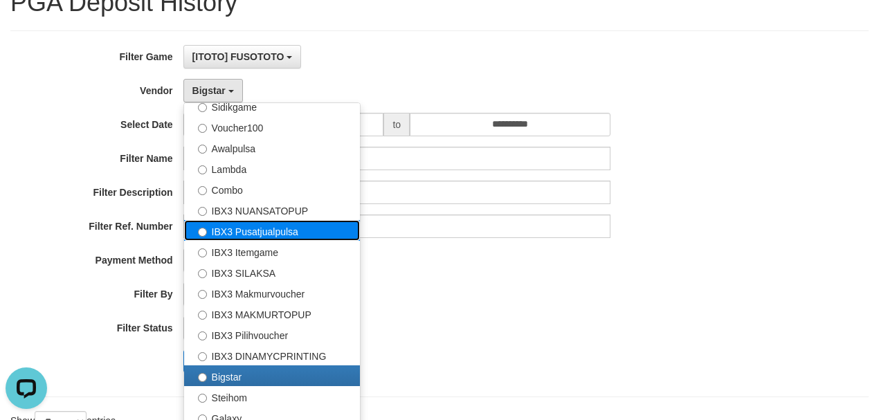
click at [269, 228] on label "IBX3 Pusatjualpulsa" at bounding box center [272, 230] width 176 height 21
select select "**********"
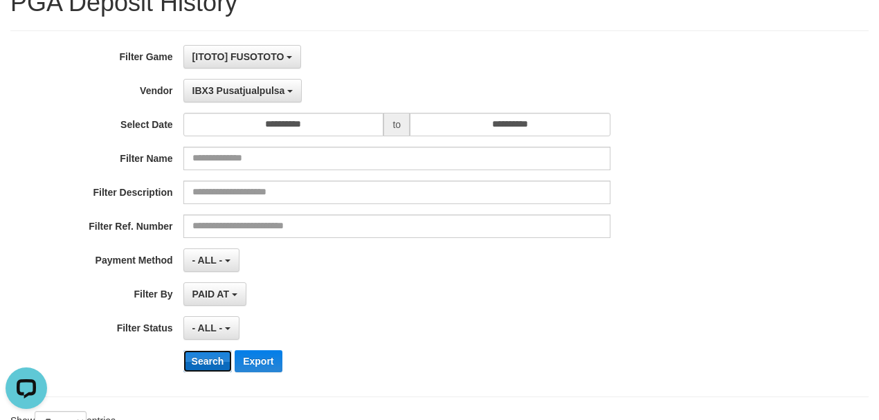
click at [216, 354] on button "Search" at bounding box center [207, 361] width 49 height 22
click at [530, 271] on div "**********" at bounding box center [366, 214] width 732 height 338
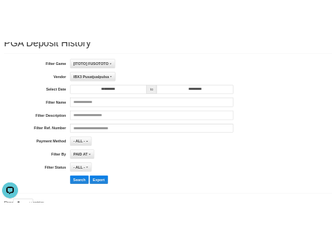
scroll to position [580, 0]
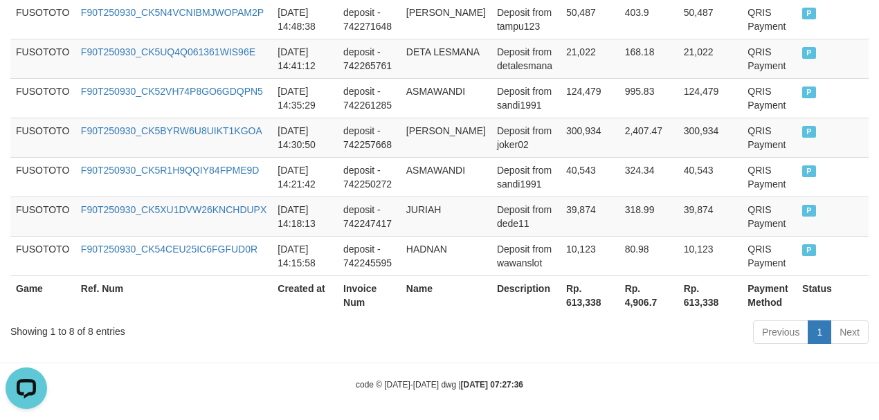
click at [577, 296] on th "Rp. 613,338" at bounding box center [590, 295] width 59 height 39
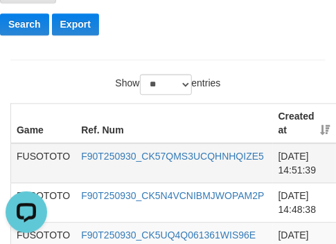
click at [216, 172] on td "F90T250930_CK57QMS3UCQHNHQIZE5" at bounding box center [173, 163] width 197 height 40
